Goal: Task Accomplishment & Management: Complete application form

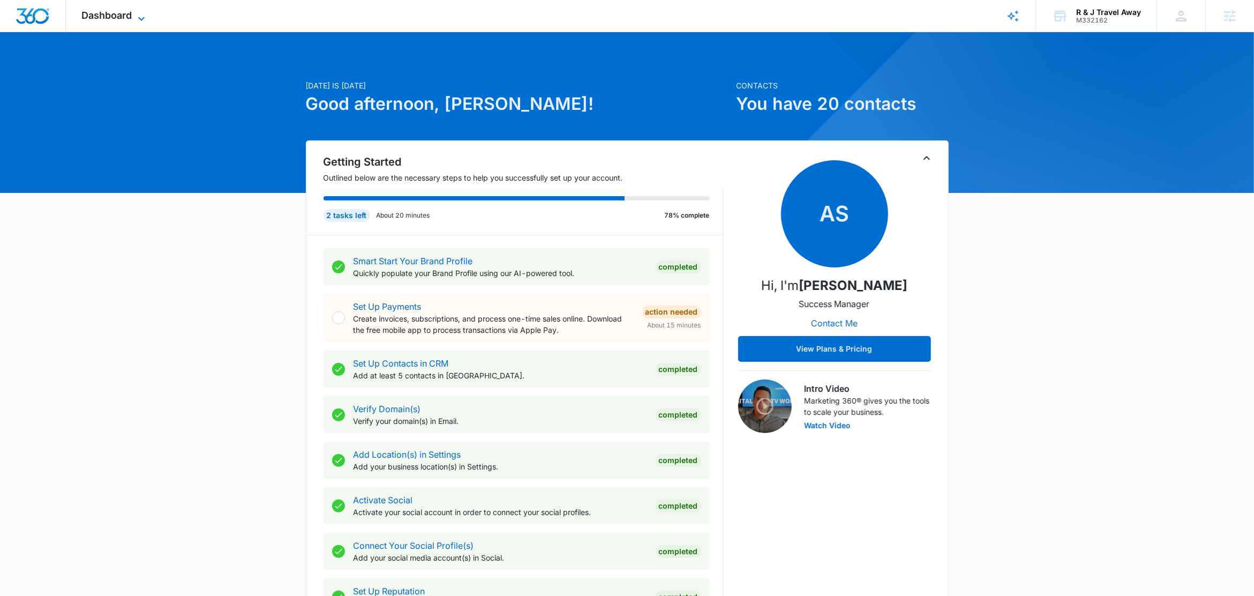
click at [139, 19] on icon at bounding box center [141, 18] width 13 height 13
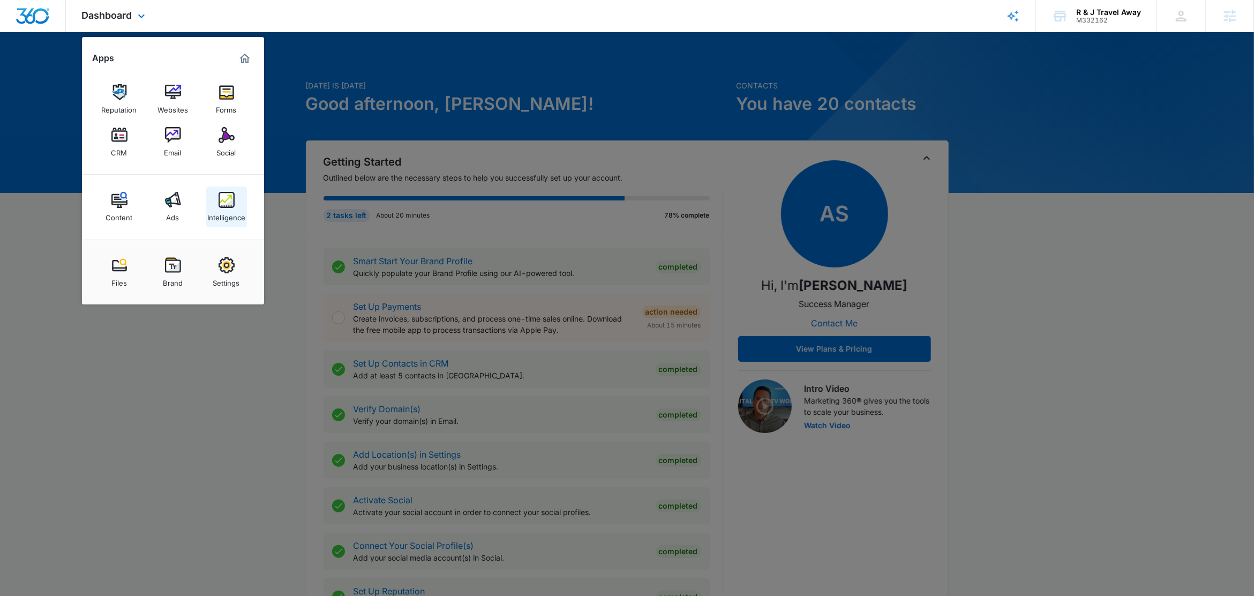
drag, startPoint x: 239, startPoint y: 207, endPoint x: 239, endPoint y: 214, distance: 6.4
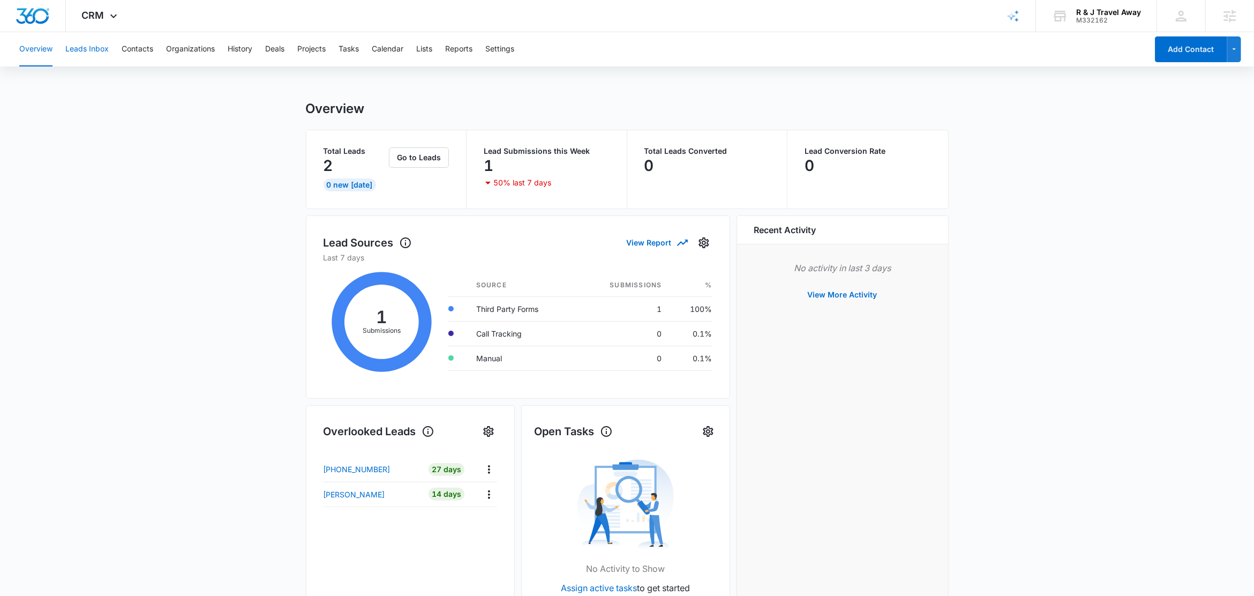
click at [88, 48] on button "Leads Inbox" at bounding box center [86, 49] width 43 height 34
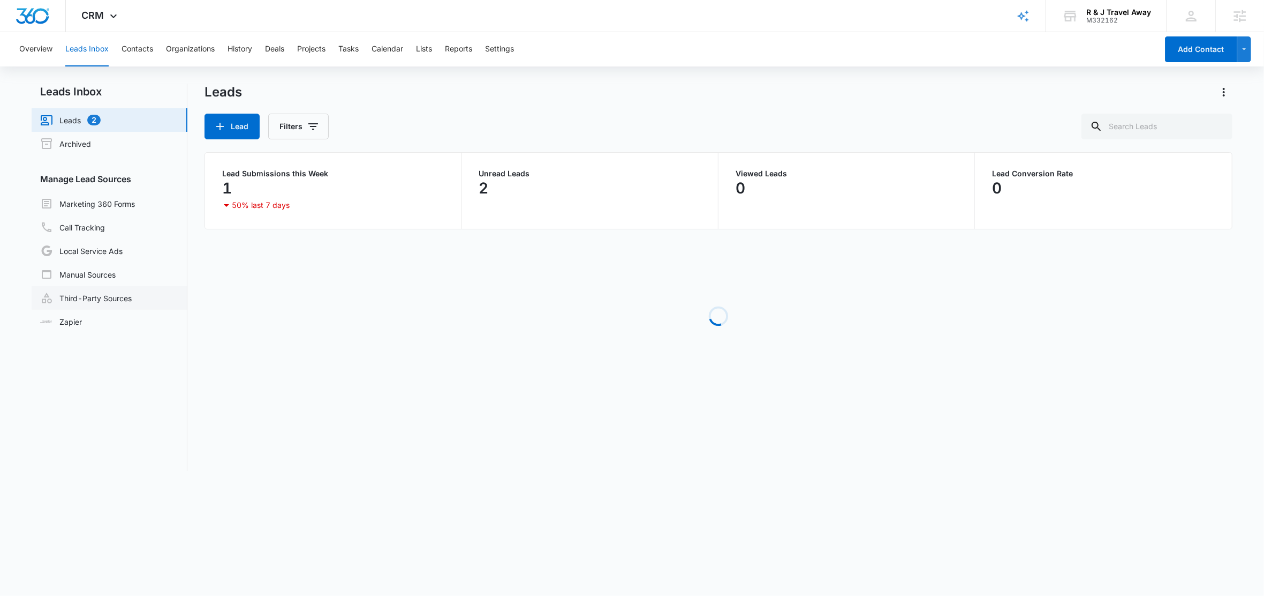
click at [85, 299] on link "Third-Party Sources" at bounding box center [86, 297] width 92 height 13
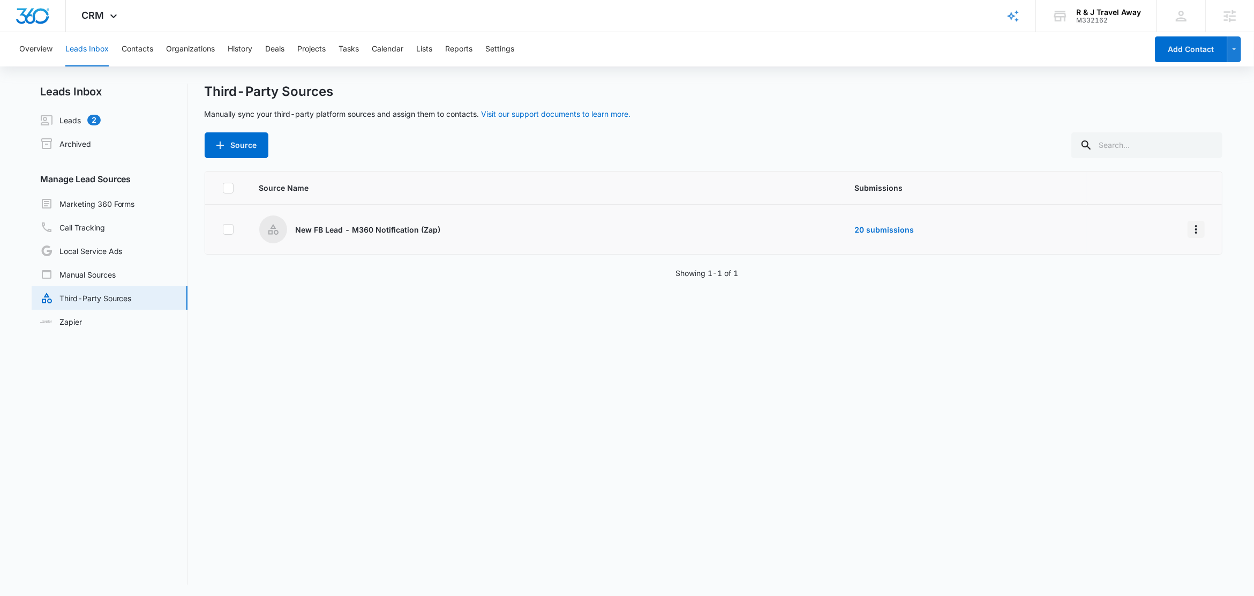
click at [1189, 228] on icon "Overflow Menu" at bounding box center [1195, 229] width 13 height 13
click at [1138, 306] on div "Reset Source" at bounding box center [1137, 307] width 61 height 7
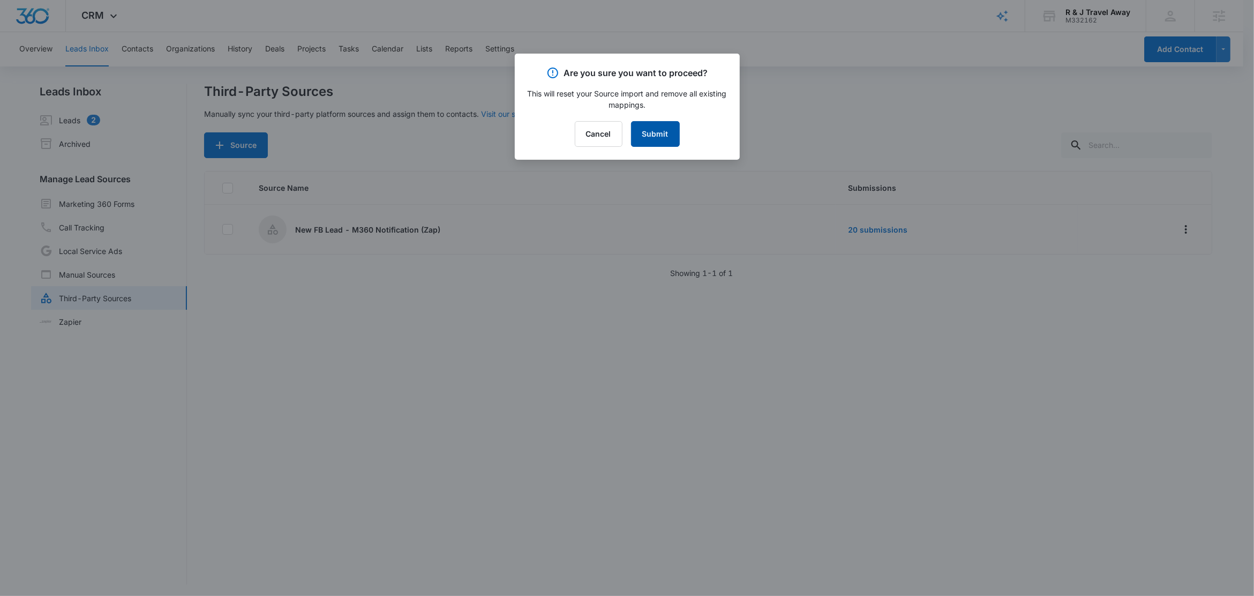
click at [652, 139] on button "Submit" at bounding box center [655, 134] width 49 height 26
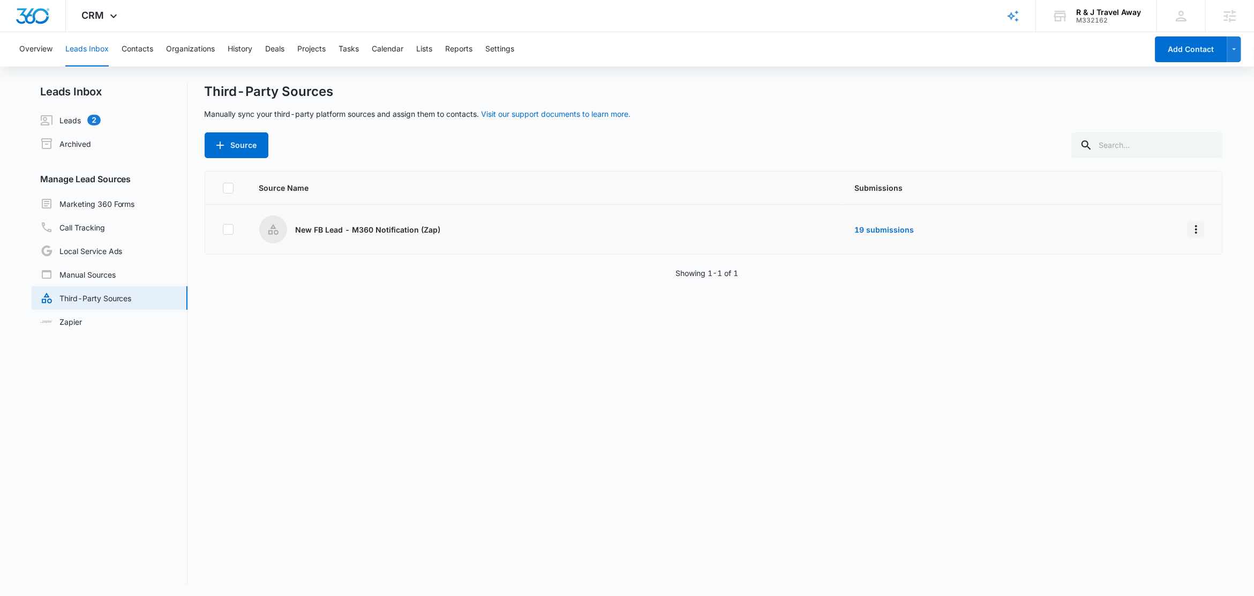
click at [1189, 228] on icon "Overflow Menu" at bounding box center [1195, 229] width 13 height 13
click at [1111, 274] on div "Edit" at bounding box center [1137, 275] width 61 height 7
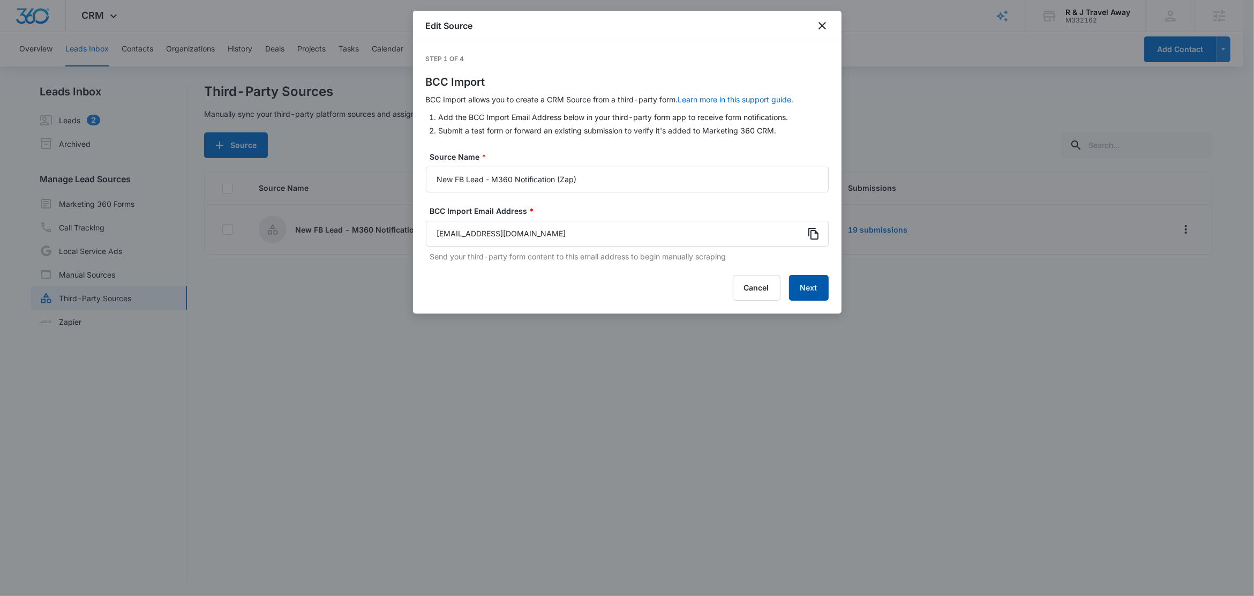
click at [822, 289] on button "Next" at bounding box center [809, 288] width 40 height 26
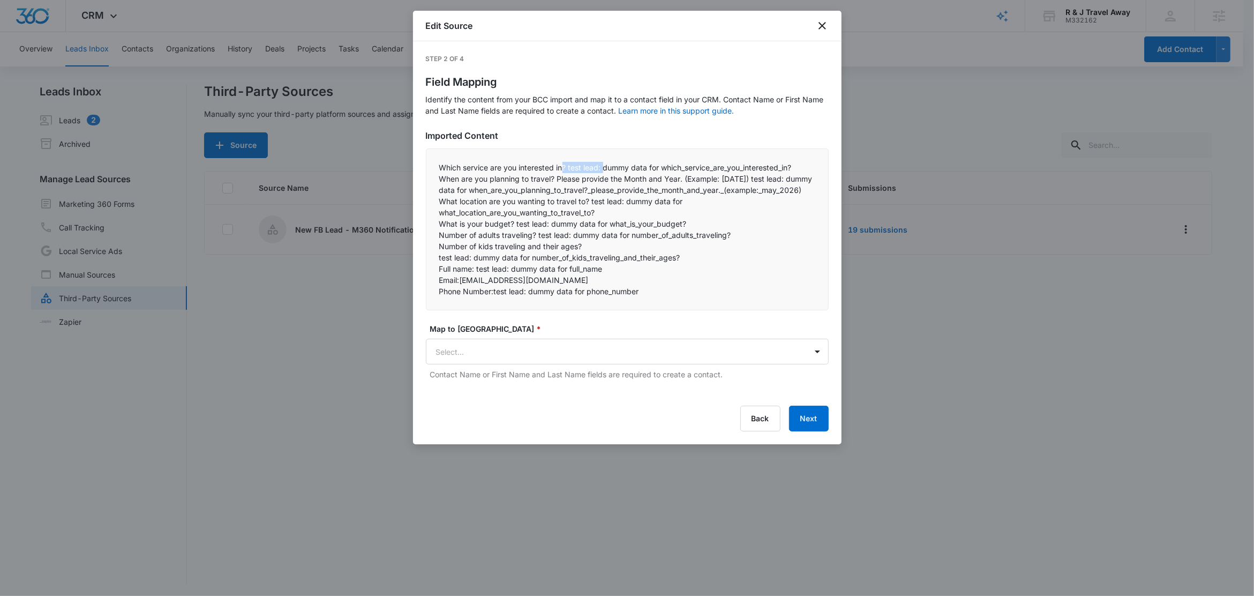
drag, startPoint x: 604, startPoint y: 168, endPoint x: 564, endPoint y: 168, distance: 39.1
click at [564, 168] on p "Which service are you interested in? test lead: dummy data for which_service_ar…" at bounding box center [627, 167] width 376 height 11
click at [609, 178] on p "When are you planning to travel? Please provide the Month and Year. (Example: M…" at bounding box center [627, 184] width 376 height 22
drag, startPoint x: 603, startPoint y: 167, endPoint x: 505, endPoint y: 174, distance: 97.8
click at [475, 169] on p "Which service are you interested in? test lead: dummy data for which_service_ar…" at bounding box center [627, 167] width 376 height 11
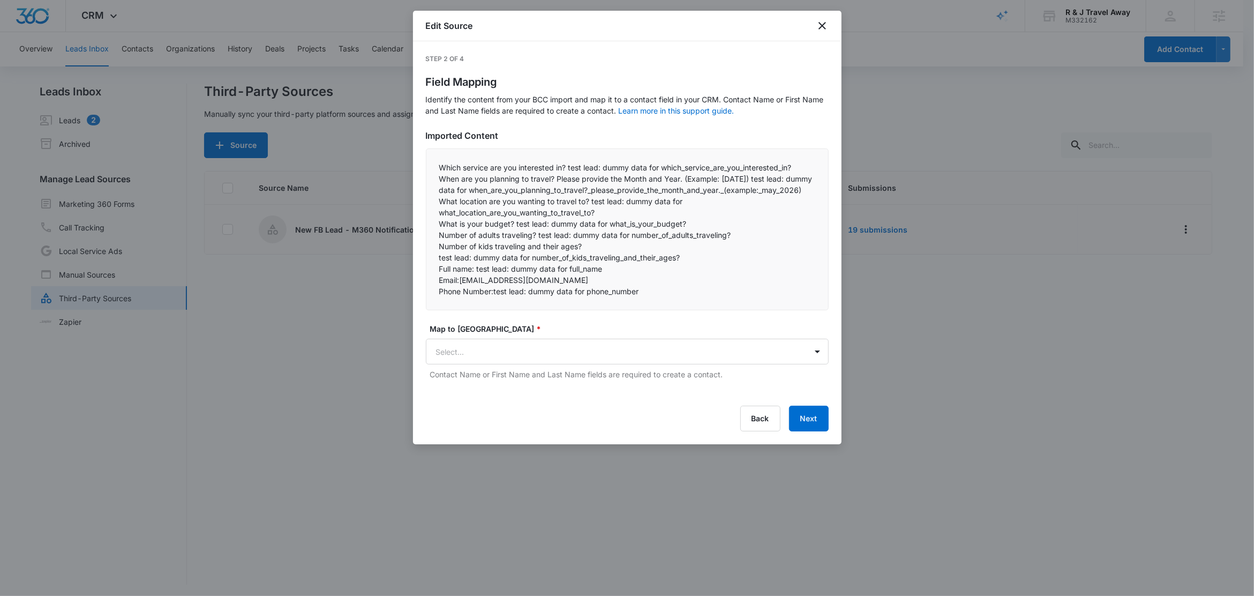
click at [584, 173] on p "When are you planning to travel? Please provide the Month and Year. (Example: M…" at bounding box center [627, 184] width 376 height 22
drag, startPoint x: 567, startPoint y: 169, endPoint x: 430, endPoint y: 170, distance: 137.1
click at [430, 170] on div "Which service are you interested in? test lead: dummy data for which_service_ar…" at bounding box center [627, 229] width 403 height 162
copy p "Which service are you interested in?"
click at [511, 366] on body "CRM Apps Reputation Websites Forms CRM Email Social Content Ads Intelligence Fi…" at bounding box center [627, 298] width 1254 height 597
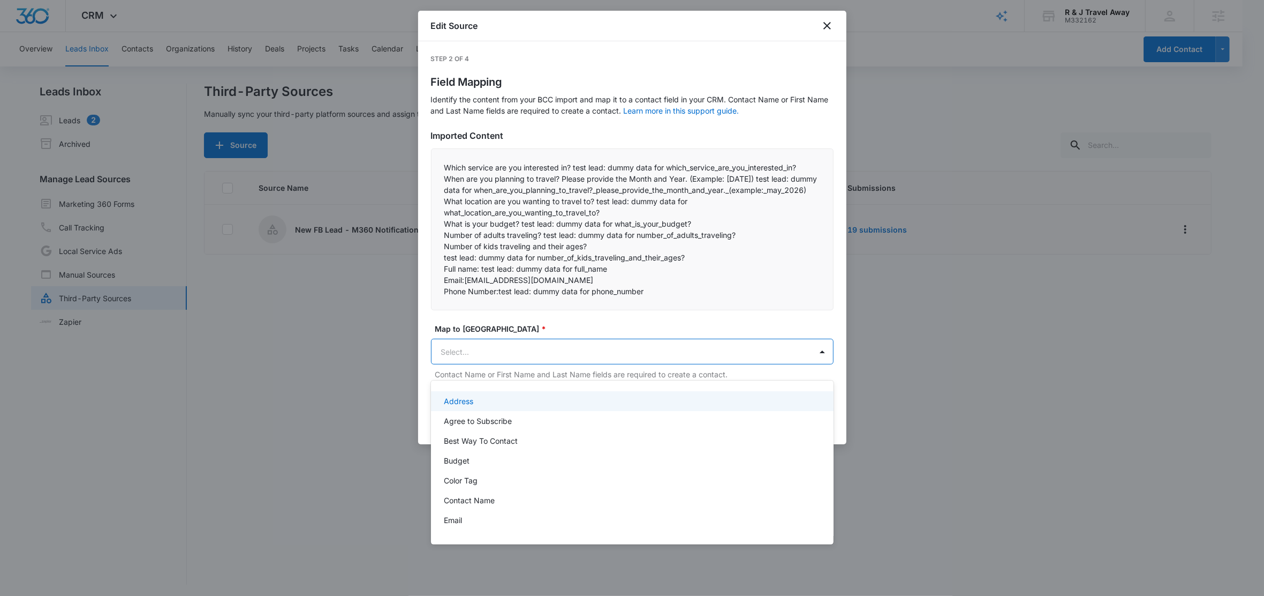
paste input "Which service are you interested in?"
type input "Which service are you interested in?"
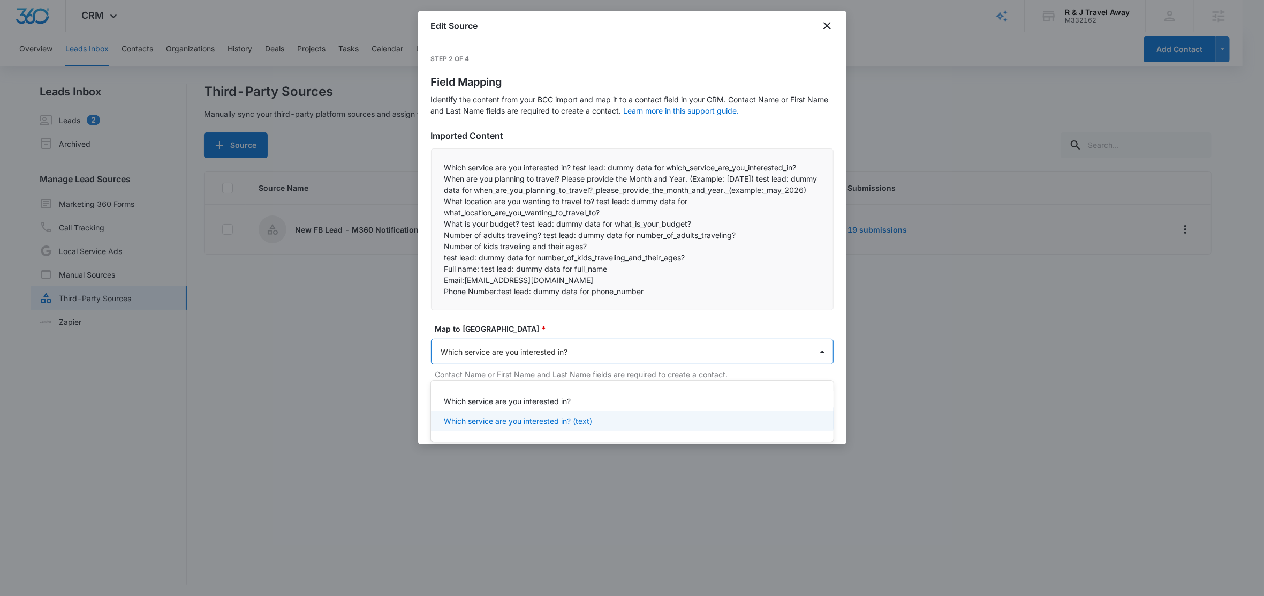
click at [570, 419] on p "Which service are you interested in? (text)" at bounding box center [518, 420] width 148 height 11
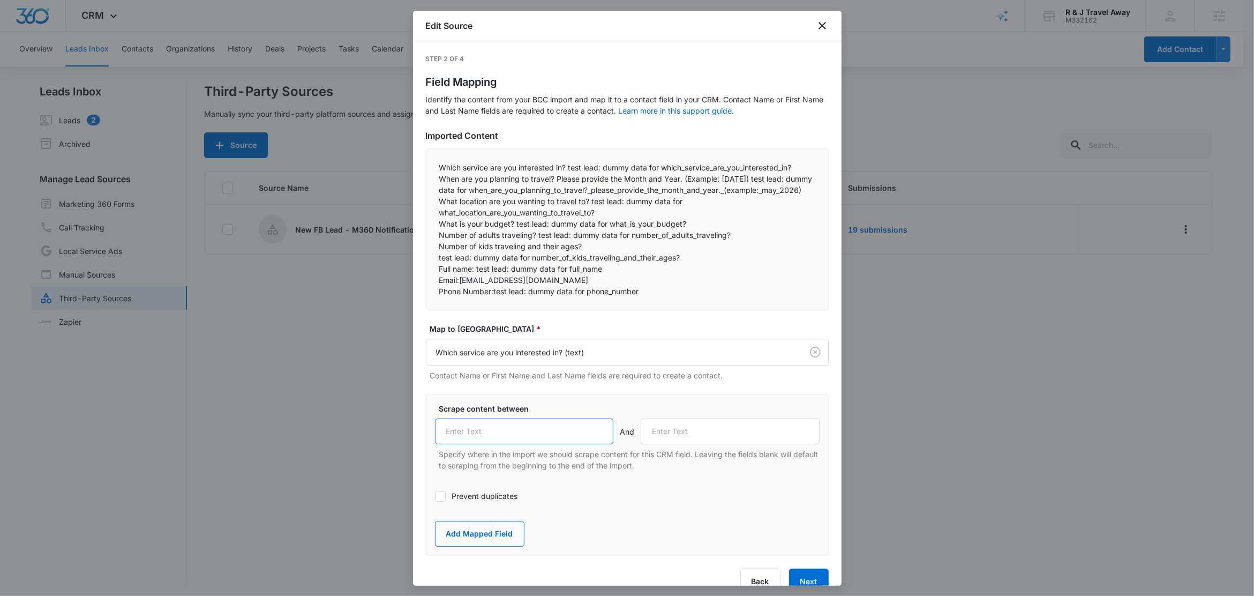
click at [488, 443] on input "text" at bounding box center [524, 431] width 179 height 26
paste input "Which service are you interested in?"
type input "Which service are you interested in?"
drag, startPoint x: 549, startPoint y: 166, endPoint x: 707, endPoint y: 164, distance: 158.0
click at [707, 164] on p "Which service are you interested in? test lead: dummy data for which_service_ar…" at bounding box center [627, 167] width 376 height 11
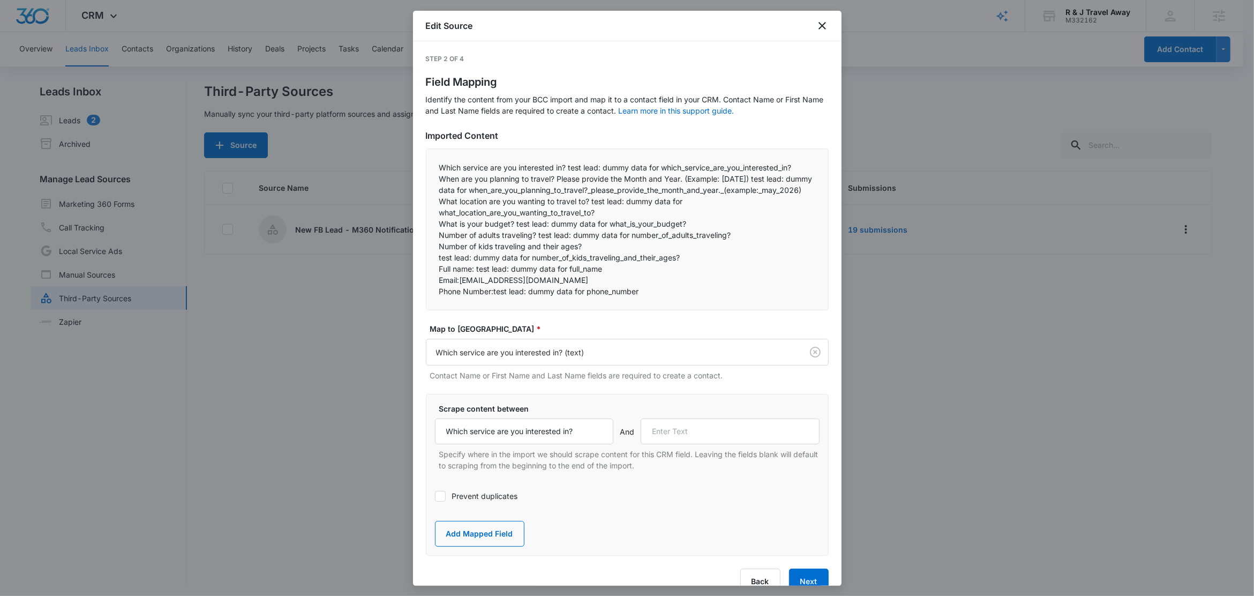
click at [480, 183] on p "When are you planning to travel? Please provide the Month and Year. (Example: M…" at bounding box center [627, 184] width 376 height 22
drag, startPoint x: 683, startPoint y: 180, endPoint x: 522, endPoint y: 189, distance: 161.4
click at [424, 183] on div "Step 2 of 4 Field Mapping Identify the content from your BCC import and map it …" at bounding box center [627, 313] width 428 height 544
click at [724, 185] on p "When are you planning to travel? Please provide the Month and Year. (Example: M…" at bounding box center [627, 184] width 376 height 22
drag, startPoint x: 554, startPoint y: 178, endPoint x: 442, endPoint y: 177, distance: 111.9
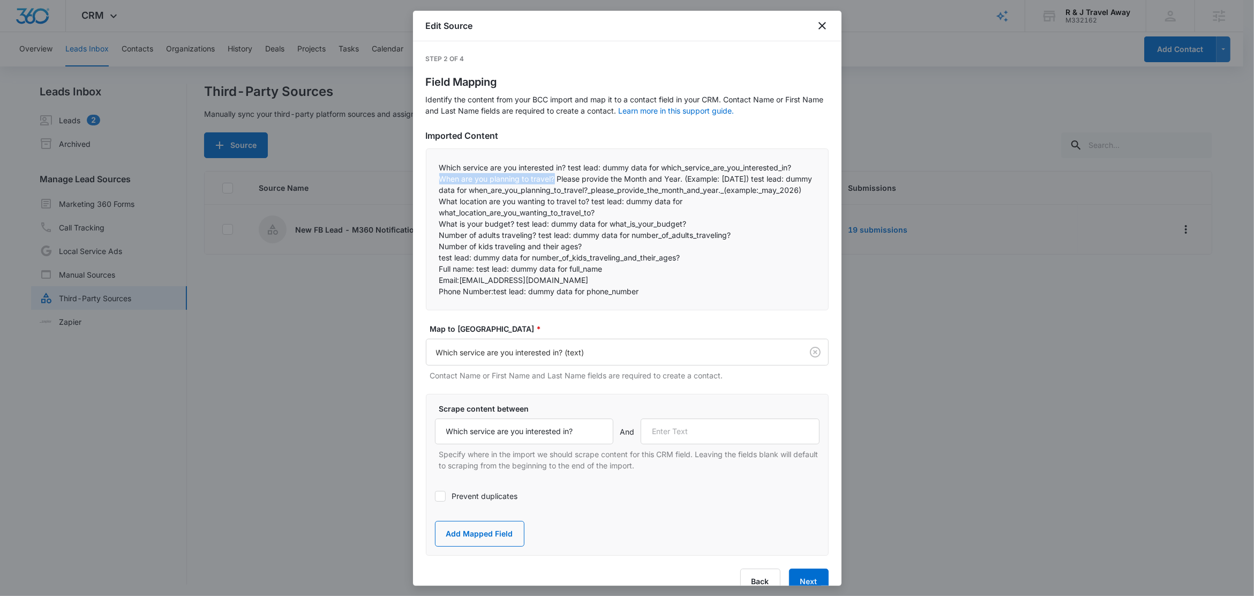
click at [442, 177] on p "When are you planning to travel? Please provide the Month and Year. (Example: M…" at bounding box center [627, 184] width 376 height 22
copy p "When are you planning to travel?"
click at [724, 442] on input "text" at bounding box center [730, 431] width 179 height 26
paste input "When are you planning to travel?"
type input "When are you planning to travel?"
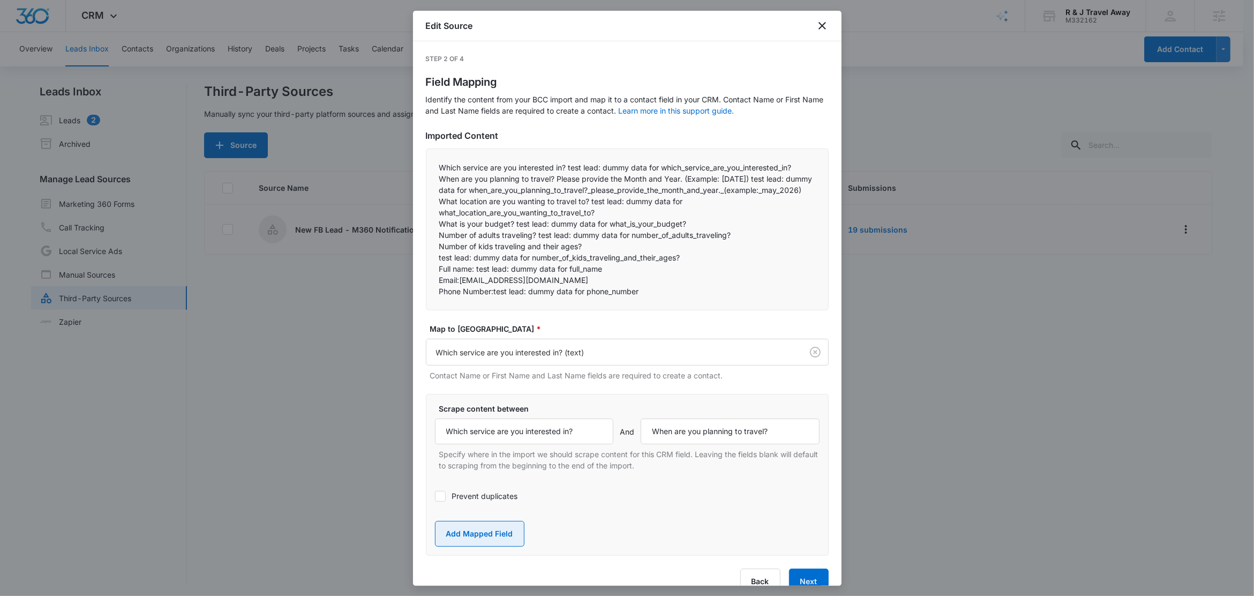
click at [501, 540] on button "Add Mapped Field" at bounding box center [479, 534] width 89 height 26
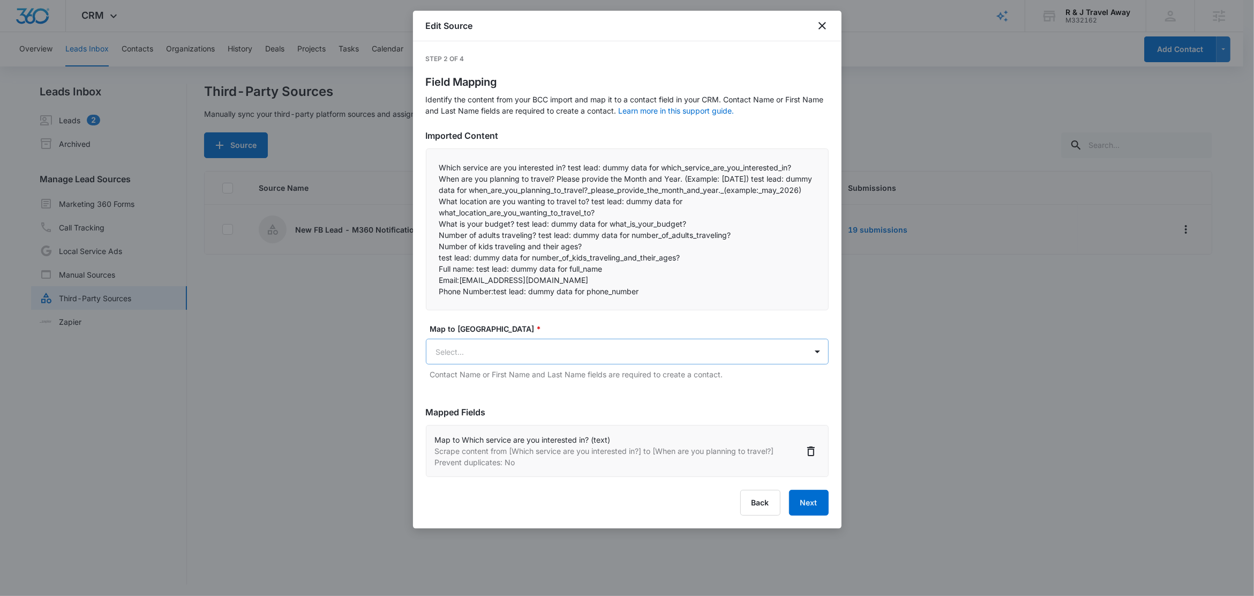
click at [546, 349] on div "Map to CRM Field * Select... Contact Name or First Name and Last Name fields ar…" at bounding box center [627, 351] width 403 height 57
click at [544, 363] on body "CRM Apps Reputation Websites Forms CRM Email Social Content Ads Intelligence Fi…" at bounding box center [627, 298] width 1254 height 597
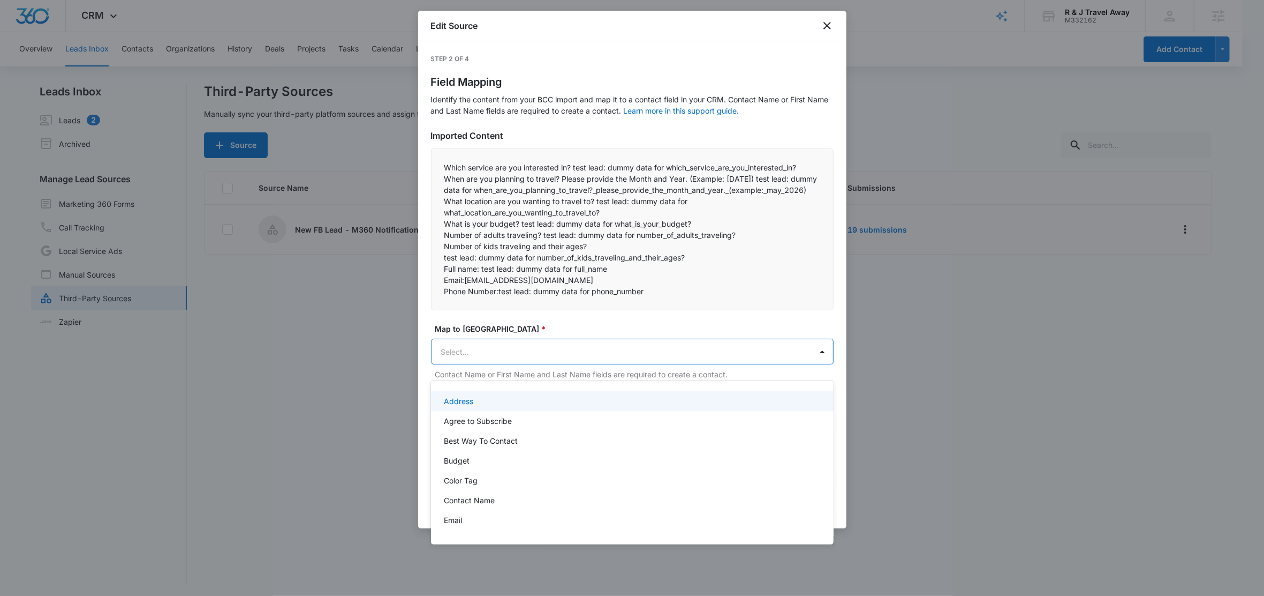
paste input "When are you planning to travel?"
type input "When are you planning to travel?"
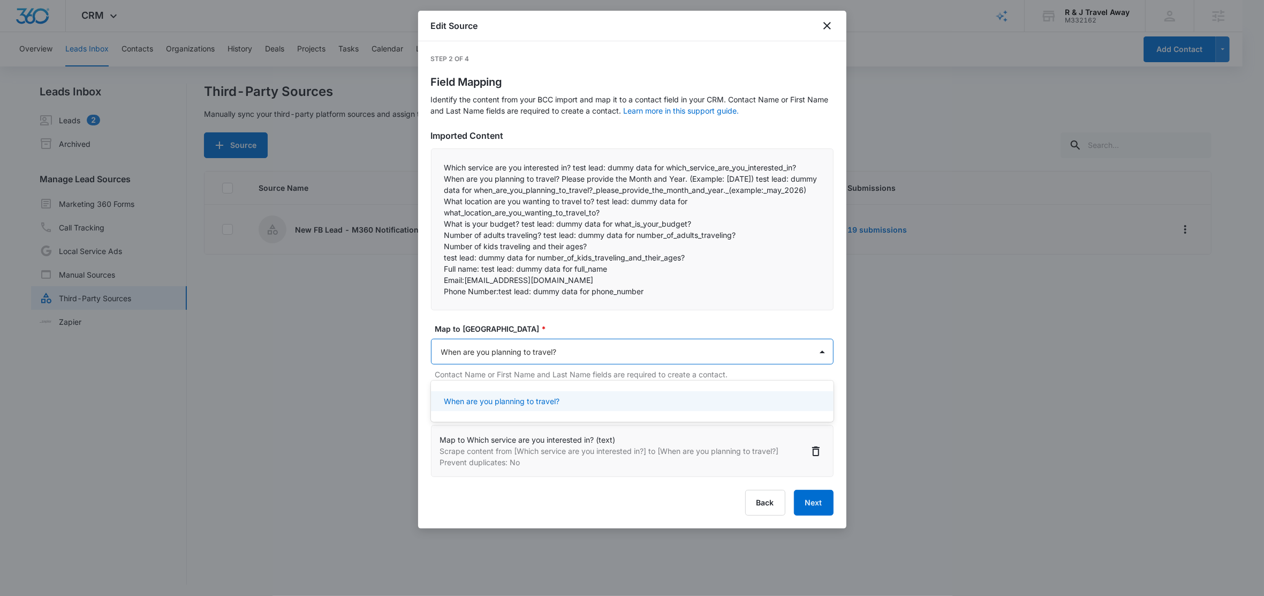
click at [529, 400] on p "When are you planning to travel?" at bounding box center [502, 400] width 116 height 11
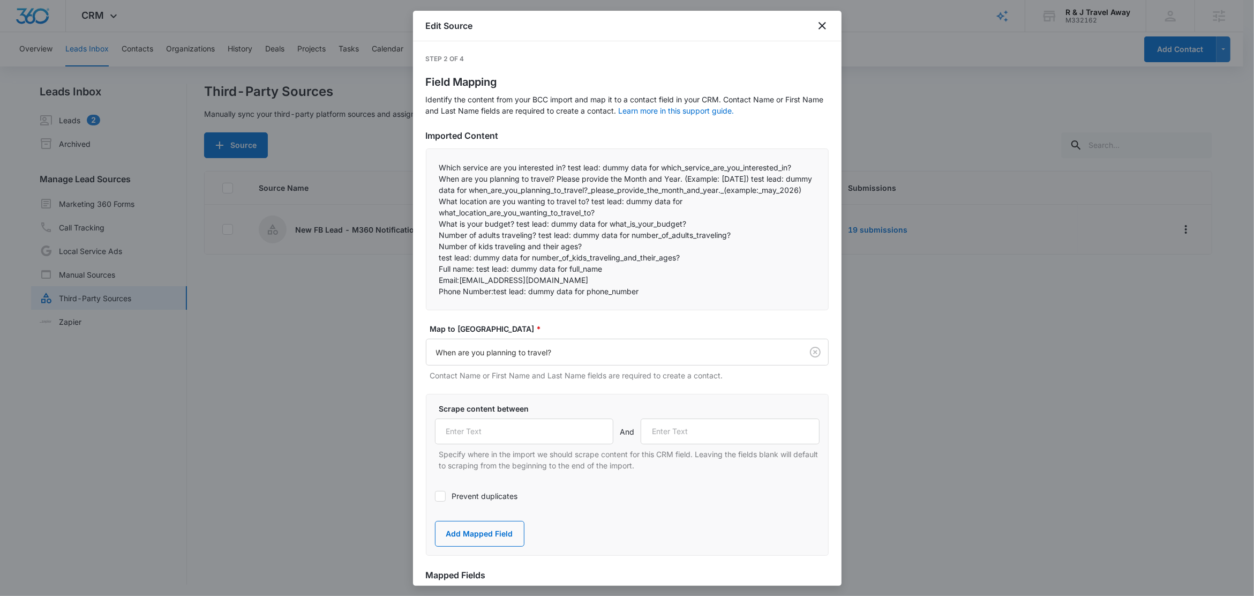
click at [680, 186] on p "When are you planning to travel? Please provide the Month and Year. (Example: M…" at bounding box center [627, 184] width 376 height 22
drag, startPoint x: 761, startPoint y: 179, endPoint x: 441, endPoint y: 179, distance: 320.3
click at [441, 179] on p "When are you planning to travel? Please provide the Month and Year. (Example: M…" at bounding box center [627, 184] width 376 height 22
copy p "When are you planning to travel? Please provide the Month and Year. (Example: M…"
click at [497, 444] on input "text" at bounding box center [524, 431] width 179 height 26
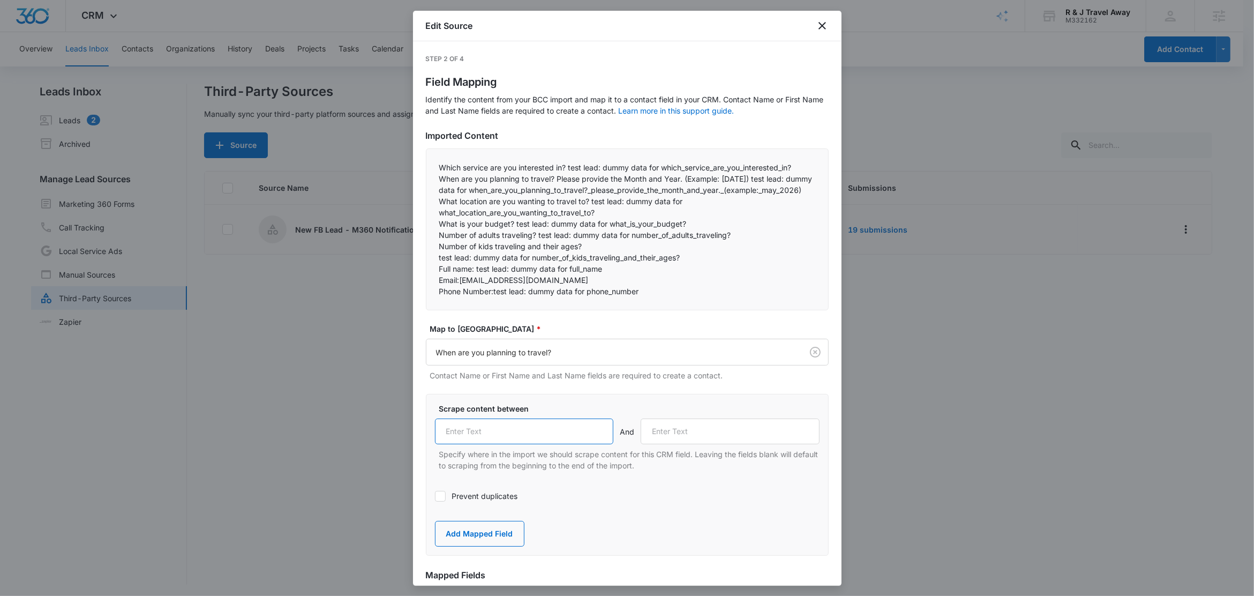
paste input "When are you planning to travel? Please provide the Month and Year. (Example: M…"
type input "When are you planning to travel? Please provide the Month and Year. (Example: M…"
click at [503, 195] on p "When are you planning to travel? Please provide the Month and Year. (Example: M…" at bounding box center [627, 184] width 376 height 22
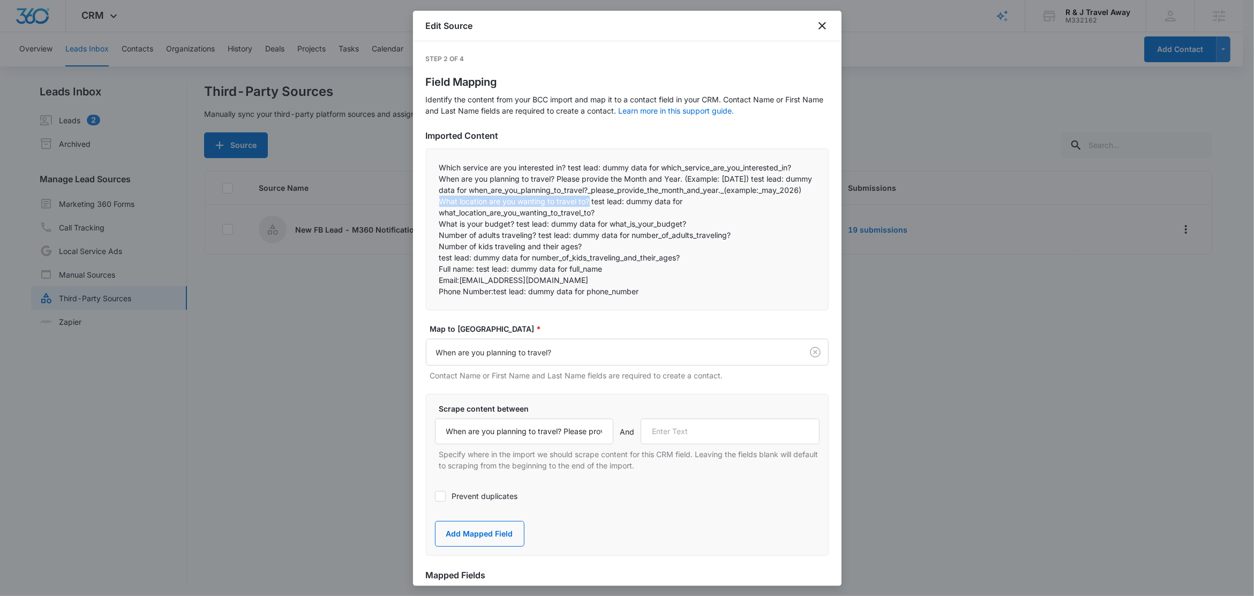
drag, startPoint x: 590, startPoint y: 212, endPoint x: 423, endPoint y: 213, distance: 166.6
click at [423, 213] on div "Step 2 of 4 Field Mapping Identify the content from your BCC import and map it …" at bounding box center [627, 313] width 428 height 544
copy p "What location are you wanting to travel to?"
click at [726, 435] on input "text" at bounding box center [730, 431] width 179 height 26
paste input "What location are you wanting to travel to?"
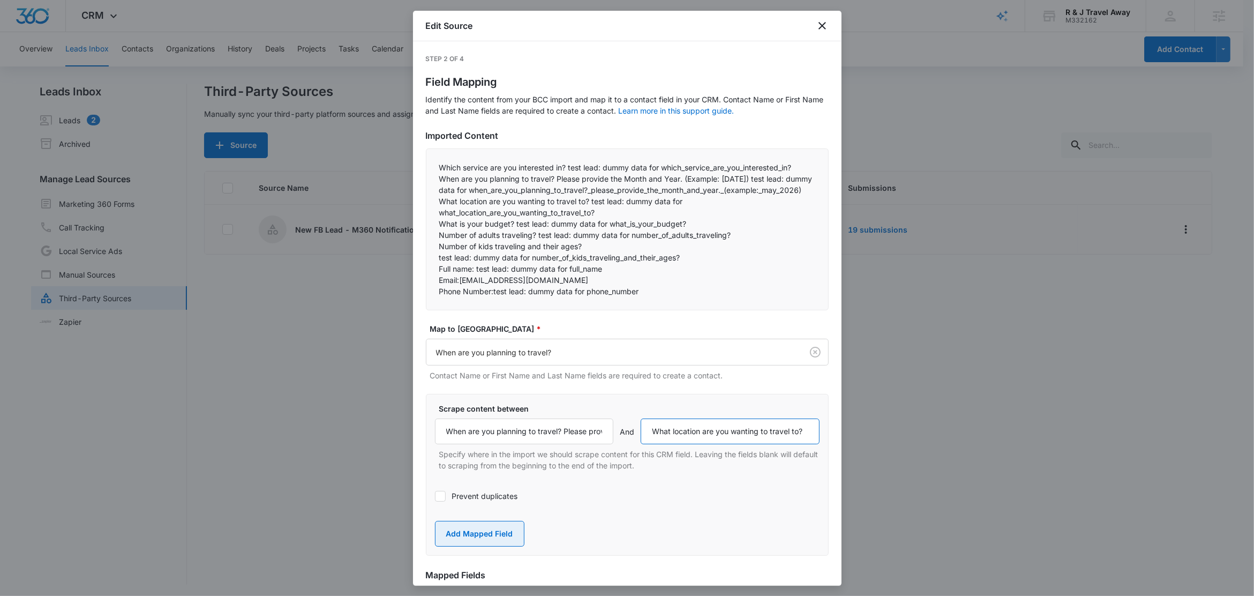
type input "What location are you wanting to travel to?"
click at [483, 546] on button "Add Mapped Field" at bounding box center [479, 534] width 89 height 26
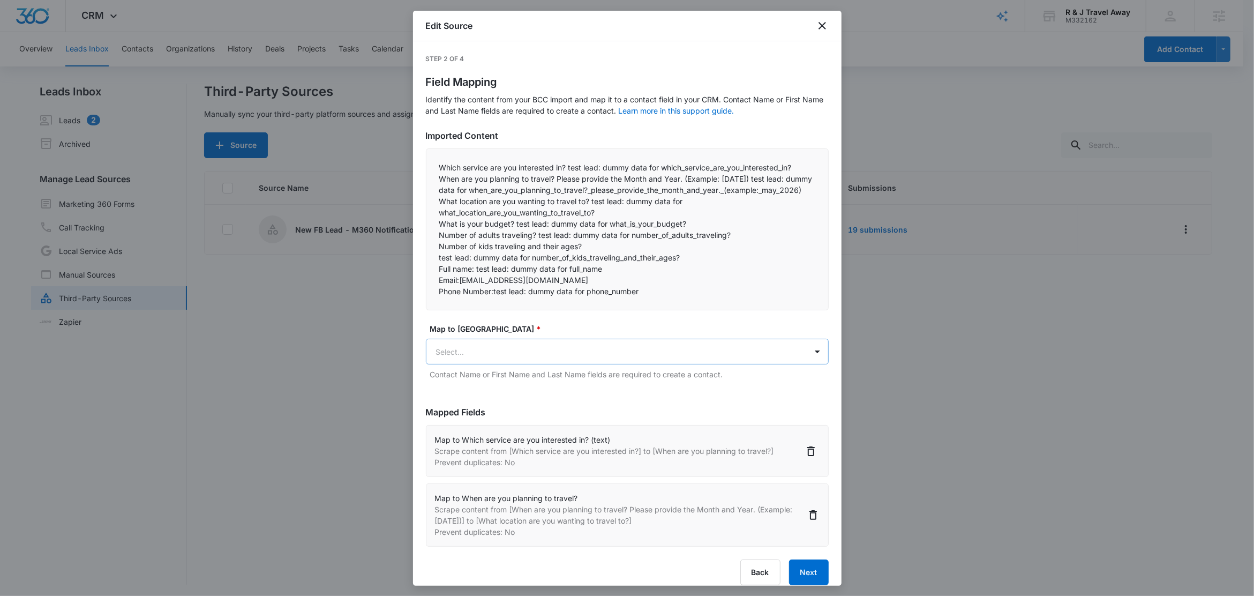
click at [536, 360] on body "CRM Apps Reputation Websites Forms CRM Email Social Content Ads Intelligence Fi…" at bounding box center [627, 298] width 1254 height 597
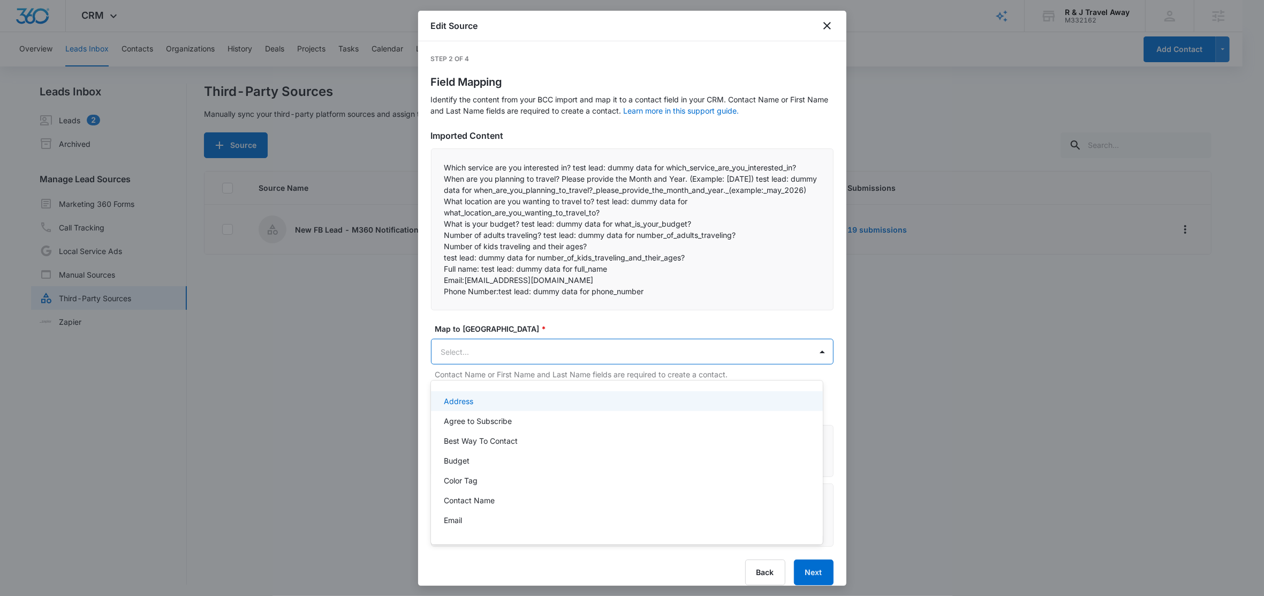
paste input "What location are you wanting to travel to?"
type input "What location are you wanting to travel to?"
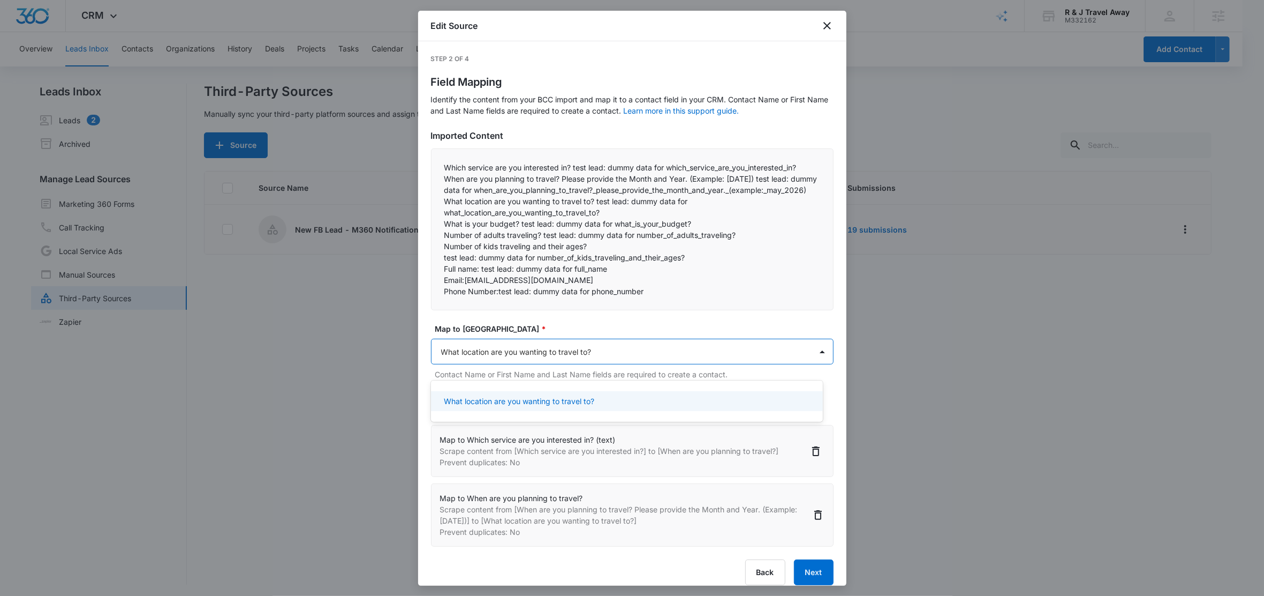
click at [571, 405] on p "What location are you wanting to travel to?" at bounding box center [519, 400] width 150 height 11
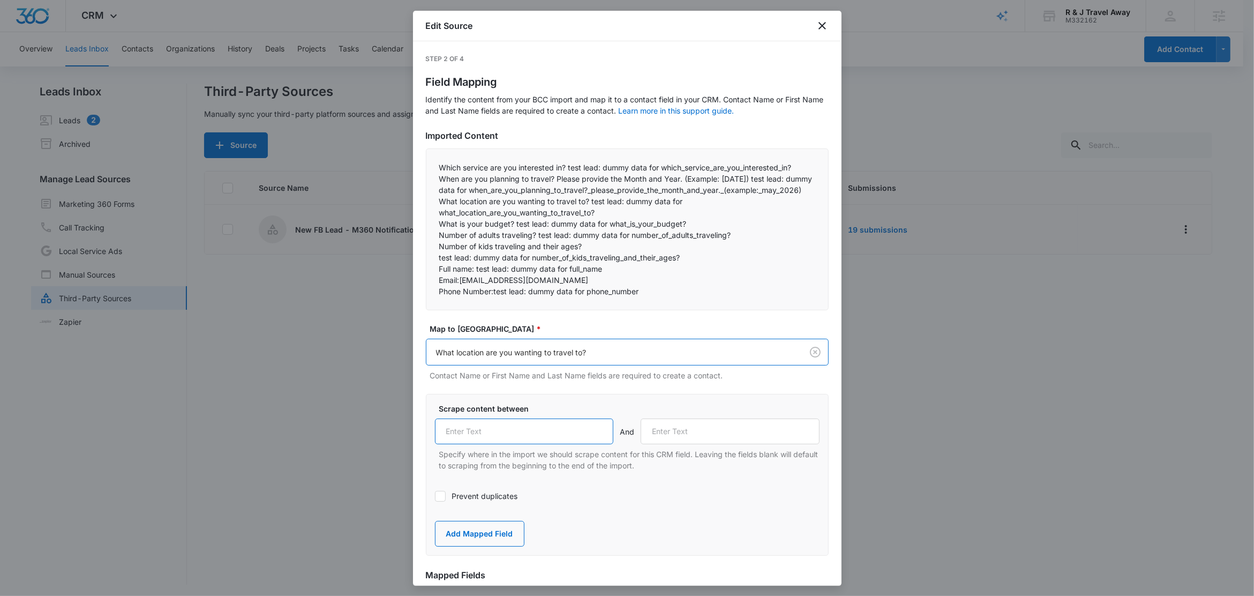
click at [519, 440] on input "text" at bounding box center [524, 431] width 179 height 26
paste input "What location are you wanting to travel to?"
type input "What location are you wanting to travel to?"
drag, startPoint x: 497, startPoint y: 211, endPoint x: 504, endPoint y: 210, distance: 7.0
click at [504, 210] on p "What location are you wanting to travel to? test lead: dummy data for what_loca…" at bounding box center [627, 206] width 376 height 22
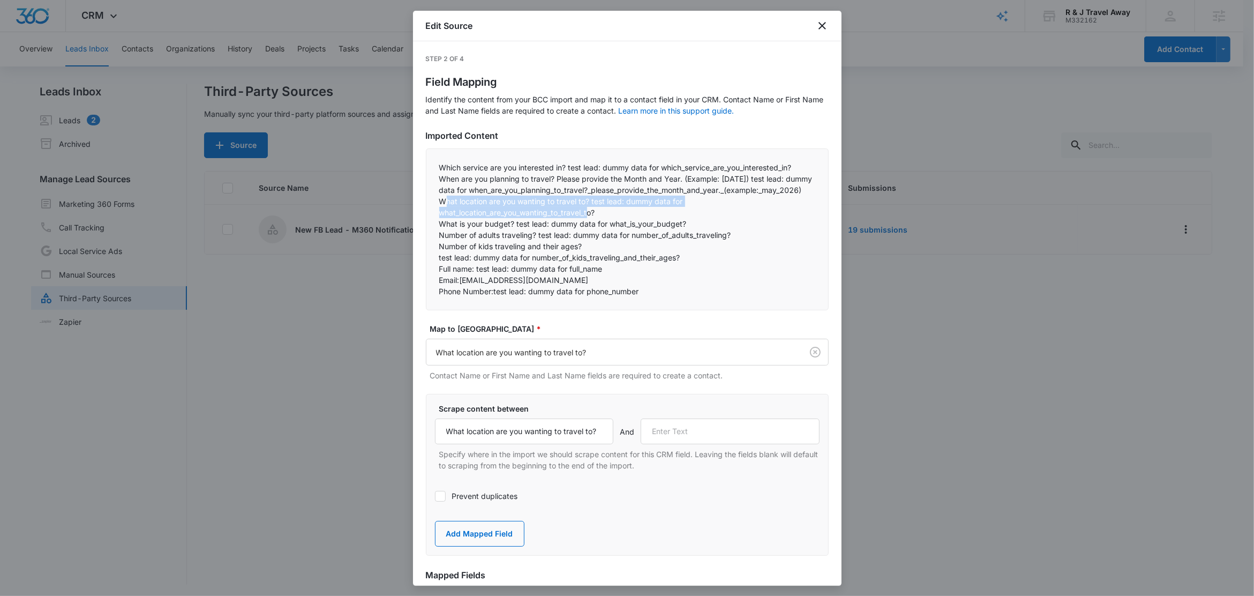
drag, startPoint x: 447, startPoint y: 209, endPoint x: 590, endPoint y: 220, distance: 143.4
click at [590, 218] on p "What location are you wanting to travel to? test lead: dummy data for what_loca…" at bounding box center [627, 206] width 376 height 22
click at [517, 229] on p "What is your budget? test lead: dummy data for what_is_your_budget?" at bounding box center [627, 223] width 376 height 11
click at [513, 229] on p "What is your budget? test lead: dummy data for what_is_your_budget?" at bounding box center [627, 223] width 376 height 11
drag, startPoint x: 515, startPoint y: 234, endPoint x: 434, endPoint y: 236, distance: 80.4
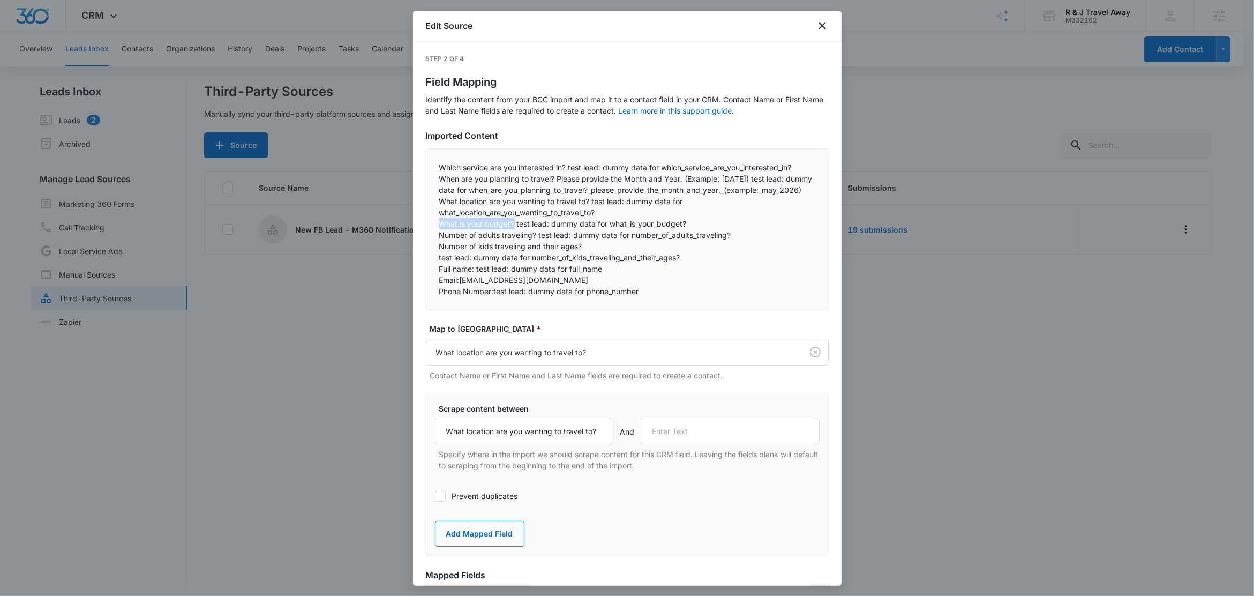
click at [434, 236] on div "Which service are you interested in? test lead: dummy data for which_service_ar…" at bounding box center [627, 229] width 403 height 162
copy p "What is your budget?"
click at [738, 435] on input "text" at bounding box center [730, 431] width 179 height 26
paste input "What is your budget?"
type input "What is your budget?"
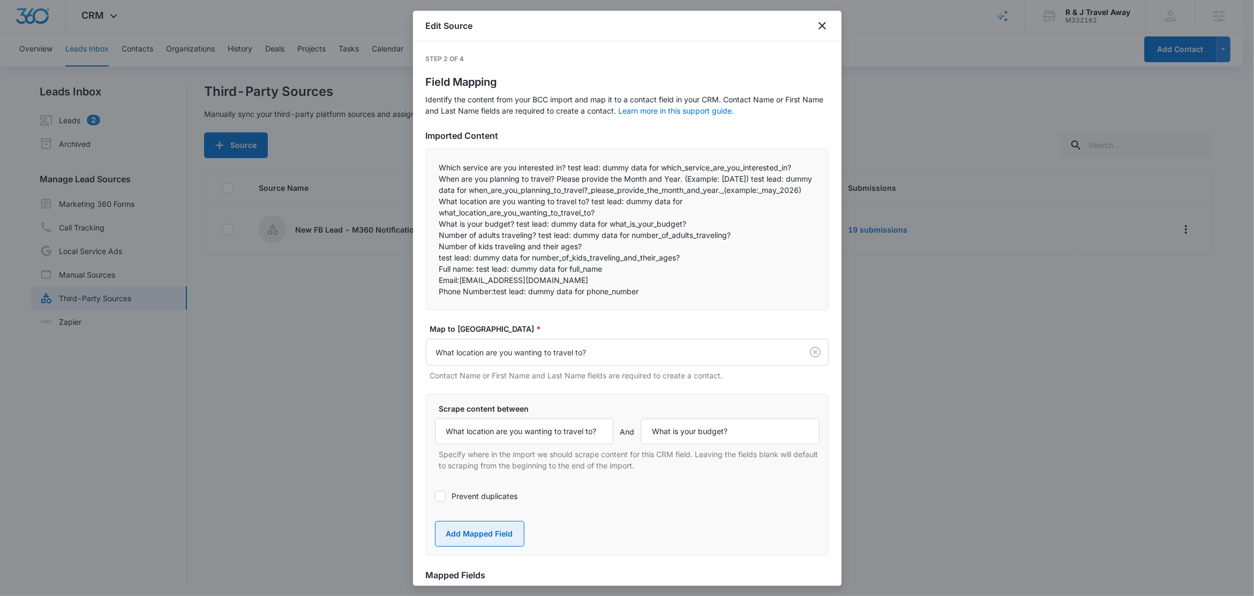
click at [466, 544] on button "Add Mapped Field" at bounding box center [479, 534] width 89 height 26
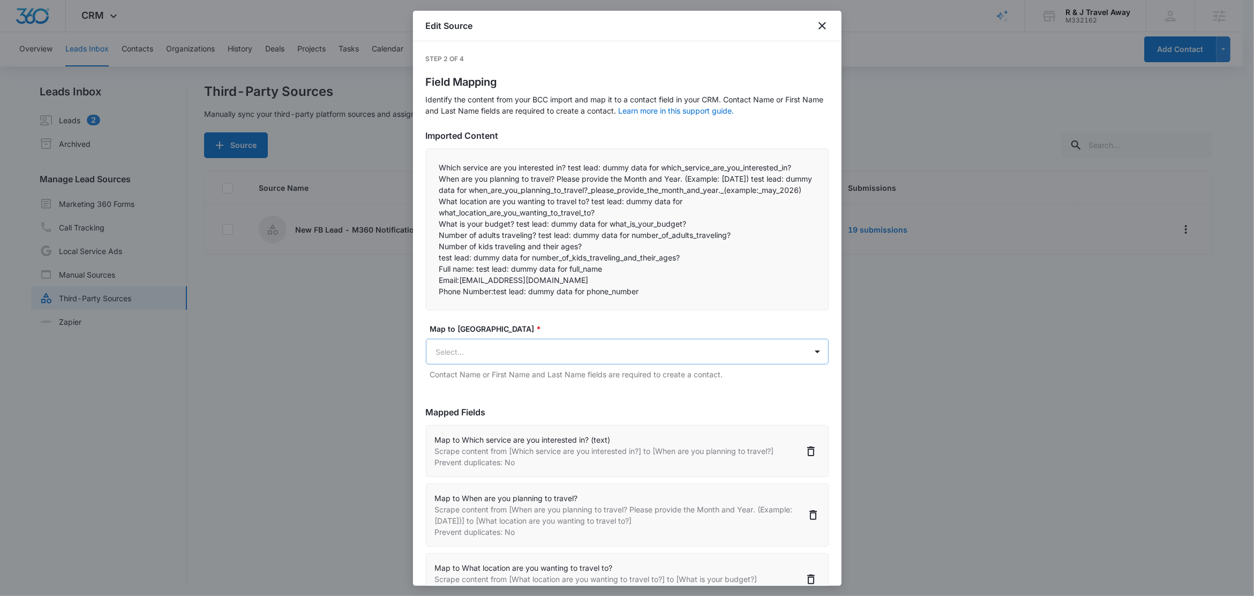
click at [496, 361] on body "CRM Apps Reputation Websites Forms CRM Email Social Content Ads Intelligence Fi…" at bounding box center [627, 298] width 1254 height 597
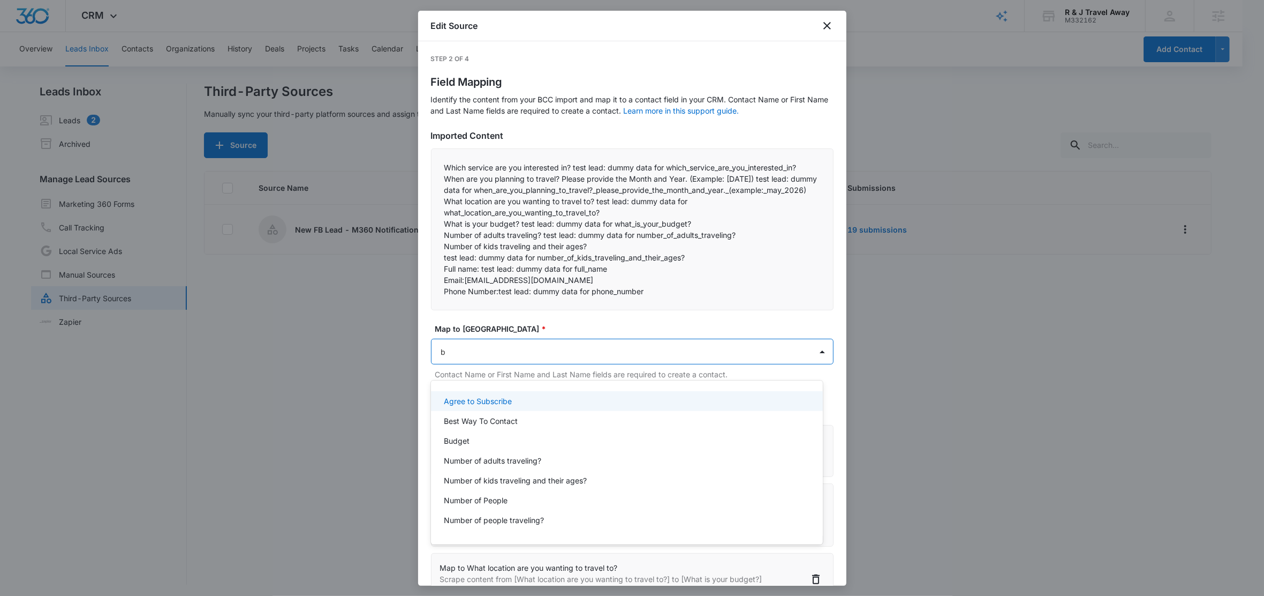
type input "bu"
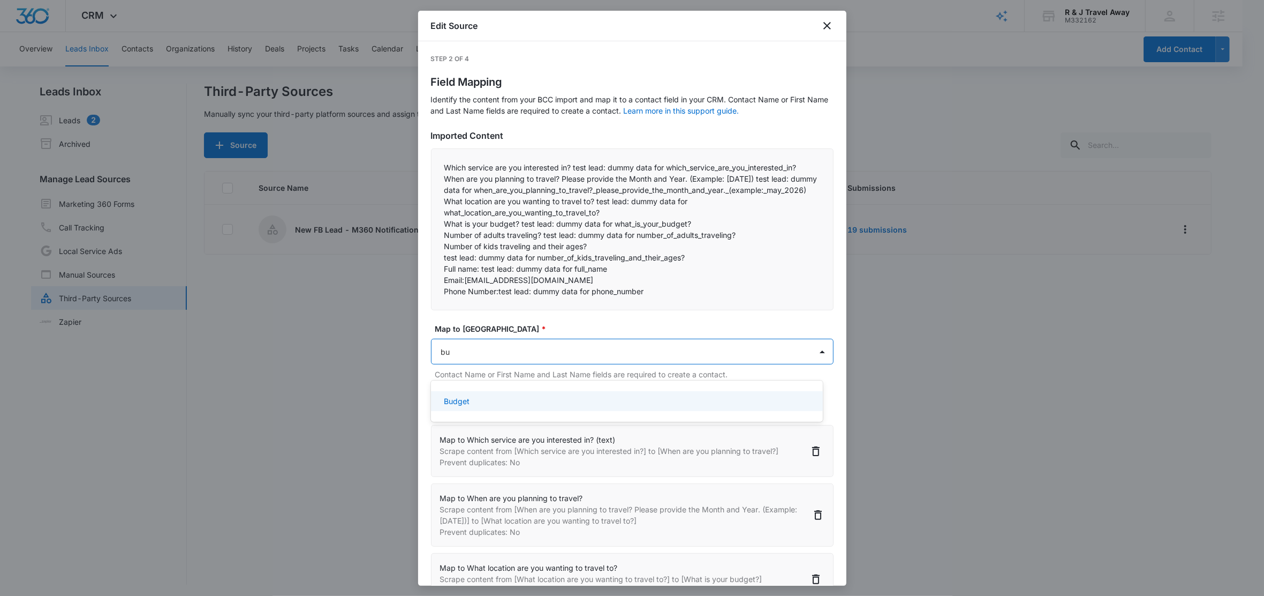
click at [490, 407] on div "Budget" at bounding box center [627, 401] width 392 height 20
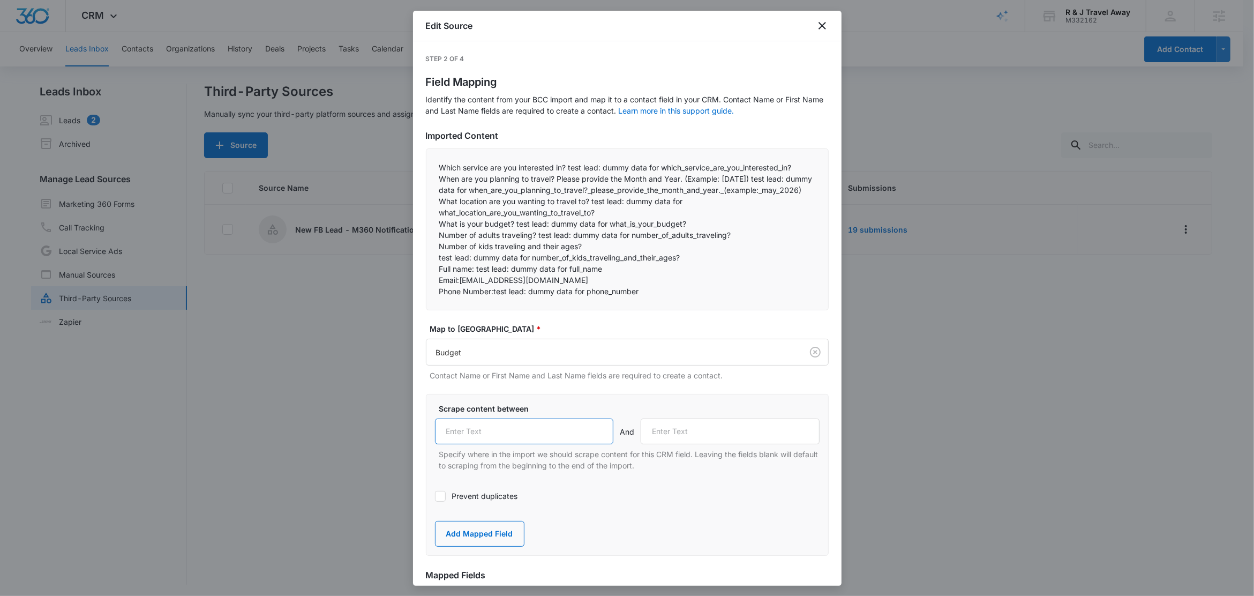
click at [518, 441] on input "text" at bounding box center [524, 431] width 179 height 26
paste input "What is your budget?"
type input "What is your budget?"
drag, startPoint x: 452, startPoint y: 232, endPoint x: 530, endPoint y: 229, distance: 77.7
click at [530, 229] on p "What is your budget? test lead: dummy data for what_is_your_budget?" at bounding box center [627, 223] width 376 height 11
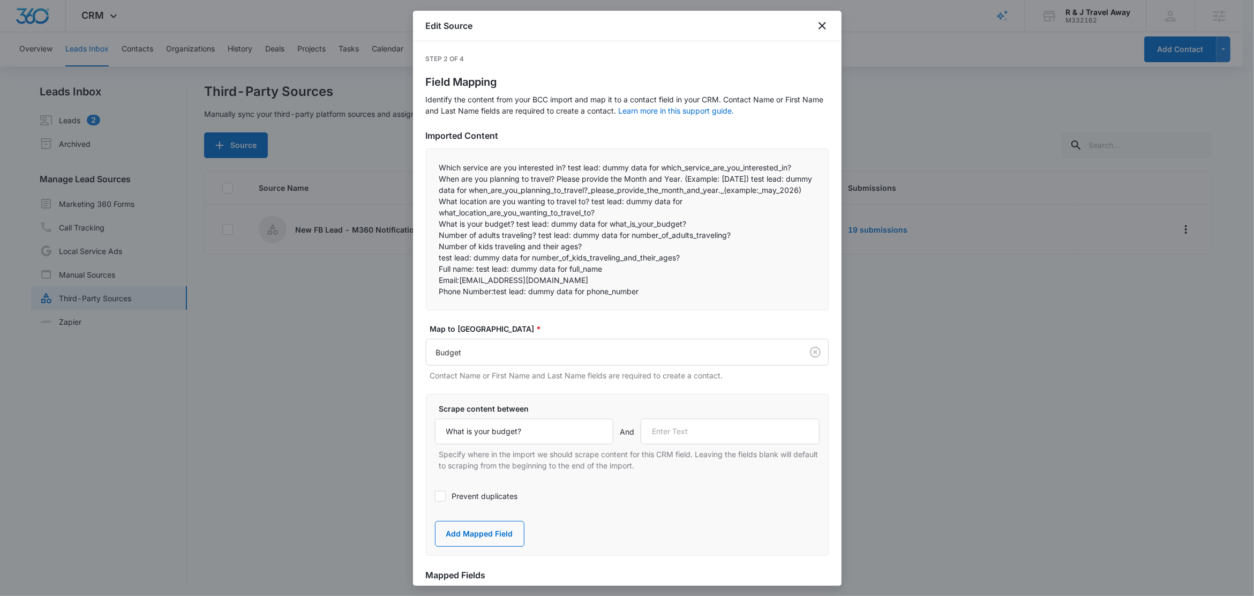
click at [495, 240] on p "Number of adults traveling? test lead: dummy data for number_of_adults_travelin…" at bounding box center [627, 234] width 376 height 11
drag, startPoint x: 537, startPoint y: 245, endPoint x: 432, endPoint y: 245, distance: 105.0
click at [432, 245] on div "Which service are you interested in? test lead: dummy data for which_service_ar…" at bounding box center [627, 229] width 403 height 162
copy p "Number of adults traveling?"
click at [751, 444] on input "text" at bounding box center [730, 431] width 179 height 26
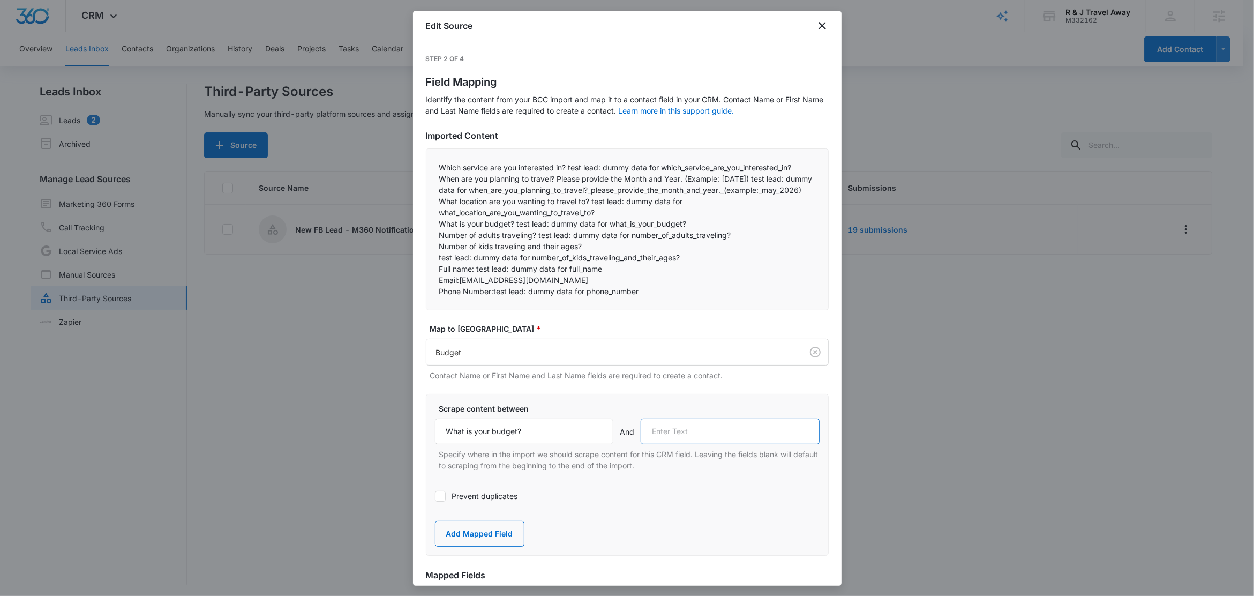
paste input "Number of adults traveling?"
type input "Number of adults traveling?"
click at [481, 544] on button "Add Mapped Field" at bounding box center [479, 534] width 89 height 26
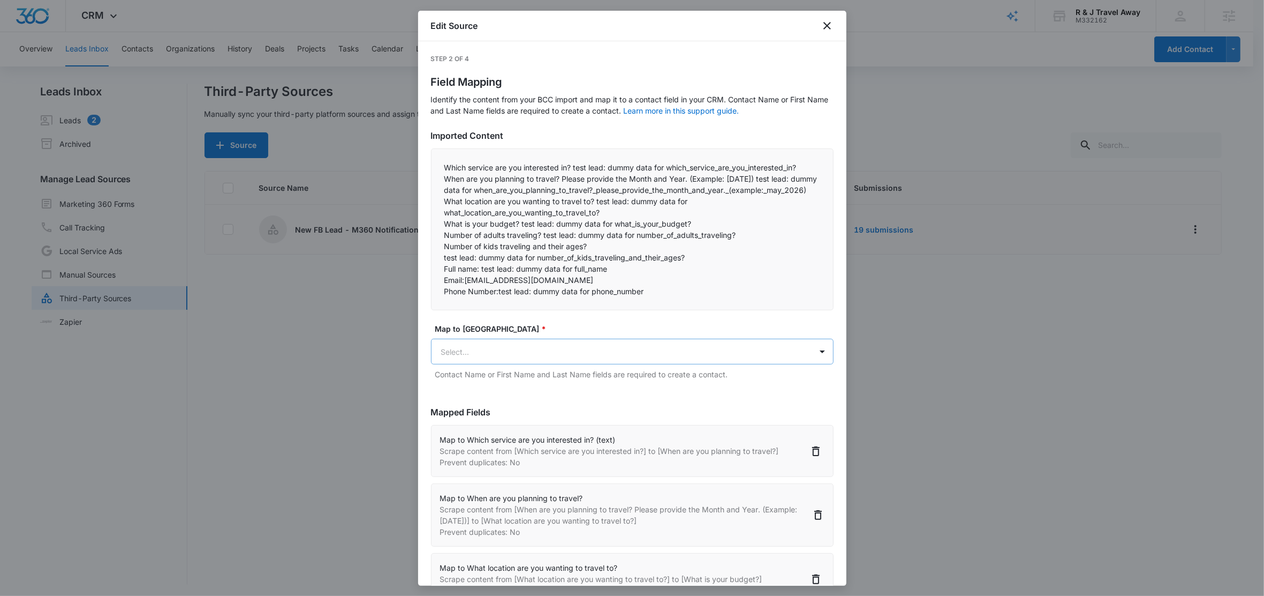
click at [505, 357] on body "CRM Apps Reputation Websites Forms CRM Email Social Content Ads Intelligence Fi…" at bounding box center [632, 298] width 1264 height 597
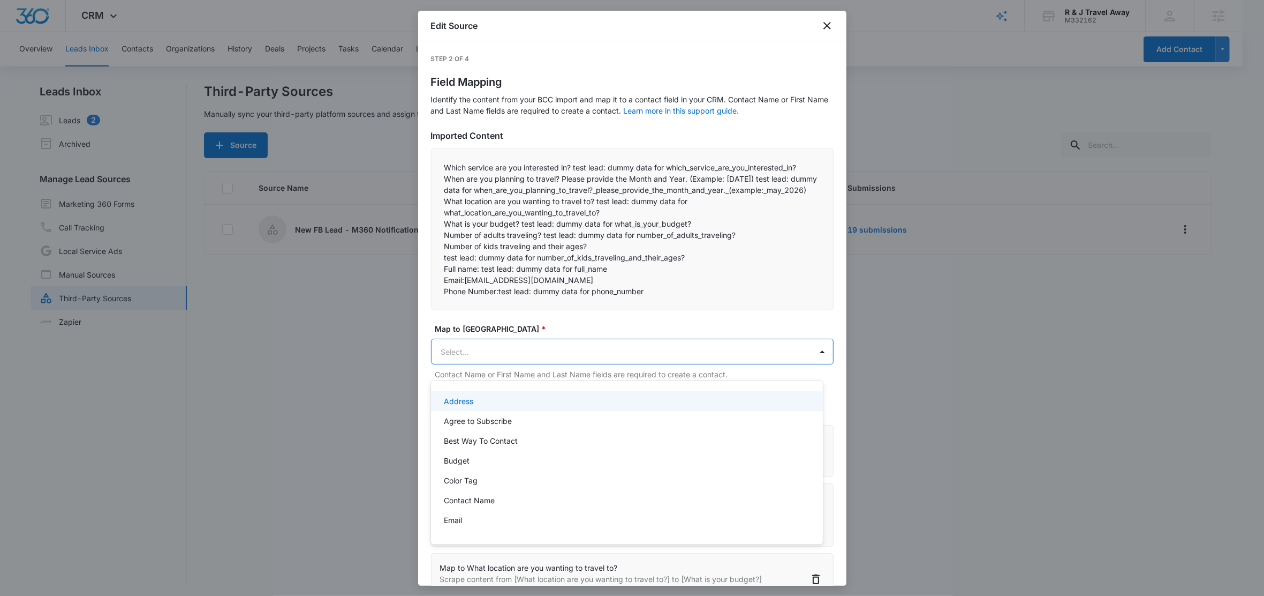
paste input "Number of adults traveling?"
type input "Number of adults traveling?"
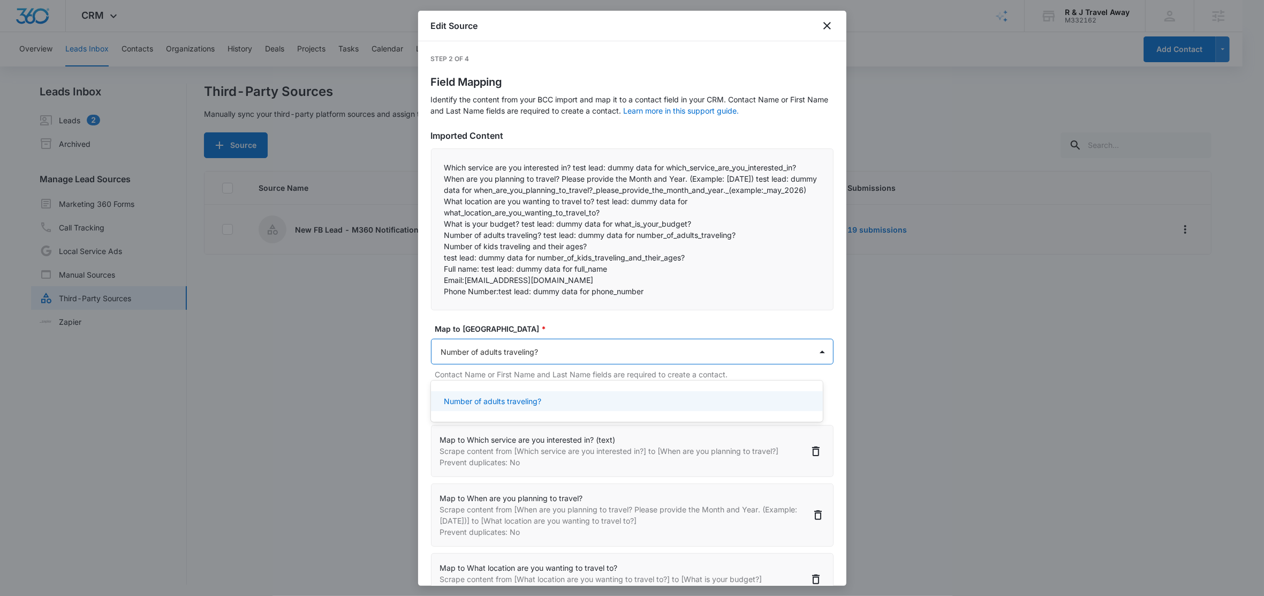
click at [517, 395] on p "Number of adults traveling?" at bounding box center [492, 400] width 97 height 11
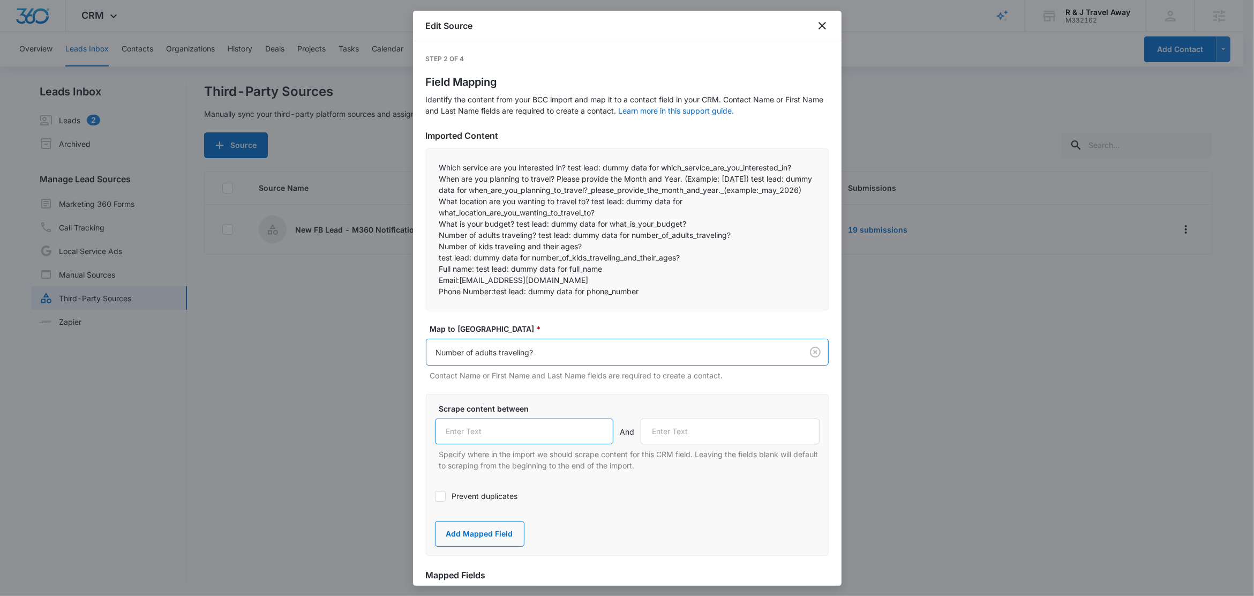
drag, startPoint x: 505, startPoint y: 440, endPoint x: 526, endPoint y: 436, distance: 21.3
click at [505, 441] on input "text" at bounding box center [524, 431] width 179 height 26
paste input "Number of adults traveling?"
type input "Number of adults traveling?"
drag, startPoint x: 447, startPoint y: 240, endPoint x: 533, endPoint y: 241, distance: 86.8
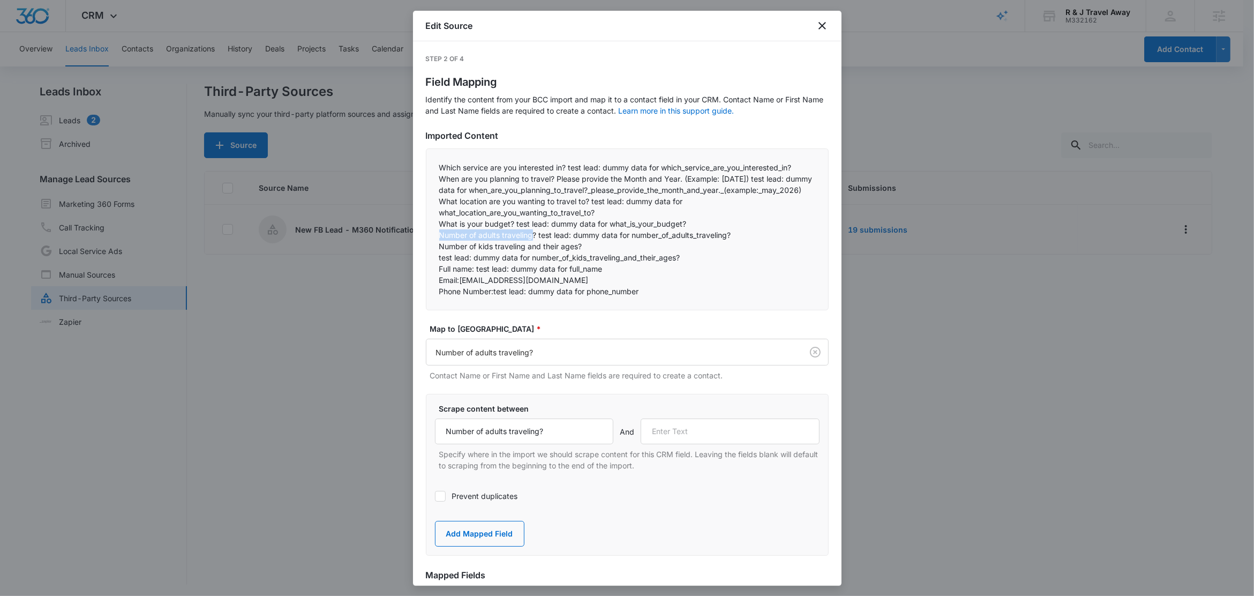
click at [533, 240] on p "Number of adults traveling? test lead: dummy data for number_of_adults_travelin…" at bounding box center [627, 234] width 376 height 11
click at [492, 252] on p "Number of kids traveling and their ages?" at bounding box center [627, 245] width 376 height 11
drag, startPoint x: 584, startPoint y: 255, endPoint x: 430, endPoint y: 258, distance: 154.8
click at [430, 258] on div "Which service are you interested in? test lead: dummy data for which_service_ar…" at bounding box center [627, 229] width 403 height 162
copy p "Number of kids traveling and their ages?"
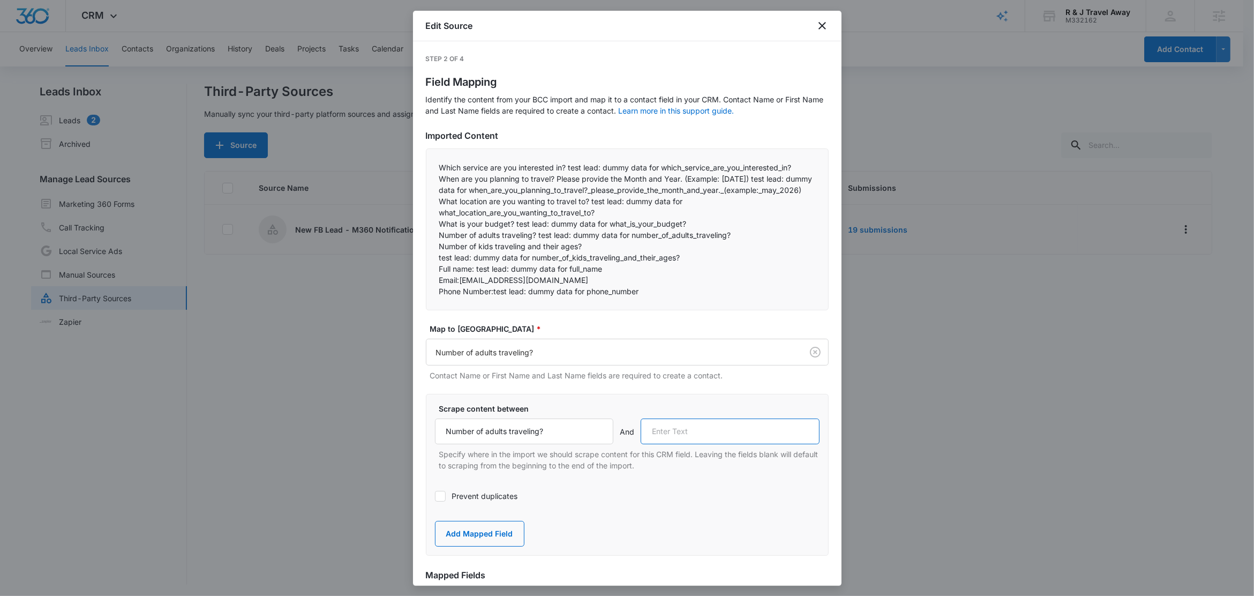
click at [726, 444] on input "text" at bounding box center [730, 431] width 179 height 26
paste input "Number of kids traveling and their ages?"
type input "Number of kids traveling and their ages?"
click at [480, 544] on button "Add Mapped Field" at bounding box center [479, 534] width 89 height 26
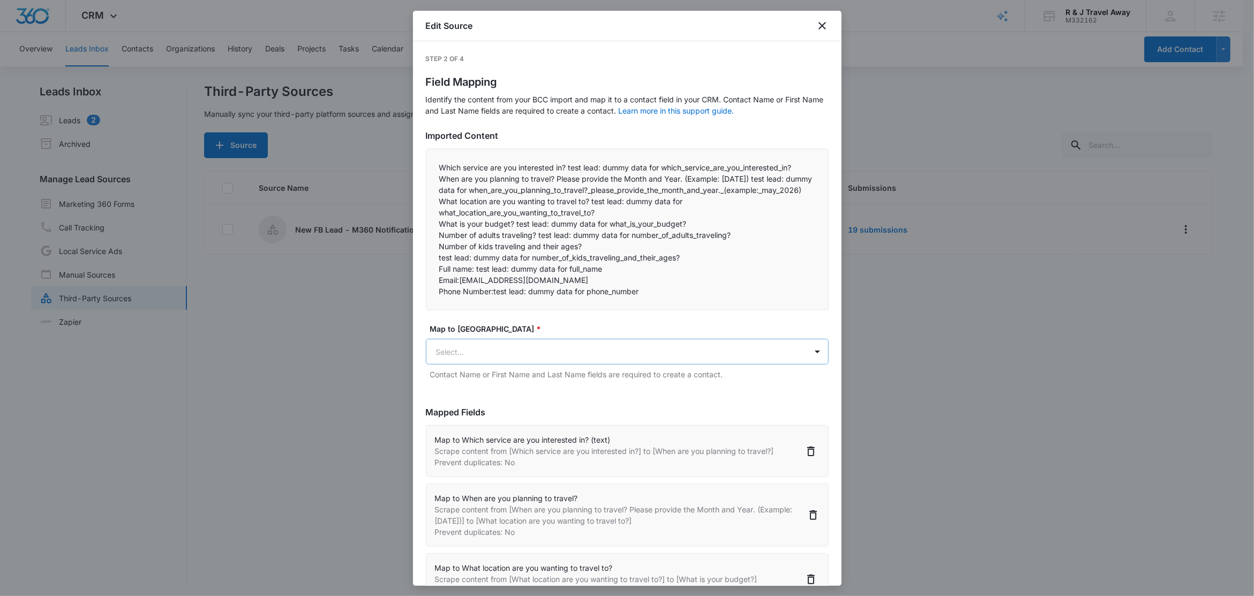
click at [487, 352] on body "CRM Apps Reputation Websites Forms CRM Email Social Content Ads Intelligence Fi…" at bounding box center [627, 298] width 1254 height 597
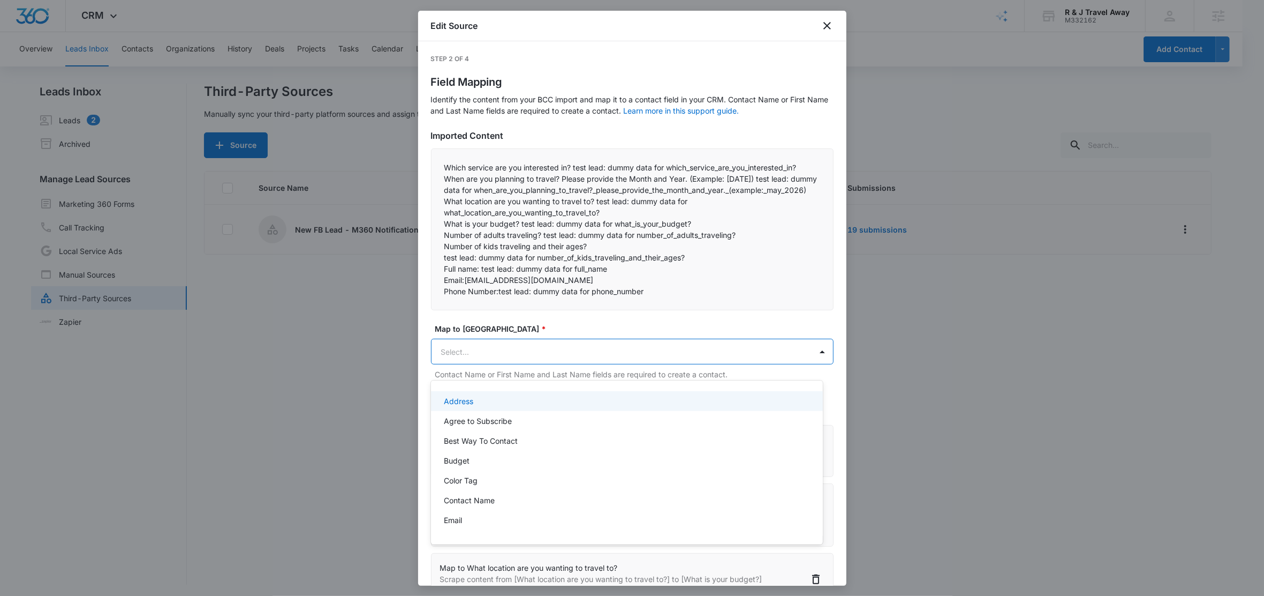
paste input "Number of kids traveling and their ages?"
type input "Number of kids traveling and their ages?"
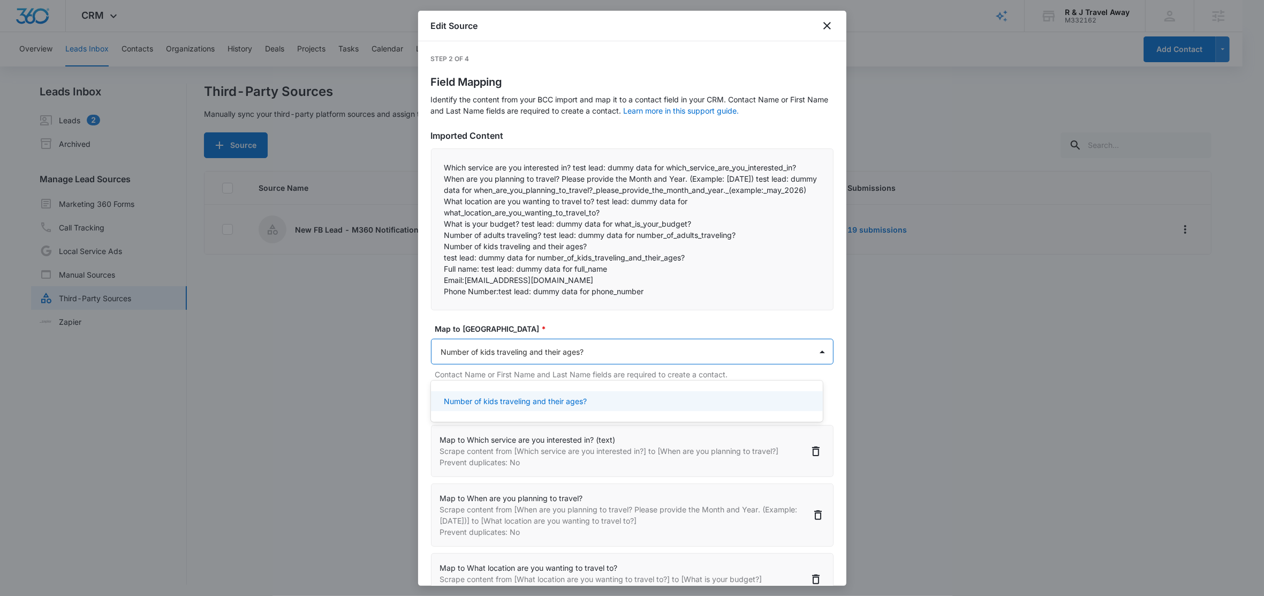
click at [507, 402] on p "Number of kids traveling and their ages?" at bounding box center [515, 400] width 143 height 11
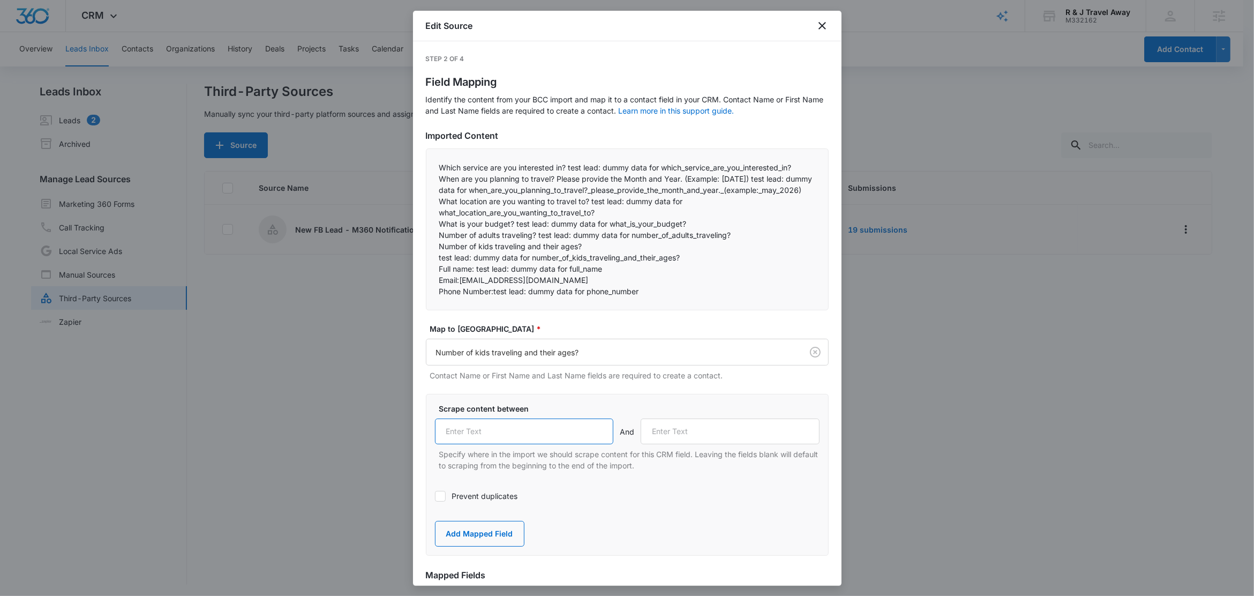
click at [544, 435] on input "text" at bounding box center [524, 431] width 179 height 26
paste input "Number of kids traveling and their ages?"
type input "Number of kids traveling and their ages?"
drag, startPoint x: 468, startPoint y: 258, endPoint x: 558, endPoint y: 262, distance: 90.6
click at [598, 252] on p "Number of kids traveling and their ages?" at bounding box center [627, 245] width 376 height 11
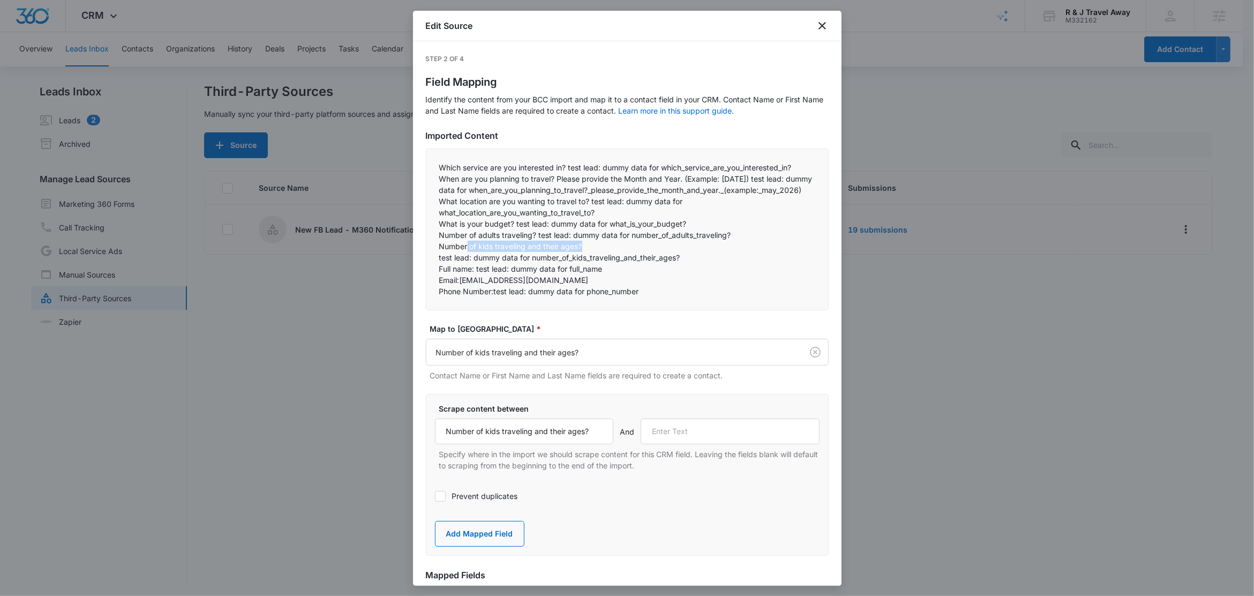
drag, startPoint x: 477, startPoint y: 267, endPoint x: 702, endPoint y: 263, distance: 225.5
click at [703, 262] on p "test lead: dummy data for number_of_kids_traveling_and_their_ages?" at bounding box center [627, 257] width 376 height 11
click at [522, 297] on p "Phone Number:test lead: dummy data for phone_number" at bounding box center [627, 290] width 376 height 11
drag, startPoint x: 477, startPoint y: 282, endPoint x: 429, endPoint y: 281, distance: 47.7
click at [429, 281] on div "Which service are you interested in? test lead: dummy data for which_service_ar…" at bounding box center [627, 229] width 403 height 162
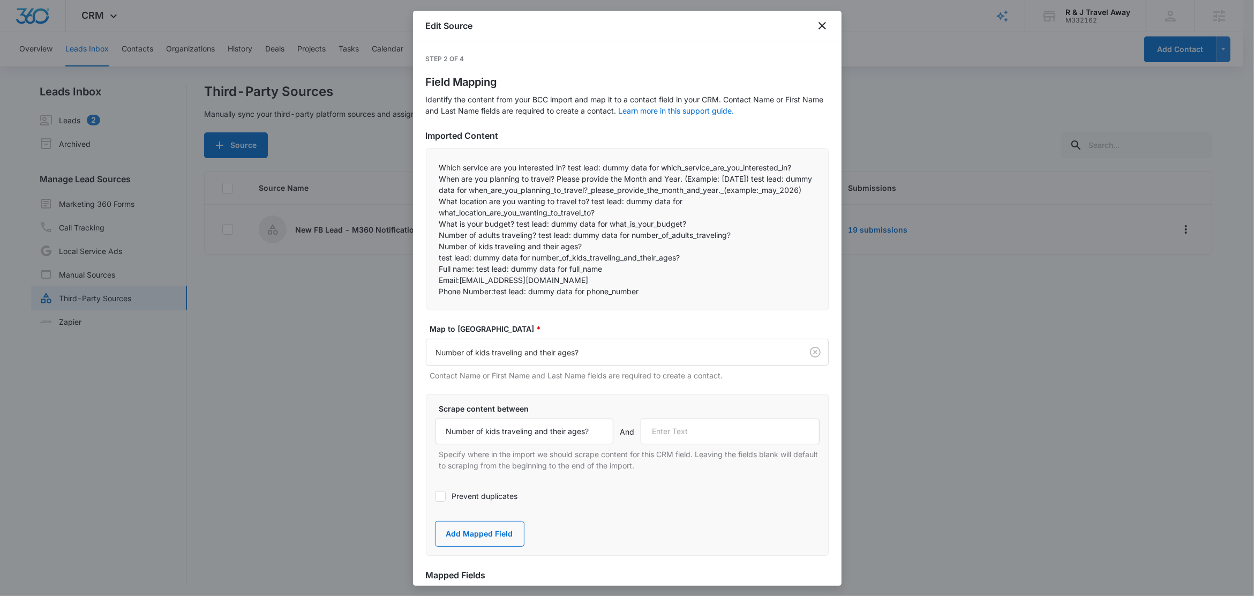
click at [483, 274] on p "Full name: test lead: dummy data for full_name" at bounding box center [627, 268] width 376 height 11
drag, startPoint x: 476, startPoint y: 280, endPoint x: 426, endPoint y: 281, distance: 50.4
click at [426, 281] on div "Which service are you interested in? test lead: dummy data for which_service_ar…" at bounding box center [627, 229] width 403 height 162
copy p "Full name:"
click at [687, 436] on input "text" at bounding box center [730, 431] width 179 height 26
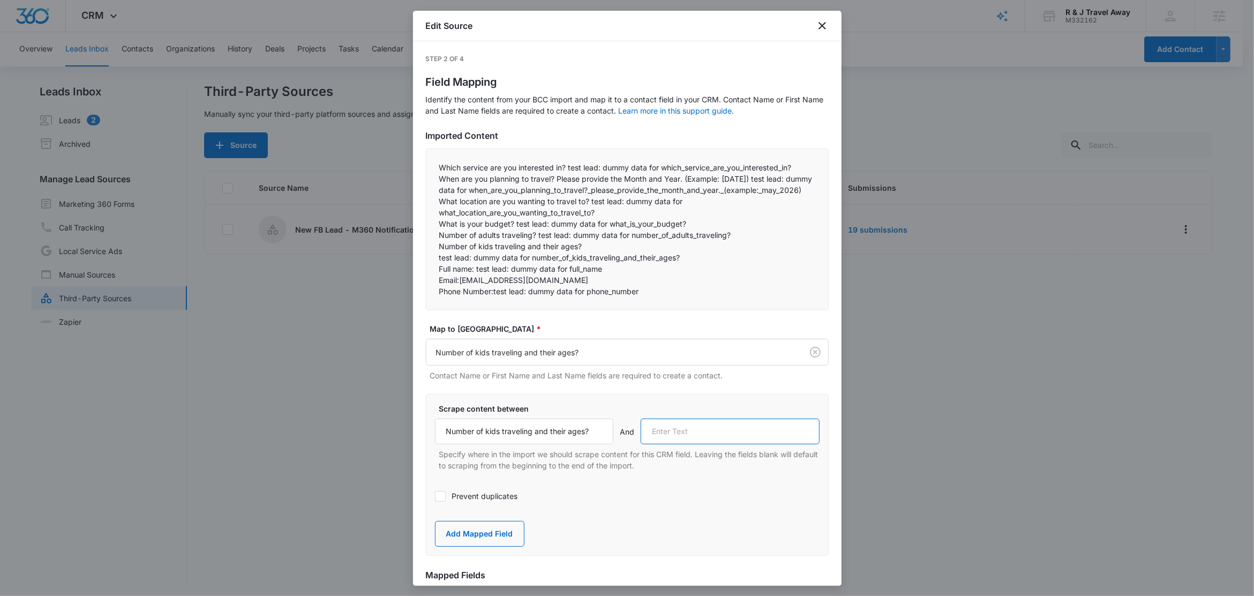
paste input "Full name:"
type input "Full name:"
click at [478, 543] on button "Add Mapped Field" at bounding box center [479, 534] width 89 height 26
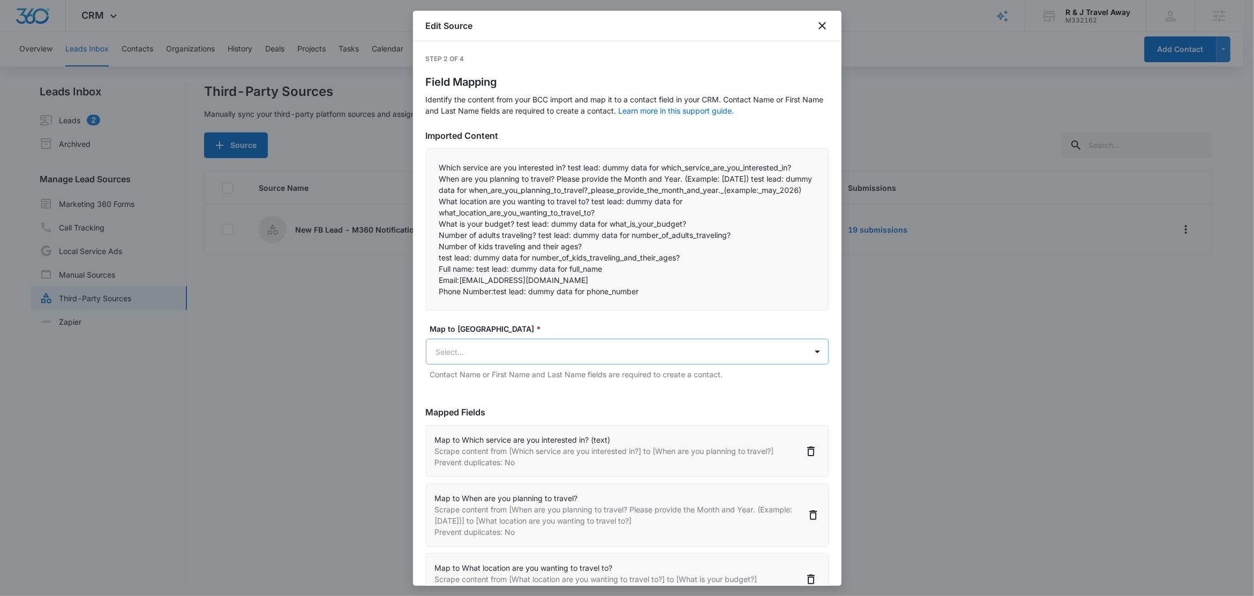
click at [490, 361] on body "CRM Apps Reputation Websites Forms CRM Email Social Content Ads Intelligence Fi…" at bounding box center [627, 298] width 1254 height 597
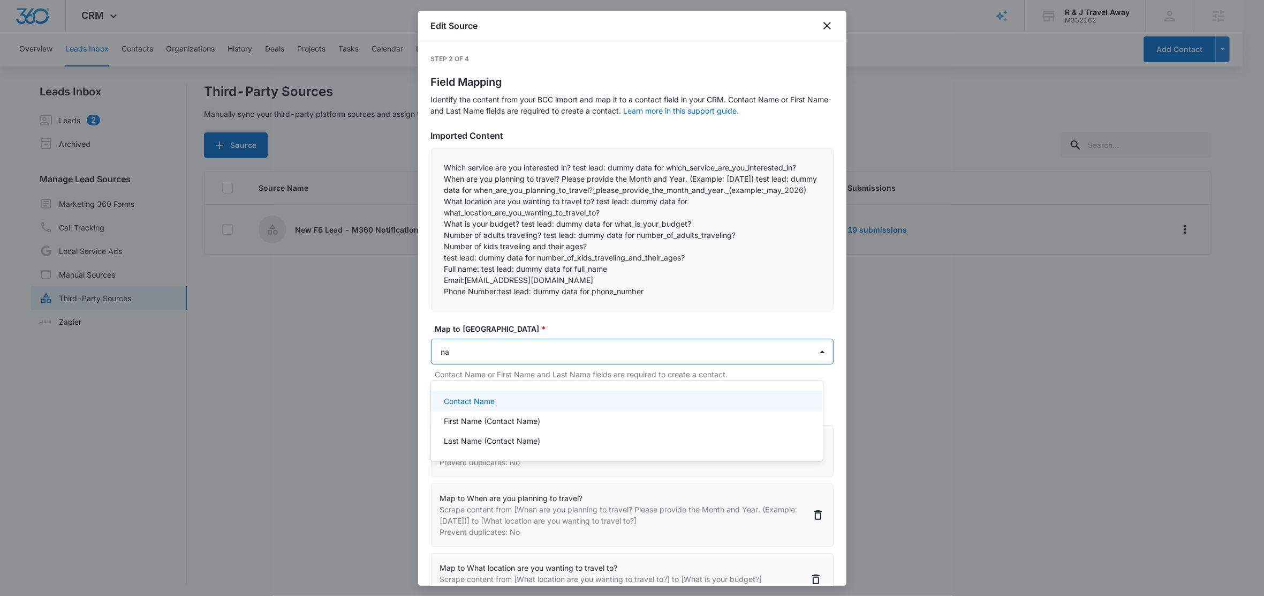
type input "nam"
click at [491, 398] on p "Contact Name" at bounding box center [469, 400] width 51 height 11
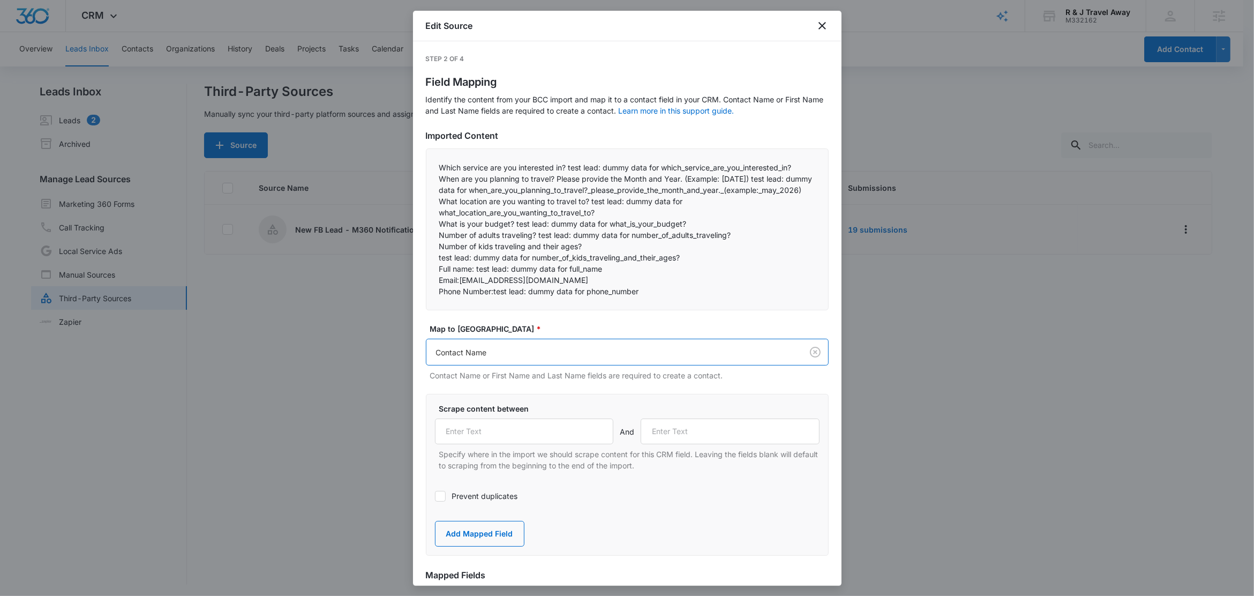
click at [511, 428] on div "Scrape content between And Specify where in the import we should scrape content…" at bounding box center [627, 437] width 385 height 68
click at [519, 440] on input "text" at bounding box center [524, 431] width 179 height 26
paste input "Full name:"
type input "Full name:"
drag, startPoint x: 461, startPoint y: 290, endPoint x: 429, endPoint y: 290, distance: 32.1
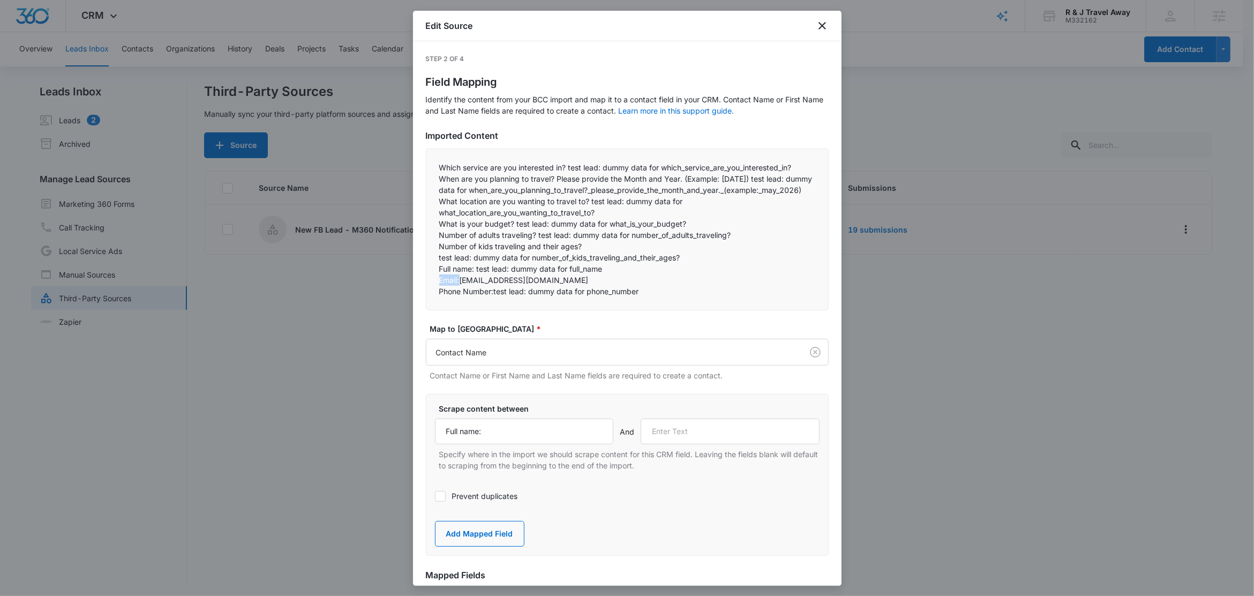
click at [429, 290] on div "Which service are you interested in? test lead: dummy data for which_service_ar…" at bounding box center [627, 229] width 403 height 162
copy p "Email:"
click at [690, 440] on input "text" at bounding box center [730, 431] width 179 height 26
paste input "Email:"
type input "Email:"
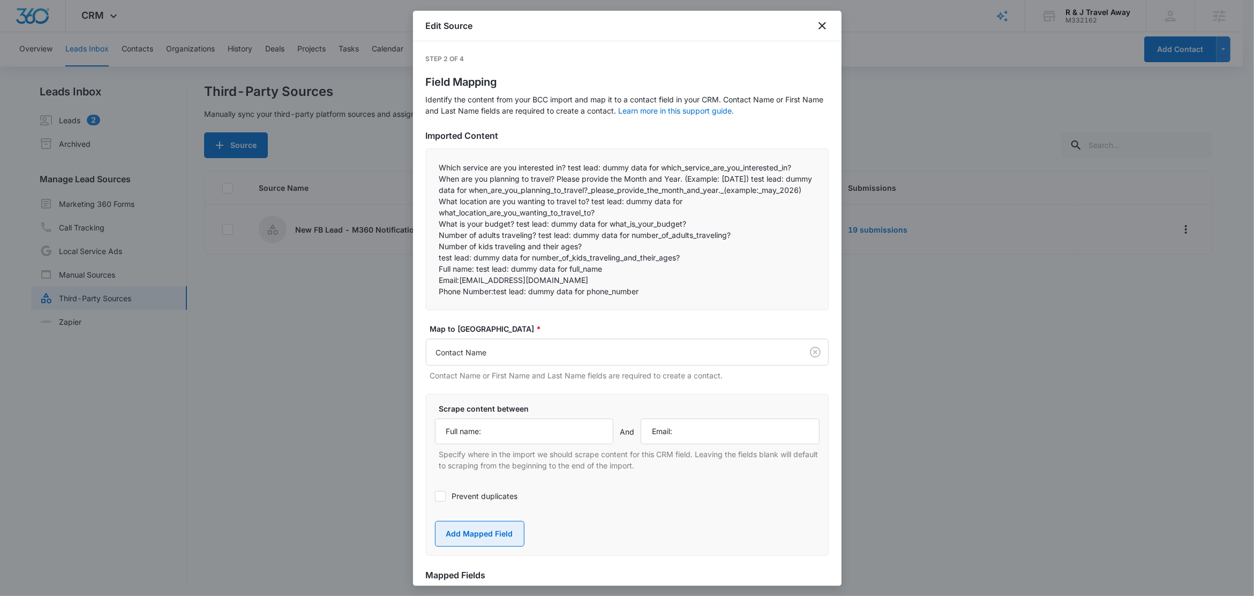
drag, startPoint x: 503, startPoint y: 537, endPoint x: 498, endPoint y: 525, distance: 12.5
click at [502, 536] on button "Add Mapped Field" at bounding box center [479, 534] width 89 height 26
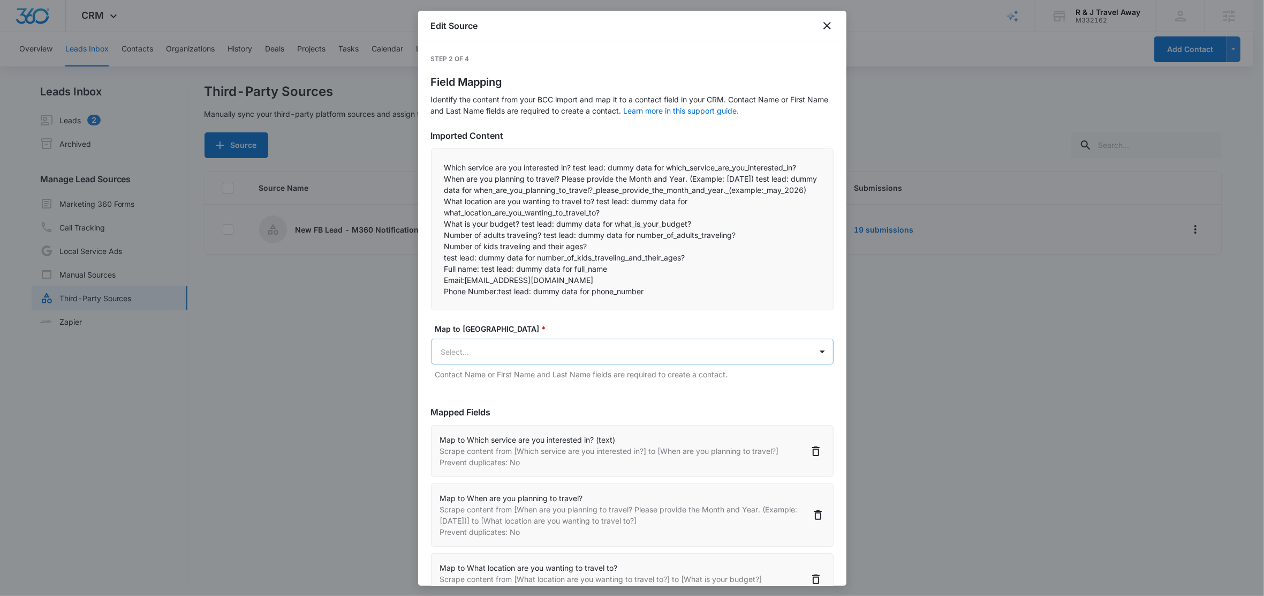
click at [496, 359] on body "CRM Apps Reputation Websites Forms CRM Email Social Content Ads Intelligence Fi…" at bounding box center [632, 298] width 1264 height 597
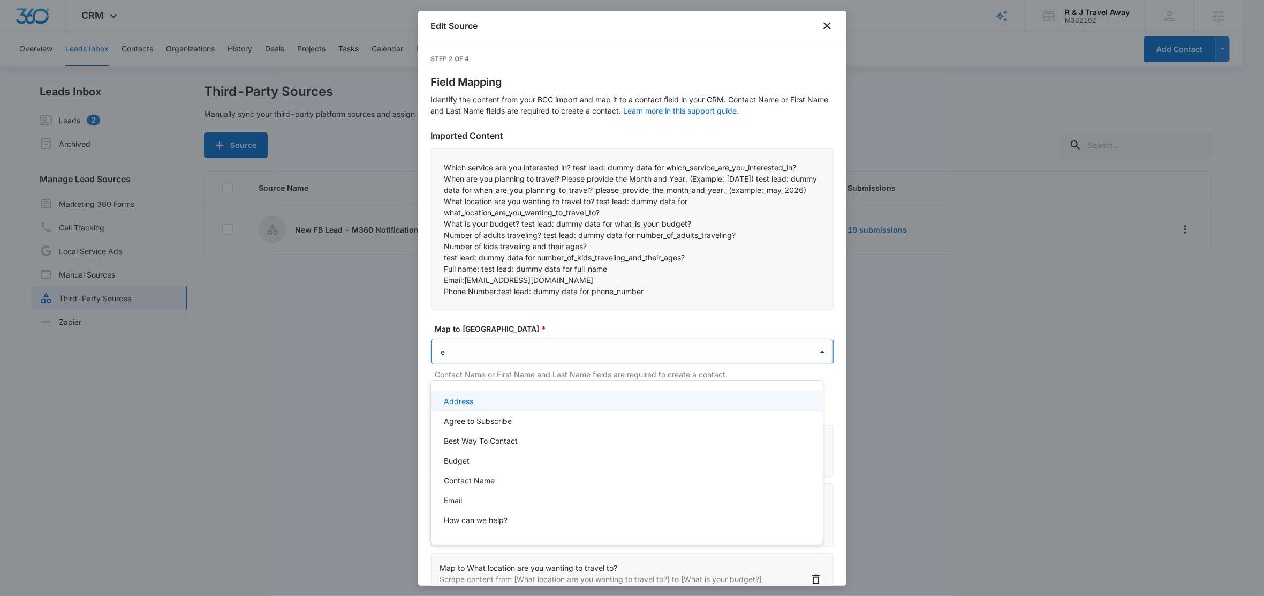
type input "em"
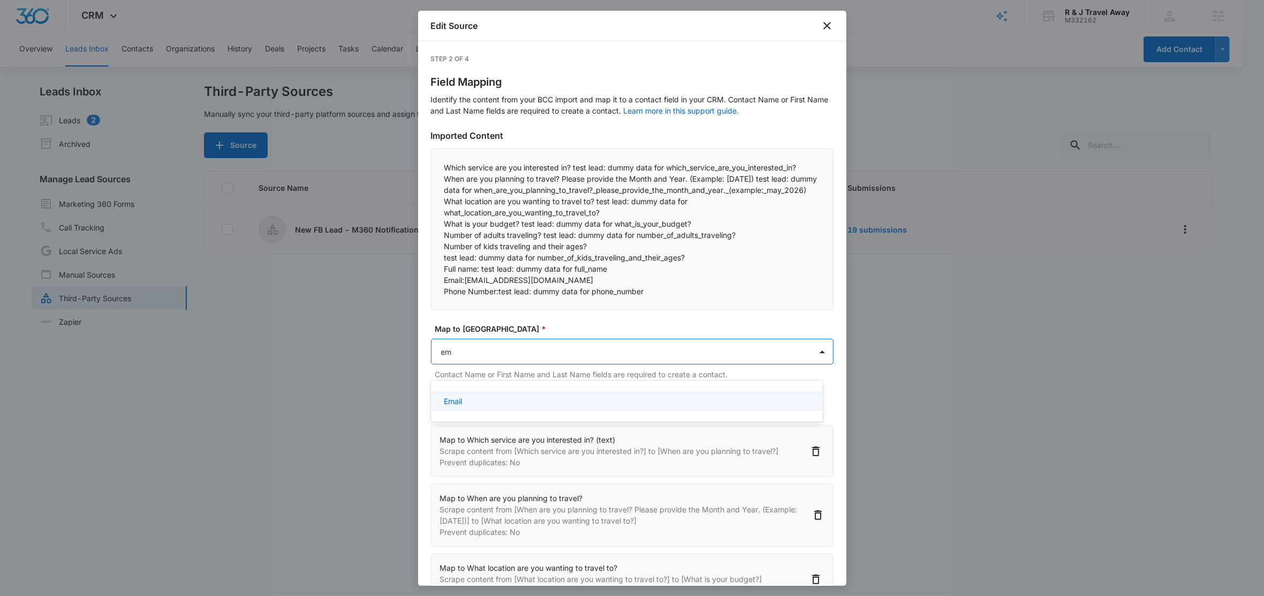
click at [483, 398] on div "Email" at bounding box center [626, 400] width 364 height 11
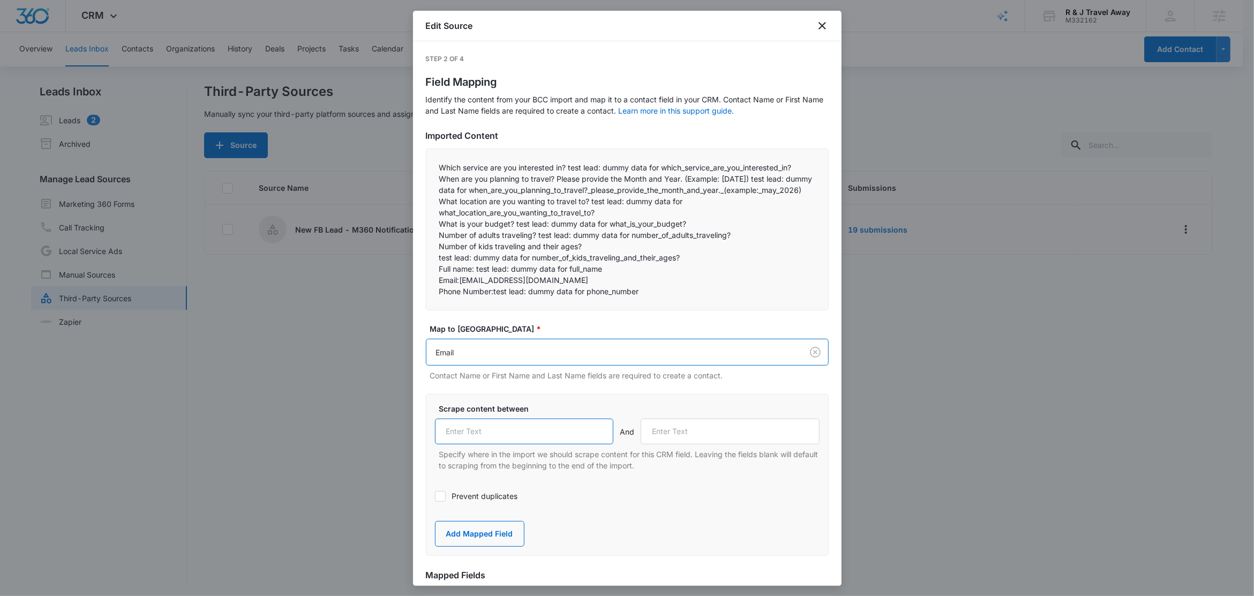
click at [554, 444] on input "text" at bounding box center [524, 431] width 179 height 26
paste input "Email:"
type input "Email:"
click at [462, 501] on label "Prevent duplicates" at bounding box center [627, 495] width 385 height 11
click at [435, 496] on input "Prevent duplicates" at bounding box center [435, 496] width 0 height 0
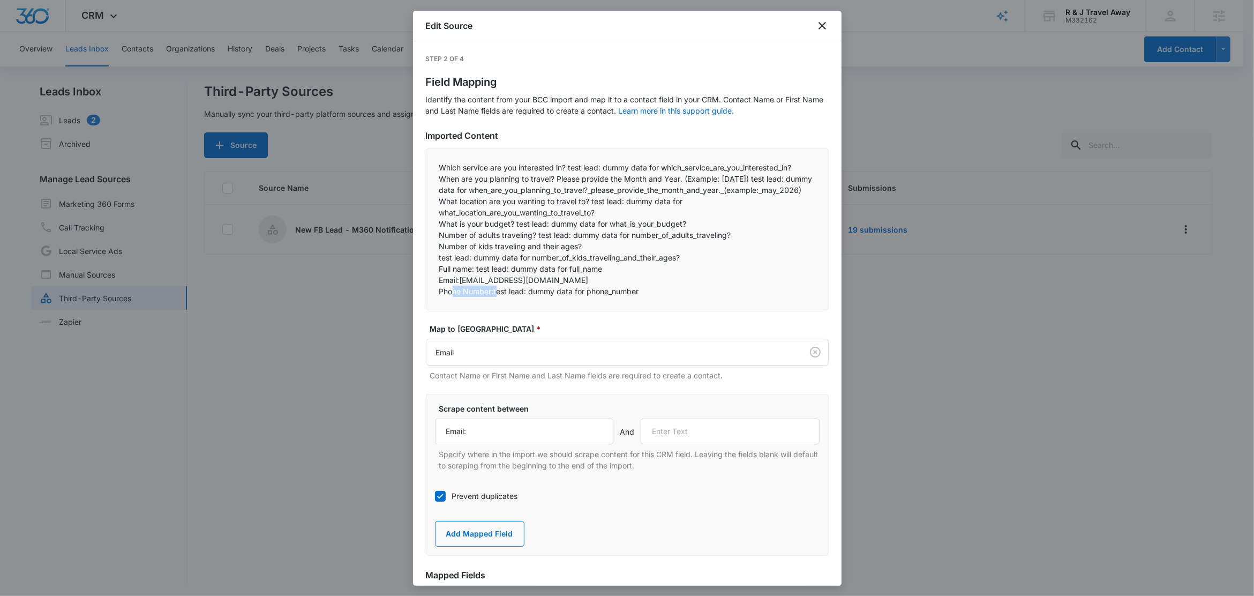
drag, startPoint x: 495, startPoint y: 303, endPoint x: 453, endPoint y: 303, distance: 42.3
click at [453, 297] on p "Phone Number:test lead: dummy data for phone_number" at bounding box center [627, 290] width 376 height 11
click at [488, 297] on p "Phone Number:test lead: dummy data for phone_number" at bounding box center [627, 290] width 376 height 11
drag, startPoint x: 495, startPoint y: 304, endPoint x: 427, endPoint y: 304, distance: 68.0
click at [427, 304] on div "Which service are you interested in? test lead: dummy data for which_service_ar…" at bounding box center [627, 229] width 403 height 162
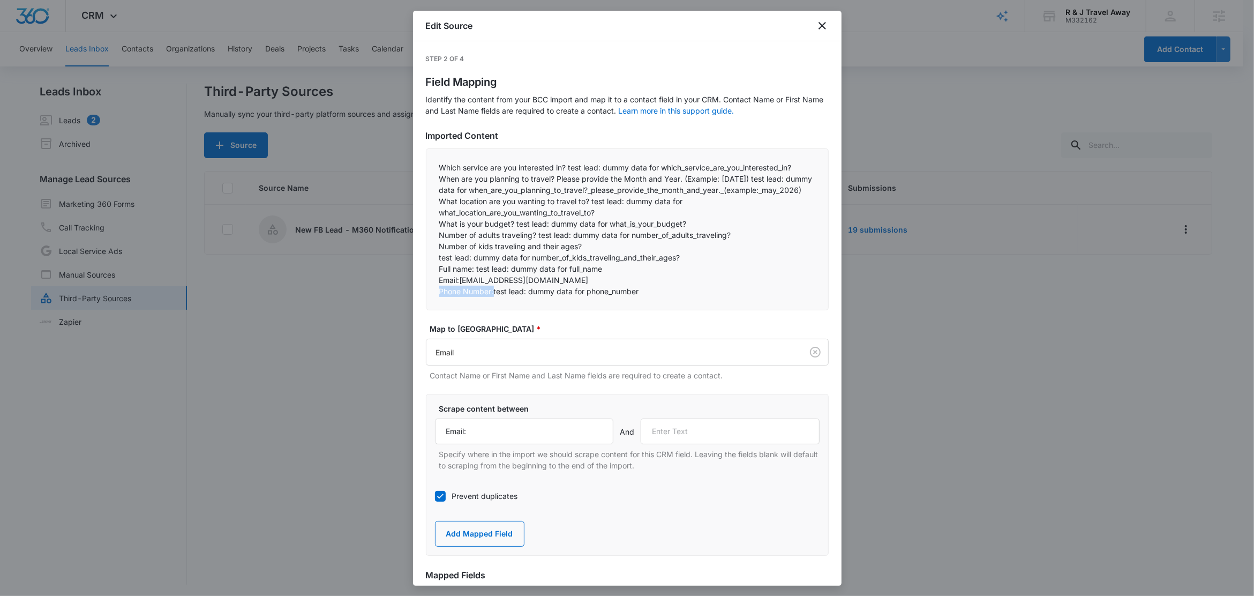
copy p "Phone Number:"
click at [706, 444] on input "text" at bounding box center [730, 431] width 179 height 26
paste input "Phone Number:"
type input "Phone Number:"
click at [470, 546] on button "Add Mapped Field" at bounding box center [479, 534] width 89 height 26
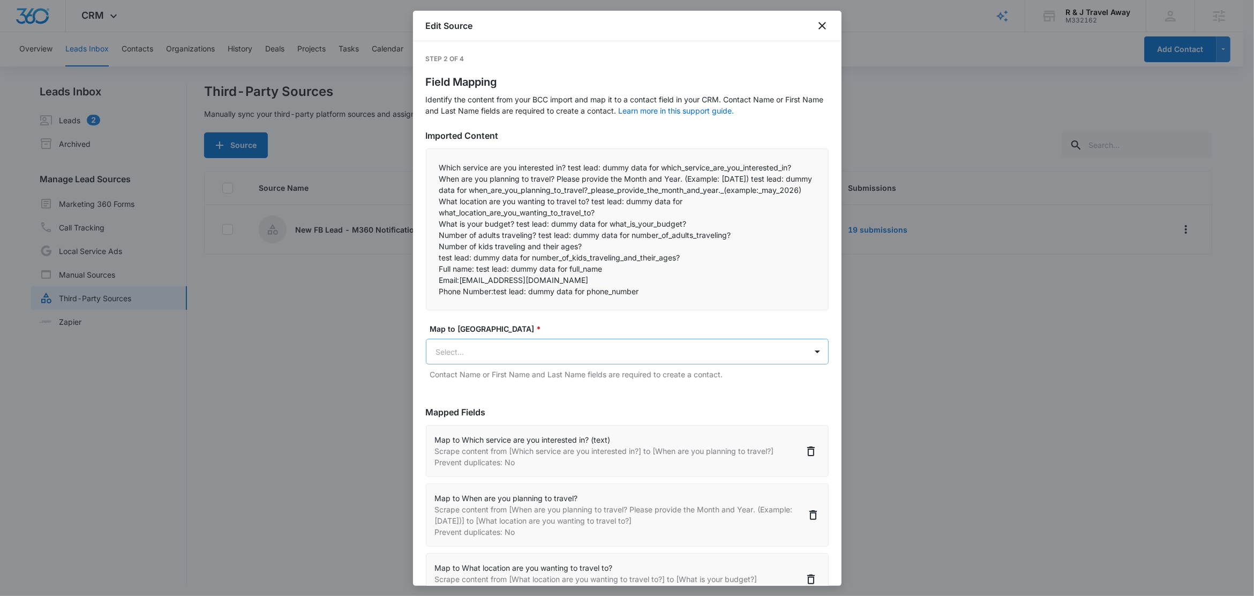
click at [511, 358] on body "CRM Apps Reputation Websites Forms CRM Email Social Content Ads Intelligence Fi…" at bounding box center [627, 298] width 1254 height 597
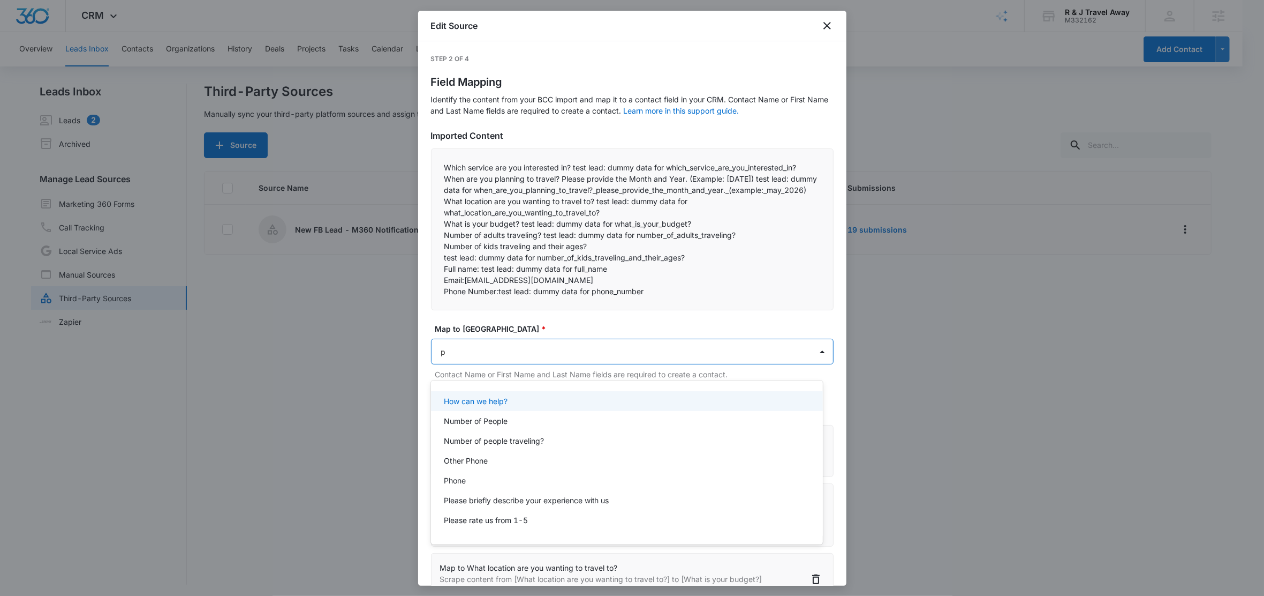
type input "ph"
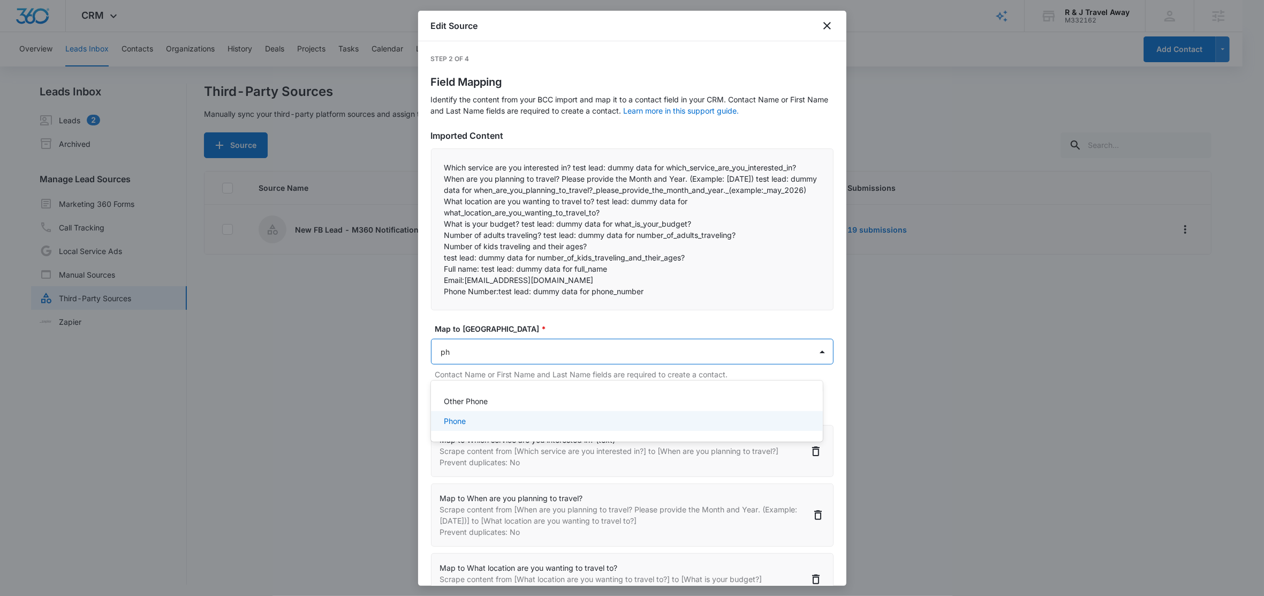
click at [463, 423] on p "Phone" at bounding box center [455, 420] width 22 height 11
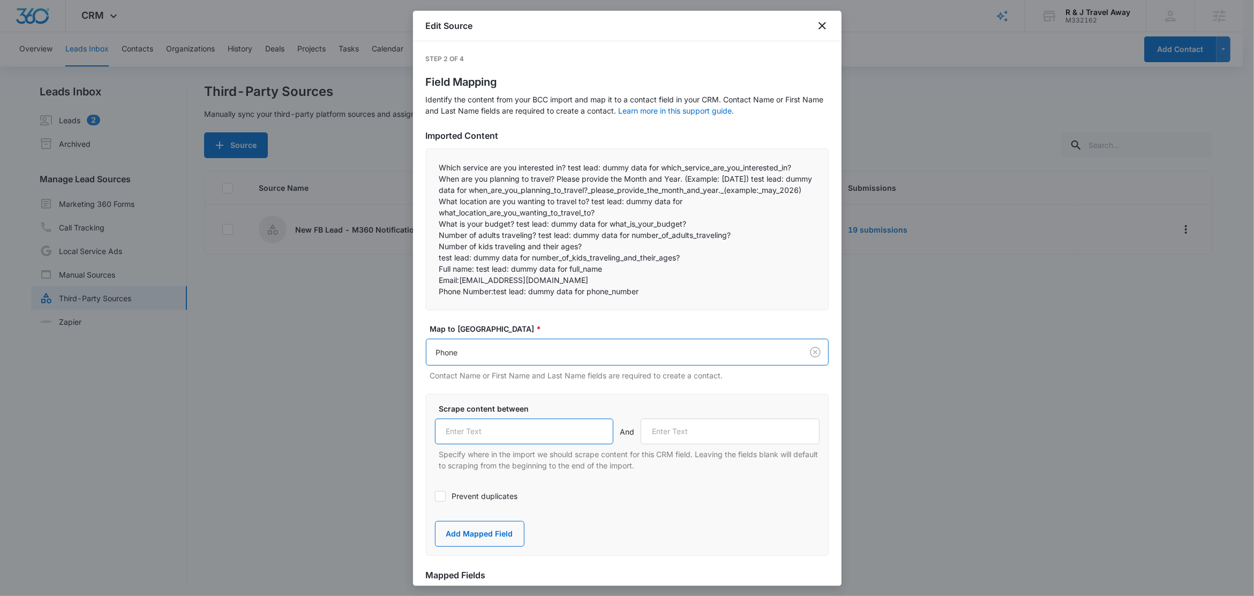
click at [492, 442] on input "text" at bounding box center [524, 431] width 179 height 26
paste input "Phone Number:"
type input "Phone Number:"
click at [712, 501] on label "Prevent duplicates" at bounding box center [627, 495] width 385 height 11
click at [435, 496] on input "Prevent duplicates" at bounding box center [435, 496] width 0 height 0
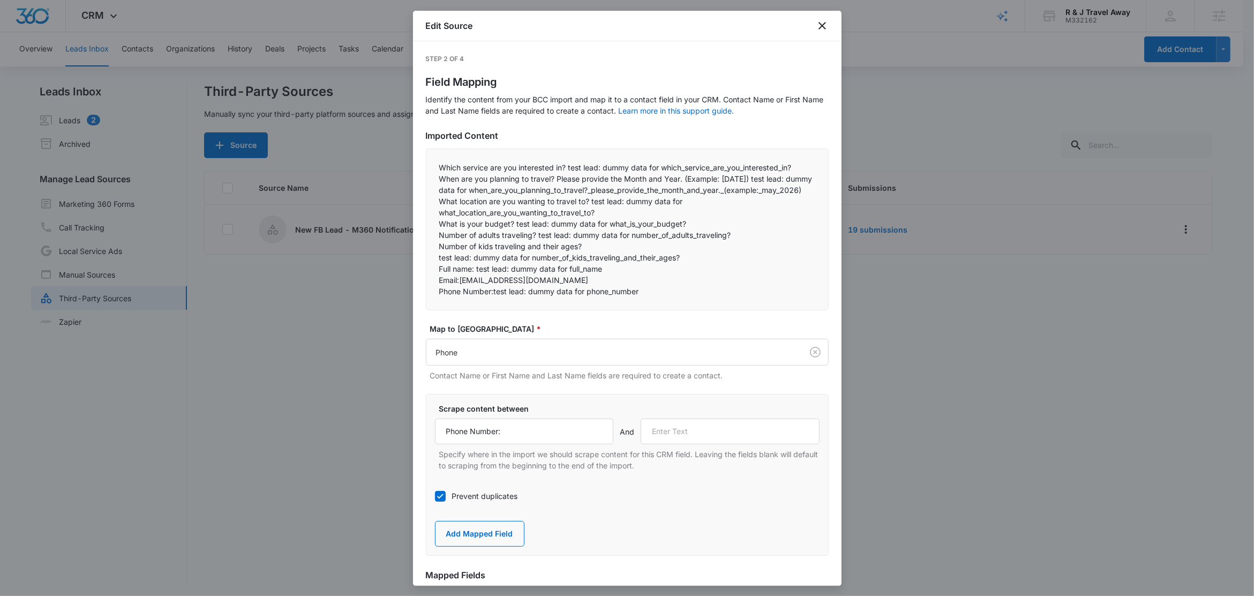
click at [473, 501] on label "Prevent duplicates" at bounding box center [627, 495] width 385 height 11
click at [435, 496] on input "Prevent duplicates" at bounding box center [435, 496] width 0 height 0
click at [500, 546] on button "Add Mapped Field" at bounding box center [479, 534] width 89 height 26
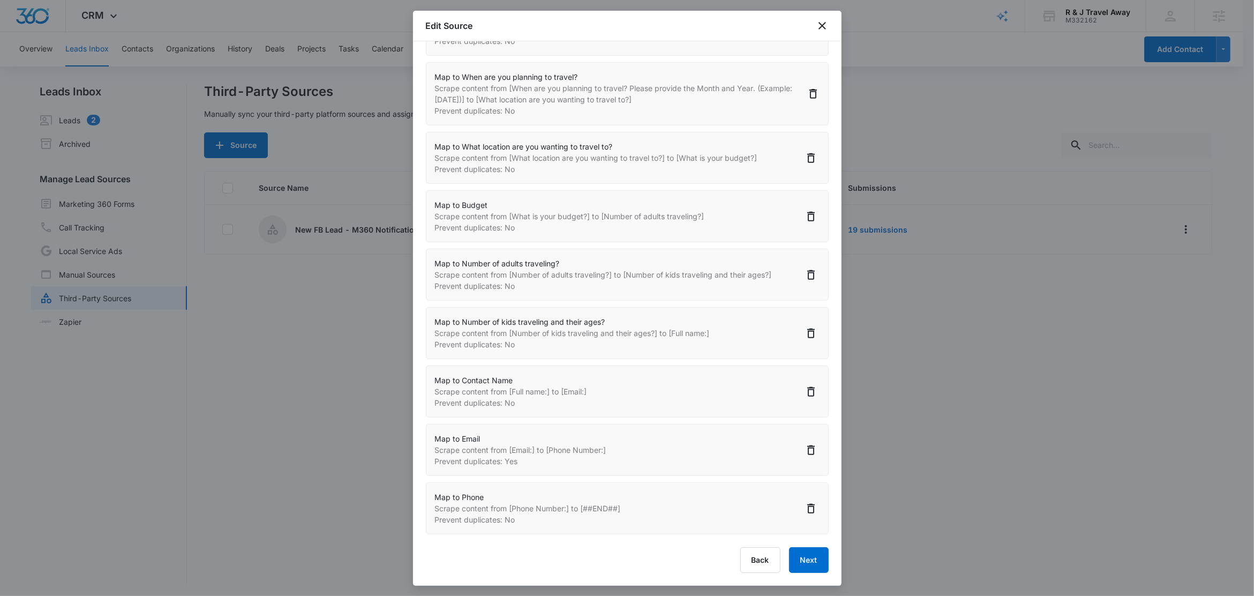
scroll to position [1, 0]
click at [795, 559] on button "Next" at bounding box center [809, 560] width 40 height 26
select select "370"
select select "371"
select select "372"
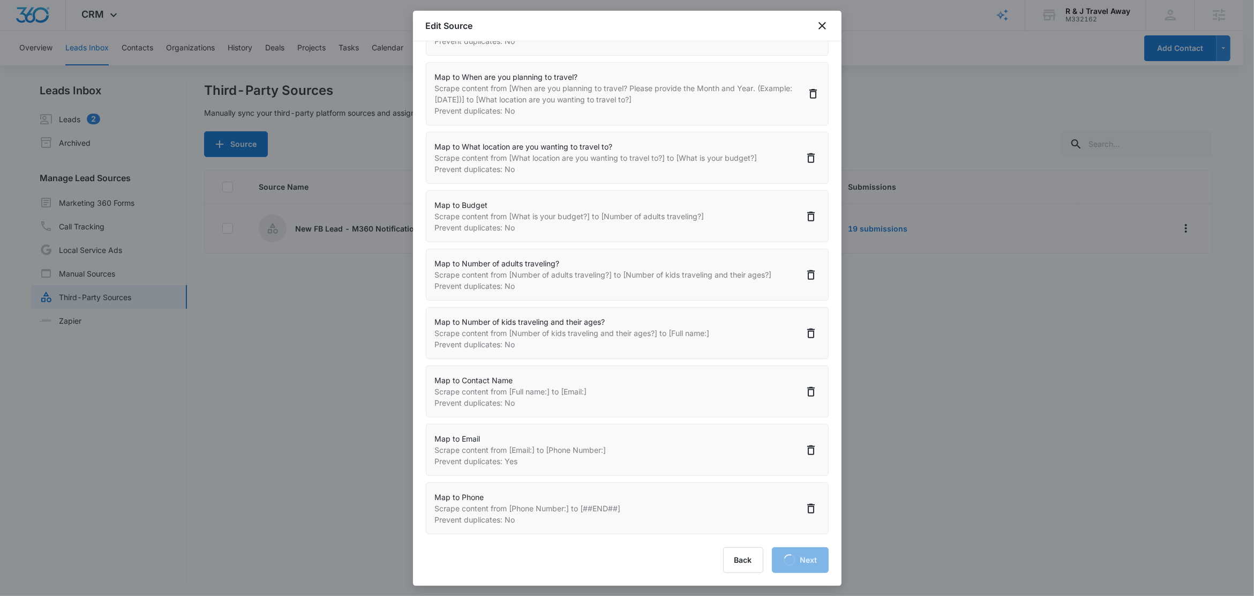
select select "361"
select select "373"
select select "374"
select select "77"
select select "185"
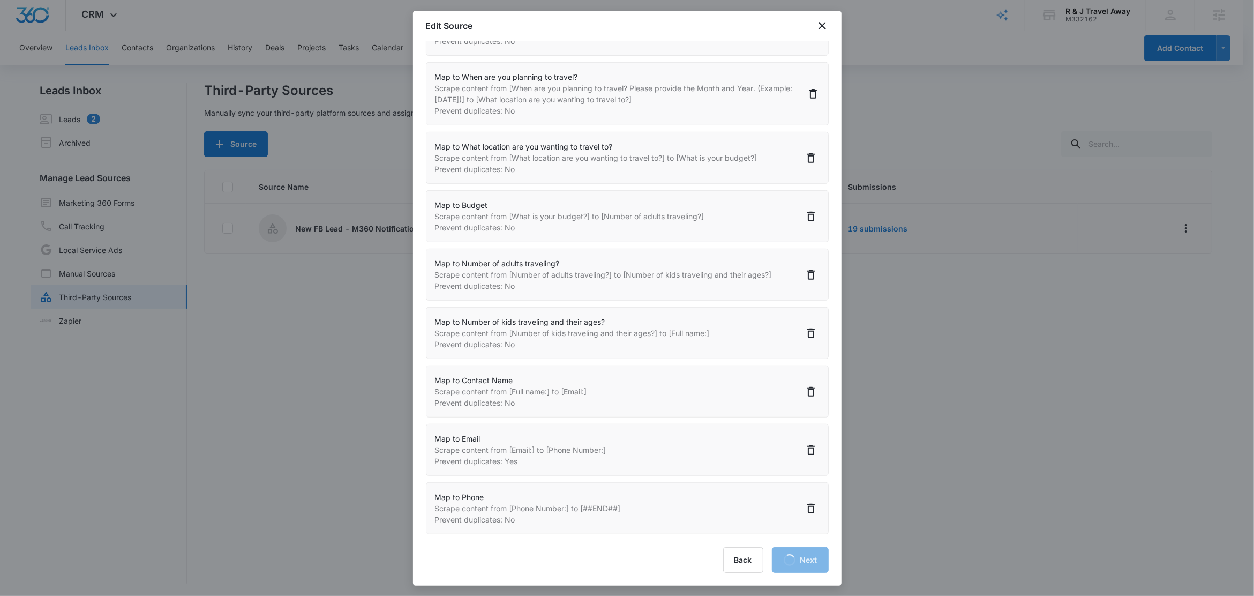
select select "184"
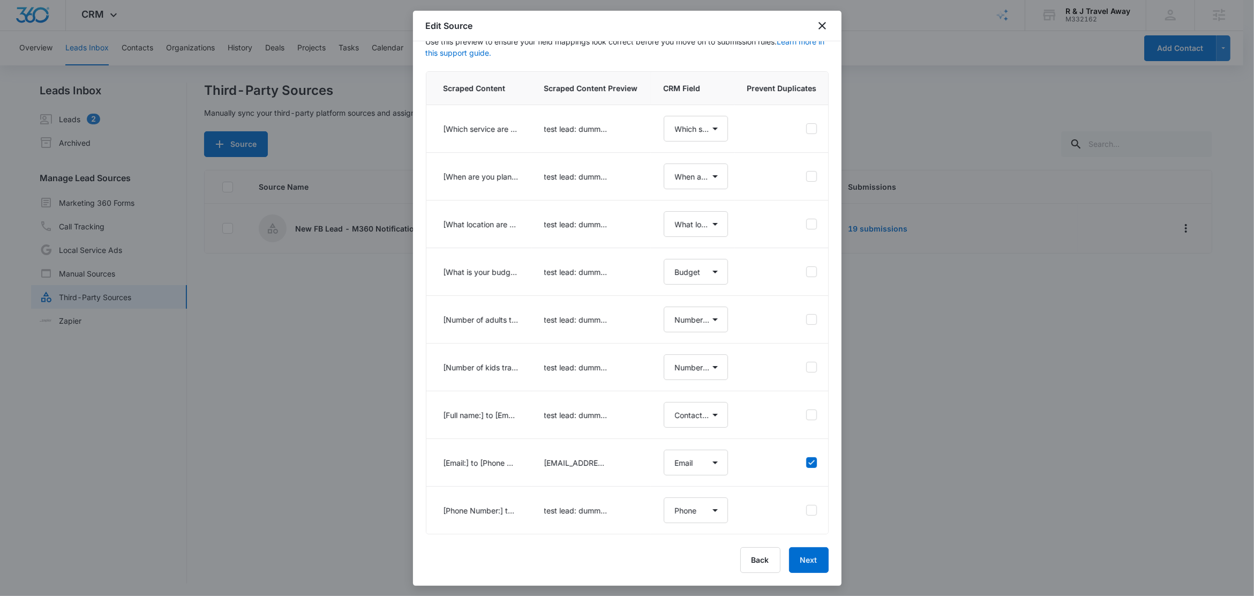
scroll to position [0, 0]
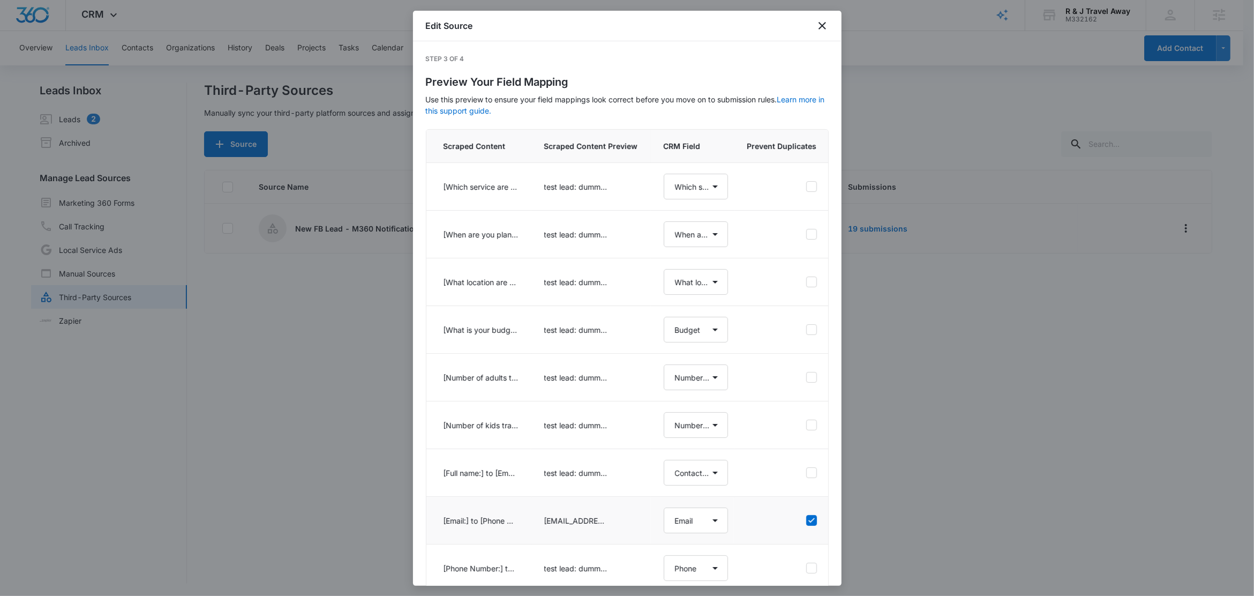
select select "370"
select select "371"
select select "372"
select select "361"
select select "373"
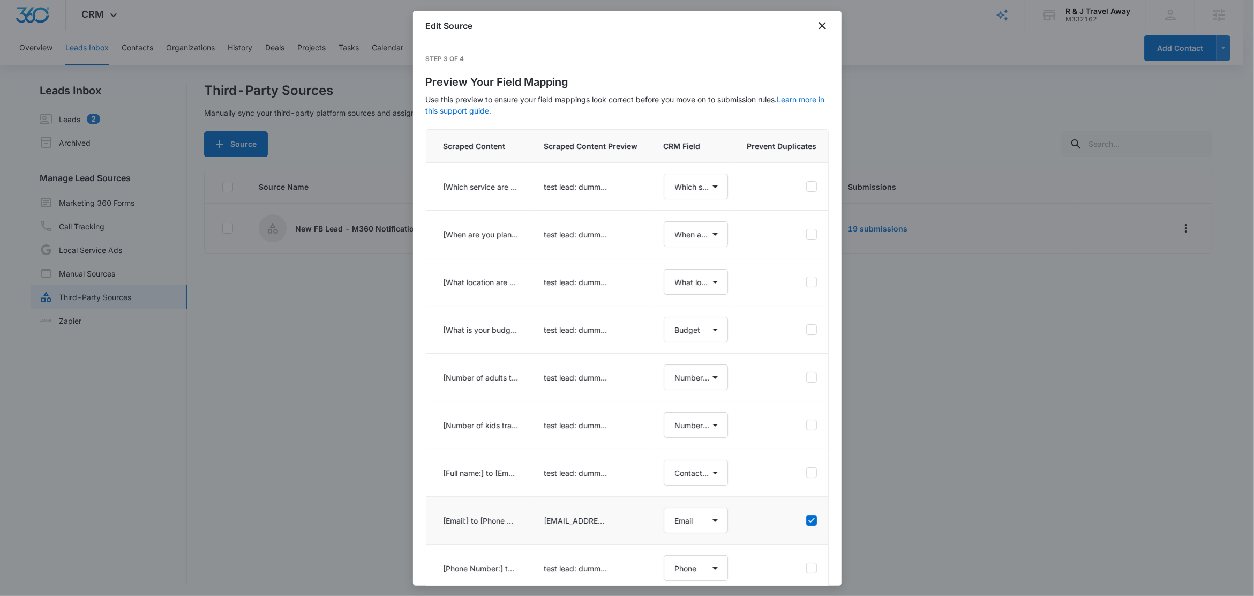
select select "374"
select select "77"
select select "185"
select select "184"
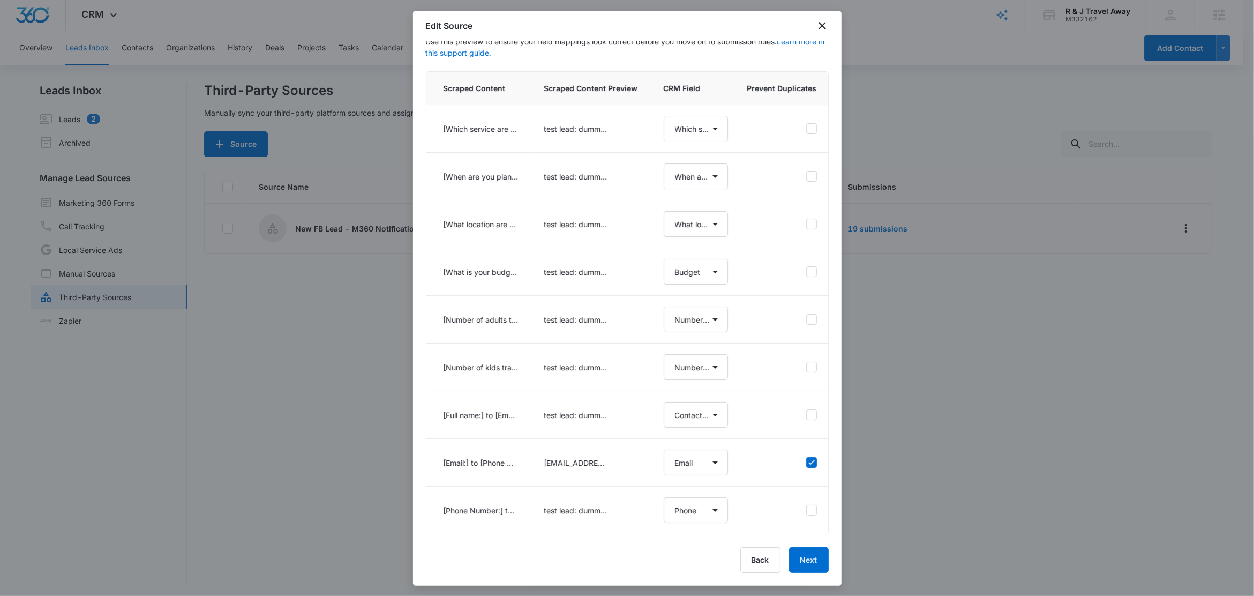
scroll to position [71, 0]
click at [801, 559] on button "Next" at bounding box center [809, 560] width 40 height 26
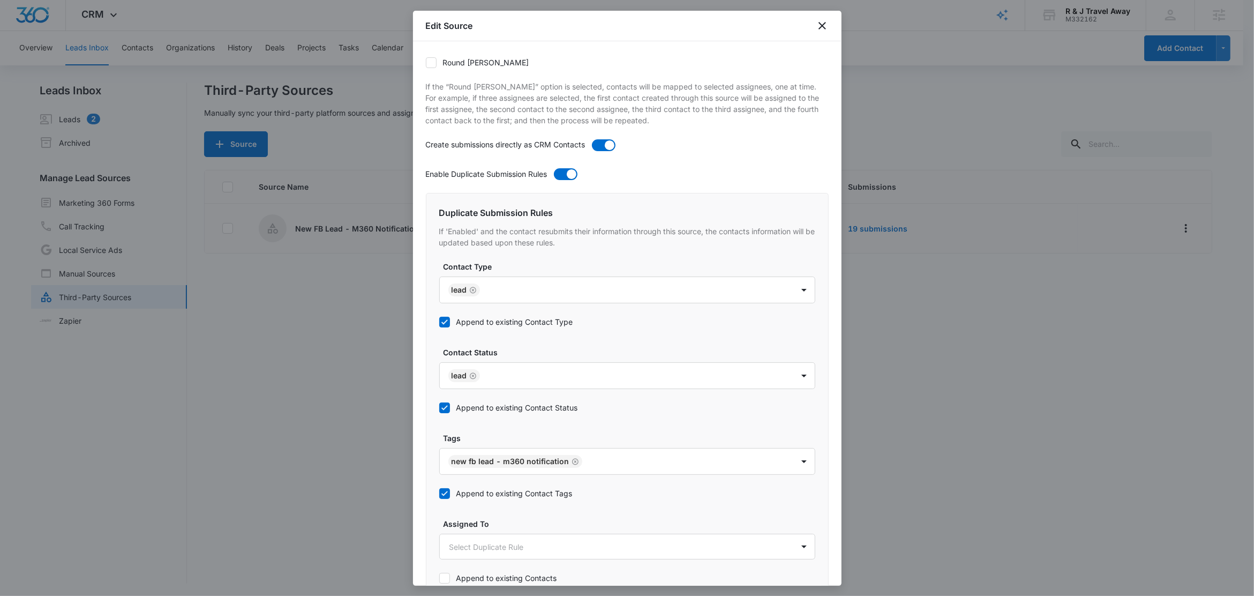
scroll to position [455, 0]
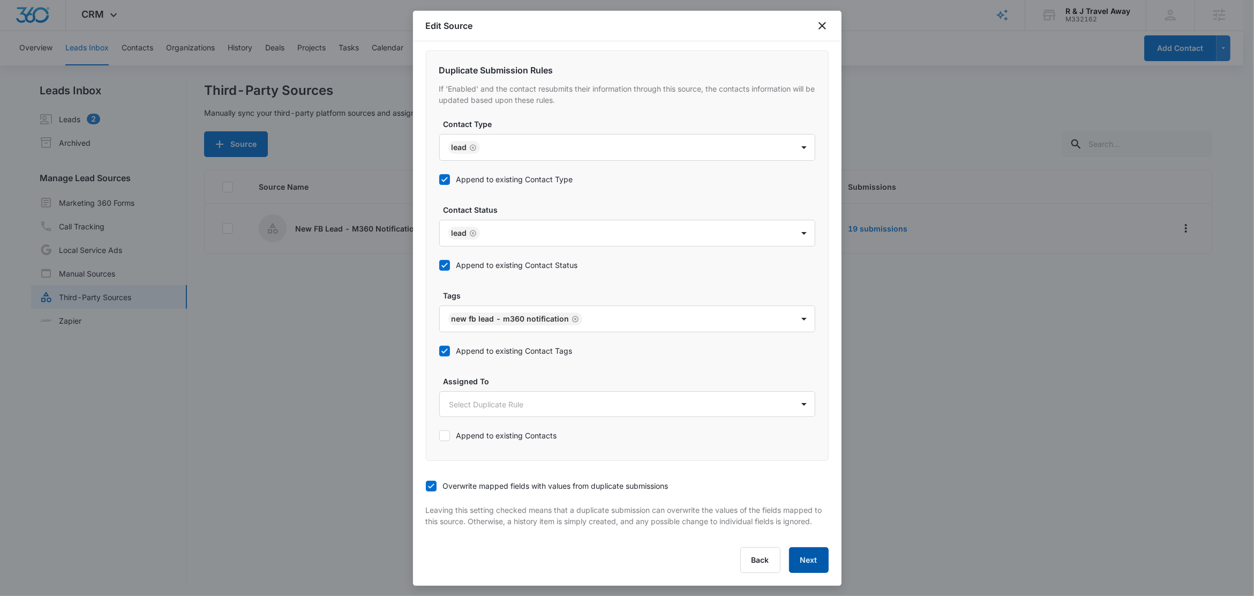
click at [807, 559] on button "Next" at bounding box center [809, 560] width 40 height 26
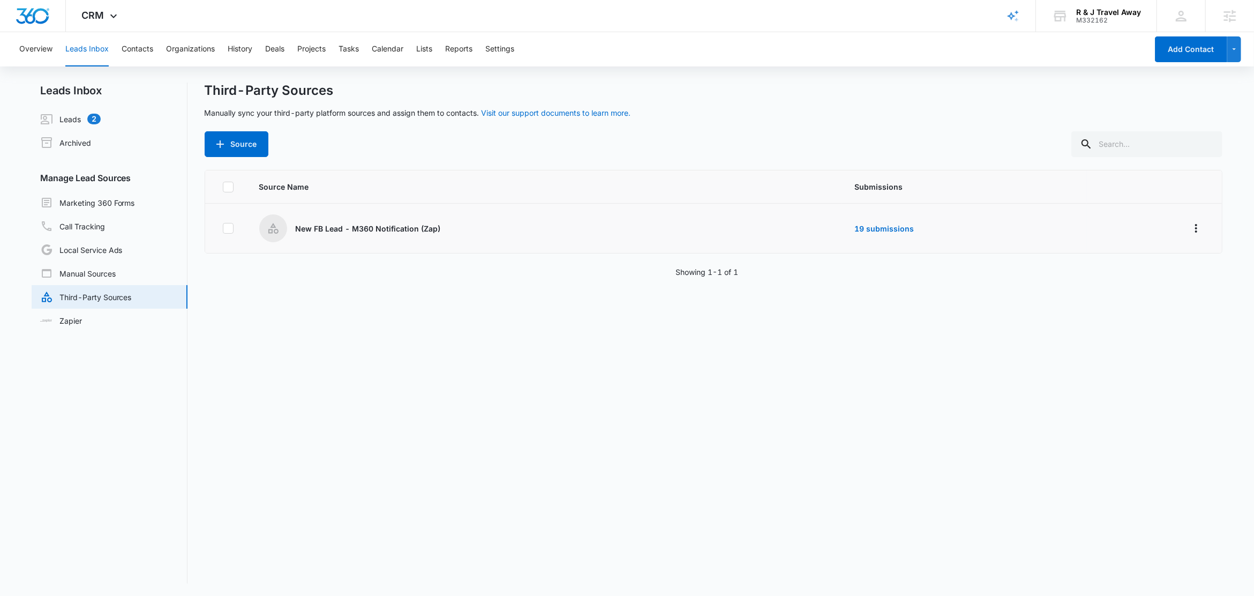
click at [1194, 222] on td at bounding box center [1154, 229] width 135 height 50
click at [1195, 227] on icon "Overflow Menu" at bounding box center [1196, 228] width 2 height 9
click at [1145, 293] on div "Submission Rules" at bounding box center [1137, 290] width 61 height 7
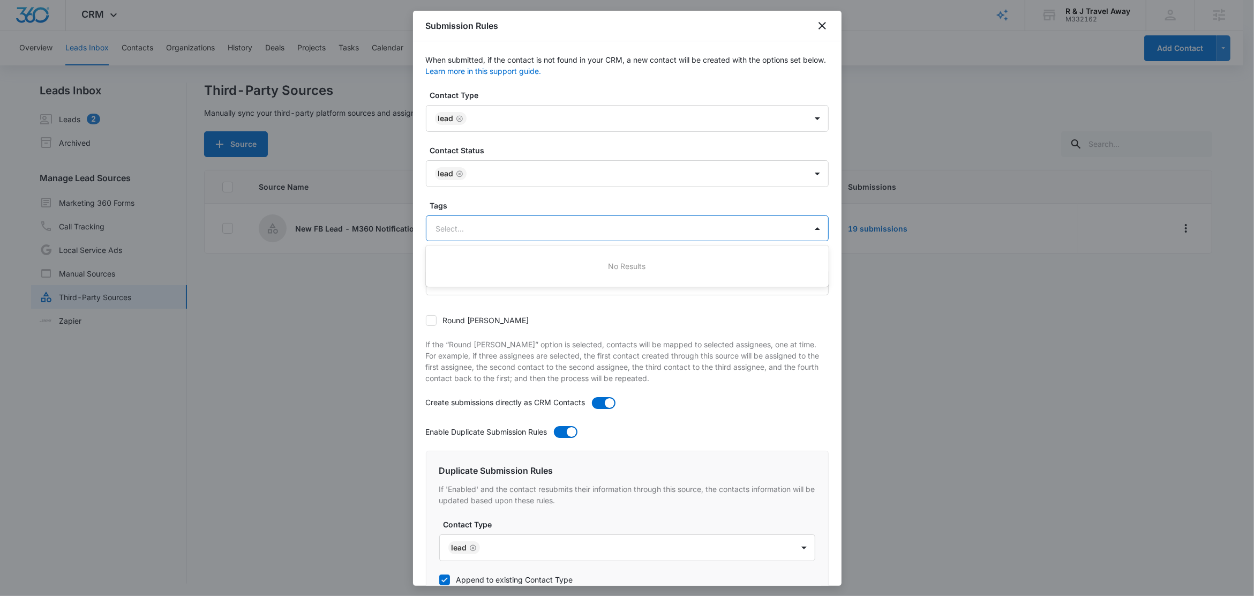
click at [457, 228] on div at bounding box center [614, 228] width 357 height 13
type input "n"
click at [480, 273] on div "New FB Lead - M360 Notification" at bounding box center [627, 266] width 403 height 20
drag, startPoint x: 471, startPoint y: 200, endPoint x: 575, endPoint y: 230, distance: 108.0
click at [470, 200] on label "Tags" at bounding box center [631, 205] width 403 height 11
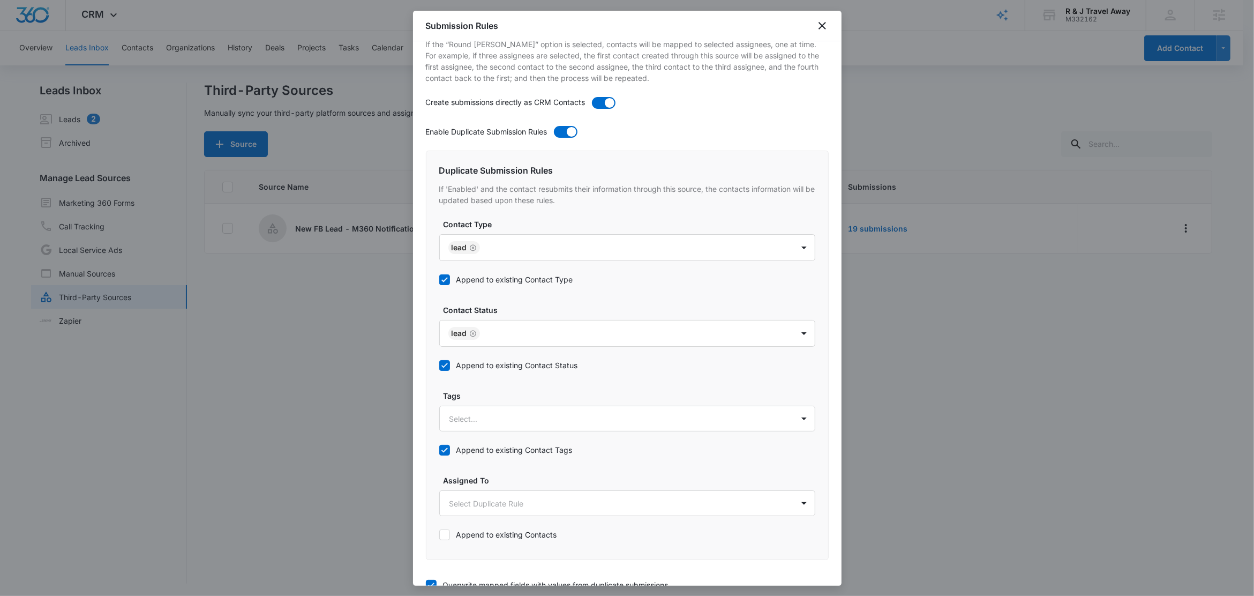
scroll to position [414, 0]
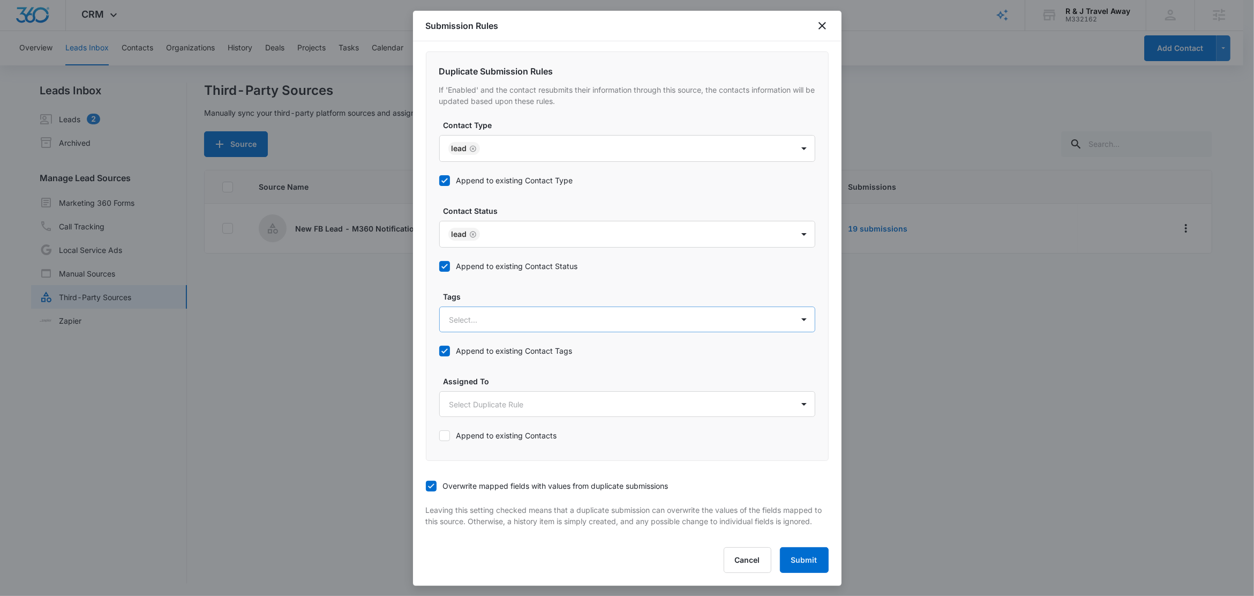
click at [488, 313] on div at bounding box center [614, 319] width 330 height 13
type input "n"
click at [499, 351] on p "New FB Lead - M360 Notification" at bounding box center [512, 356] width 120 height 11
click at [509, 290] on label "Tags" at bounding box center [631, 295] width 376 height 11
click at [807, 563] on button "Submit" at bounding box center [804, 560] width 49 height 26
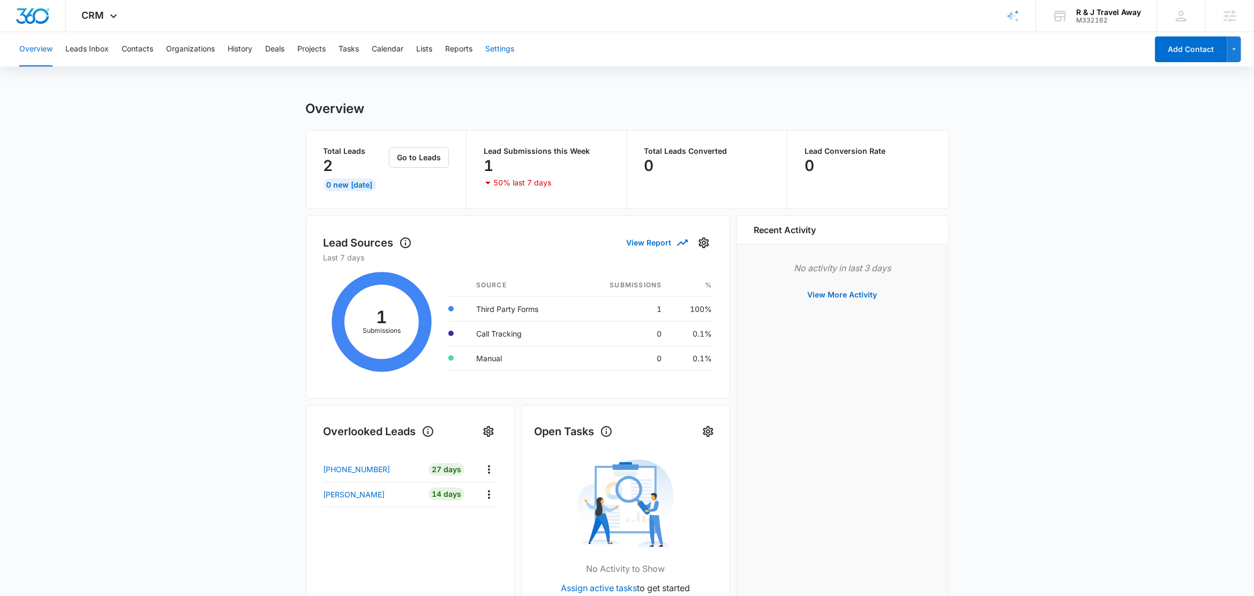
click at [501, 45] on button "Settings" at bounding box center [499, 49] width 29 height 34
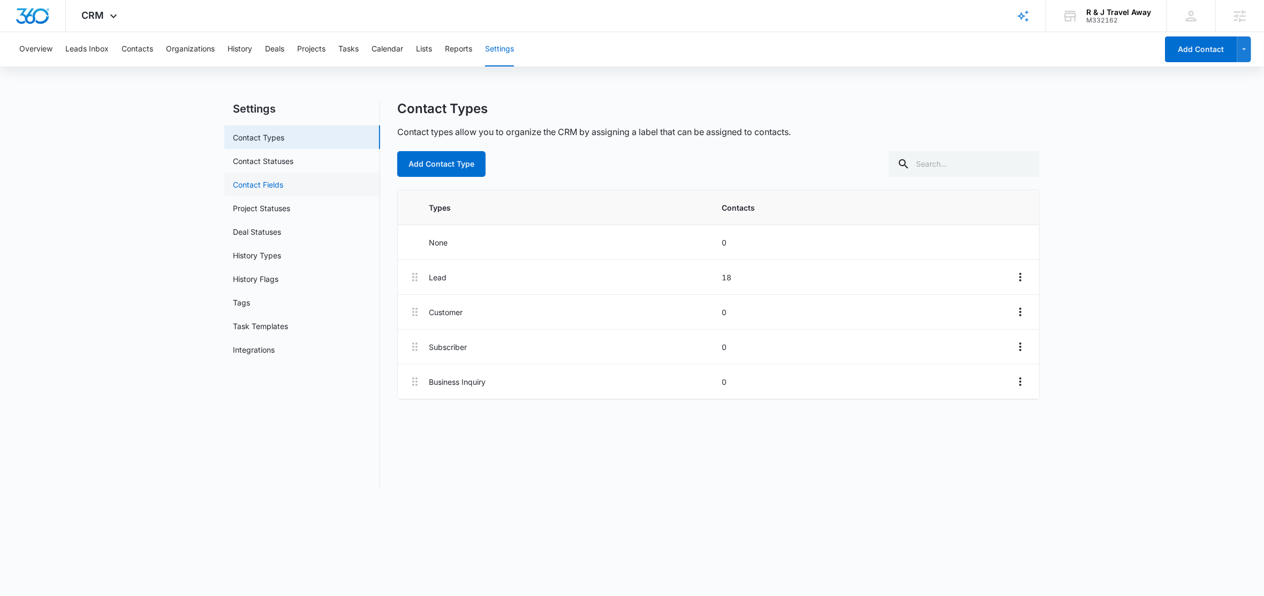
click at [262, 180] on link "Contact Fields" at bounding box center [258, 184] width 50 height 11
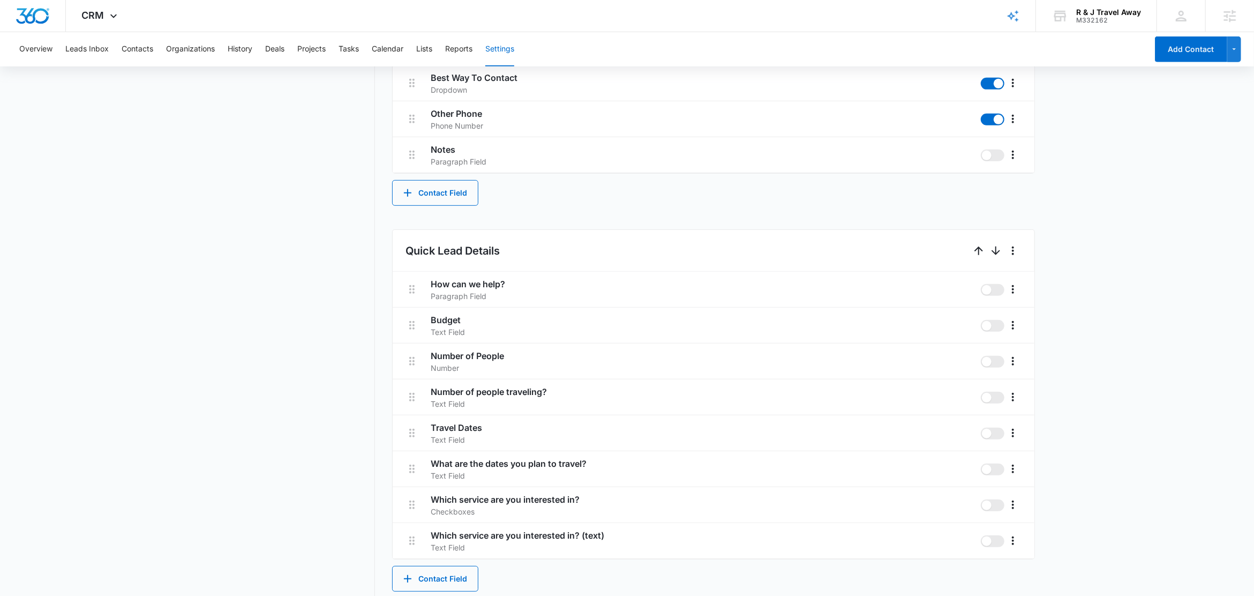
scroll to position [485, 0]
click at [433, 580] on button "Contact Field" at bounding box center [435, 578] width 86 height 26
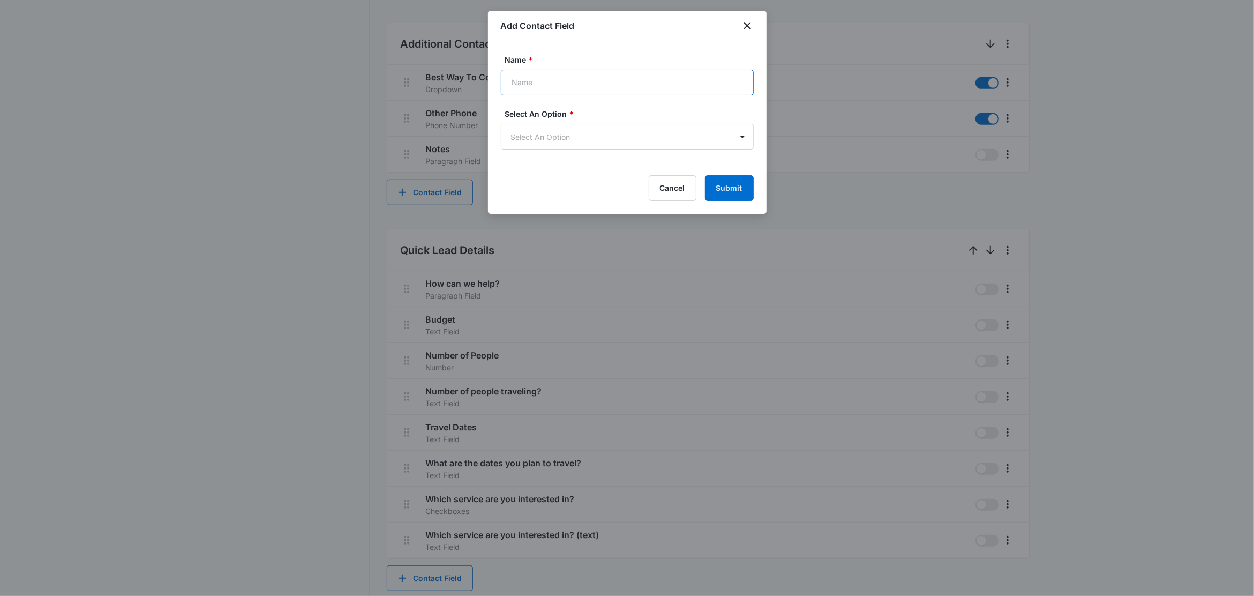
click at [530, 80] on input "Name *" at bounding box center [627, 83] width 253 height 26
paste input "When are you planning to travel?"
type input "When are you planning to travel?"
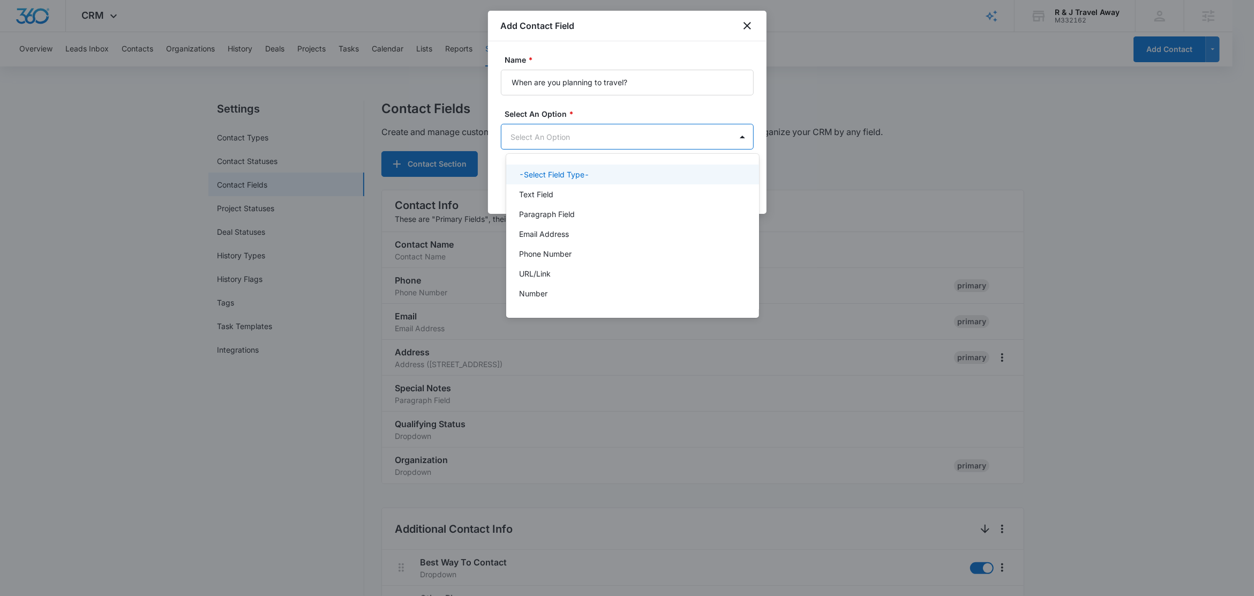
click at [546, 138] on body "CRM Apps Reputation Websites Forms CRM Email Social Content Ads Intelligence Fi…" at bounding box center [627, 298] width 1254 height 596
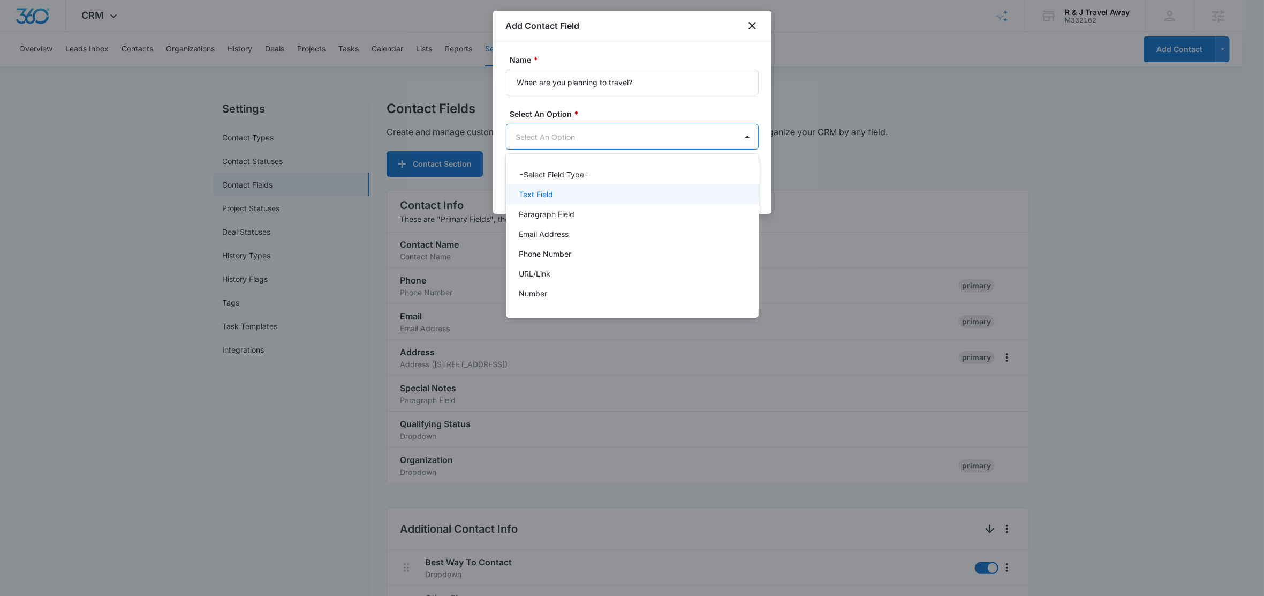
click at [527, 193] on p "Text Field" at bounding box center [536, 194] width 34 height 11
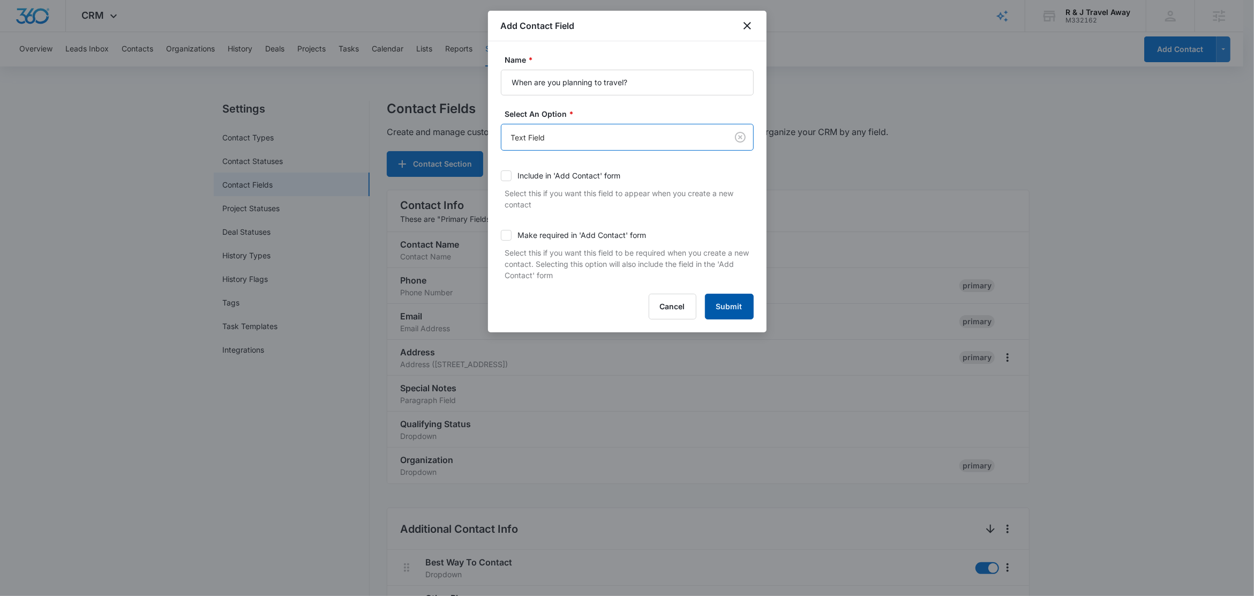
click at [728, 299] on button "Submit" at bounding box center [729, 306] width 49 height 26
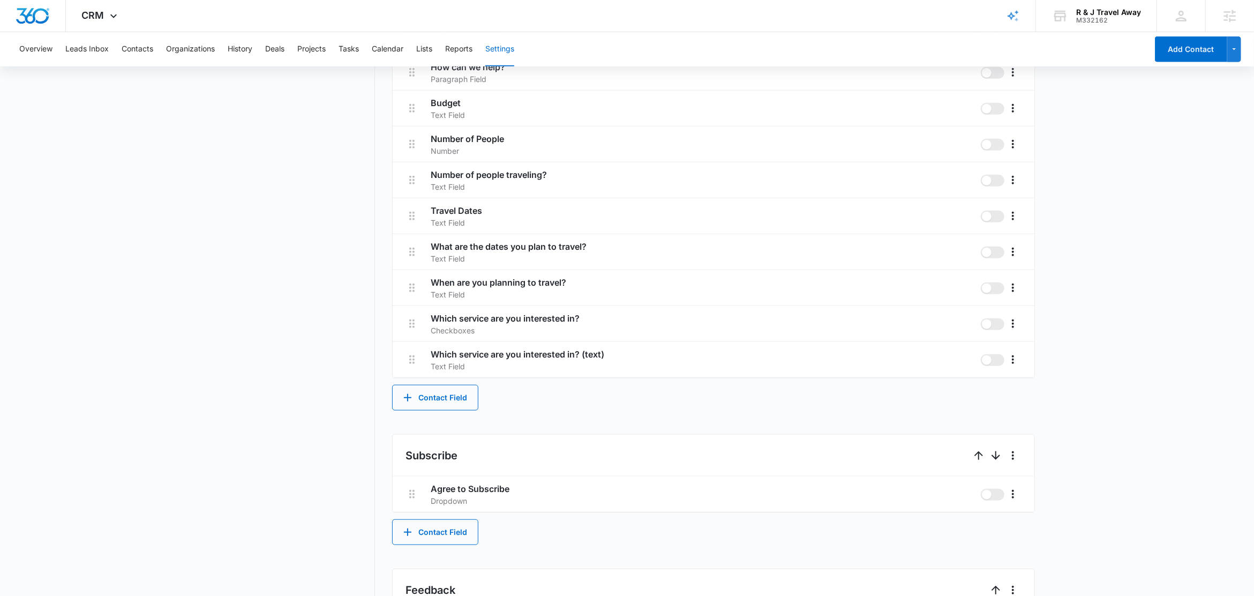
scroll to position [699, 0]
click at [469, 405] on button "Contact Field" at bounding box center [435, 399] width 86 height 26
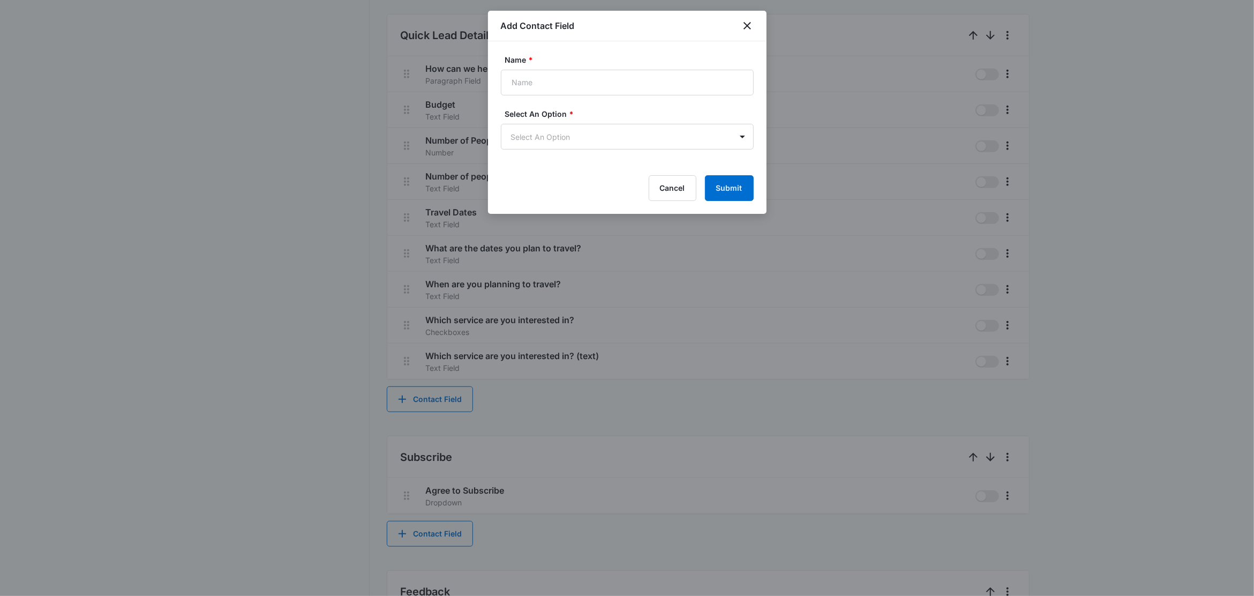
click at [468, 405] on div at bounding box center [627, 298] width 1254 height 596
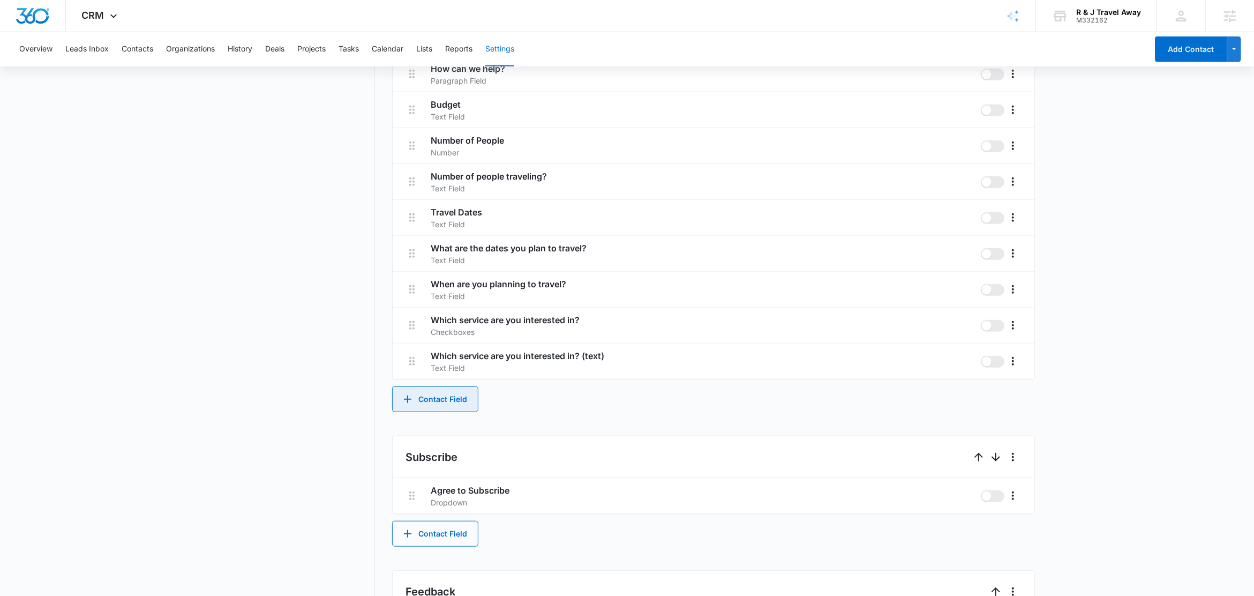
click at [438, 409] on button "Contact Field" at bounding box center [435, 399] width 86 height 26
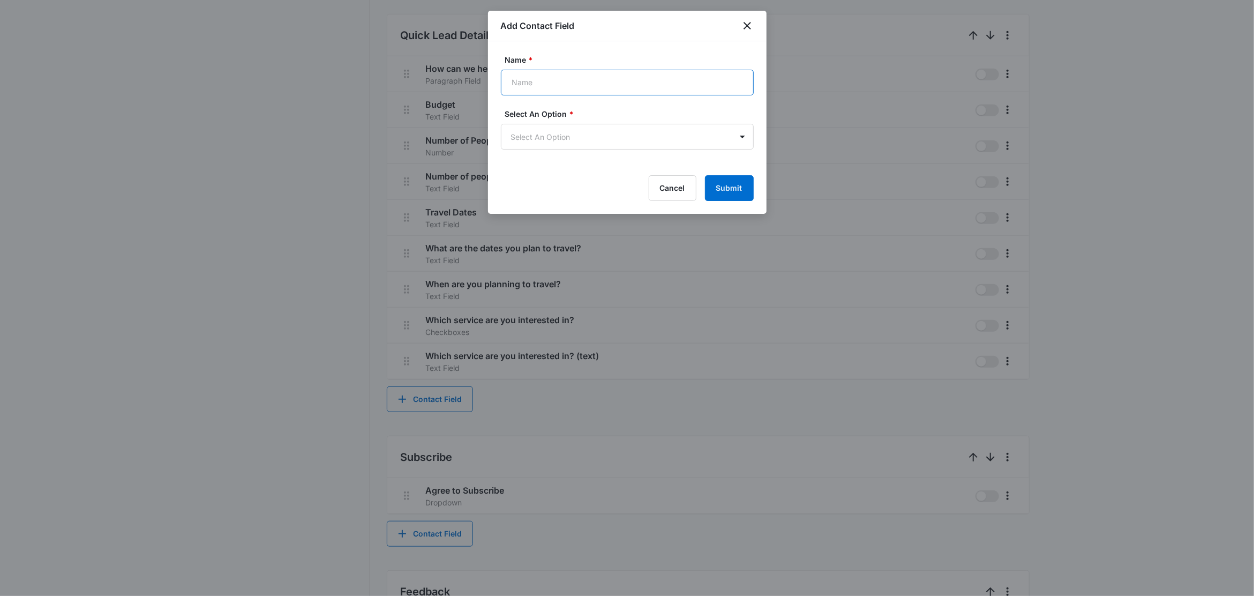
click at [571, 83] on input "Name *" at bounding box center [627, 83] width 253 height 26
paste input "What location are you wanting to travel to?"
type input "What location are you wanting to travel to?"
click at [560, 139] on body "CRM Apps Reputation Websites Forms CRM Email Social Content Ads Intelligence Fi…" at bounding box center [627, 33] width 1254 height 1465
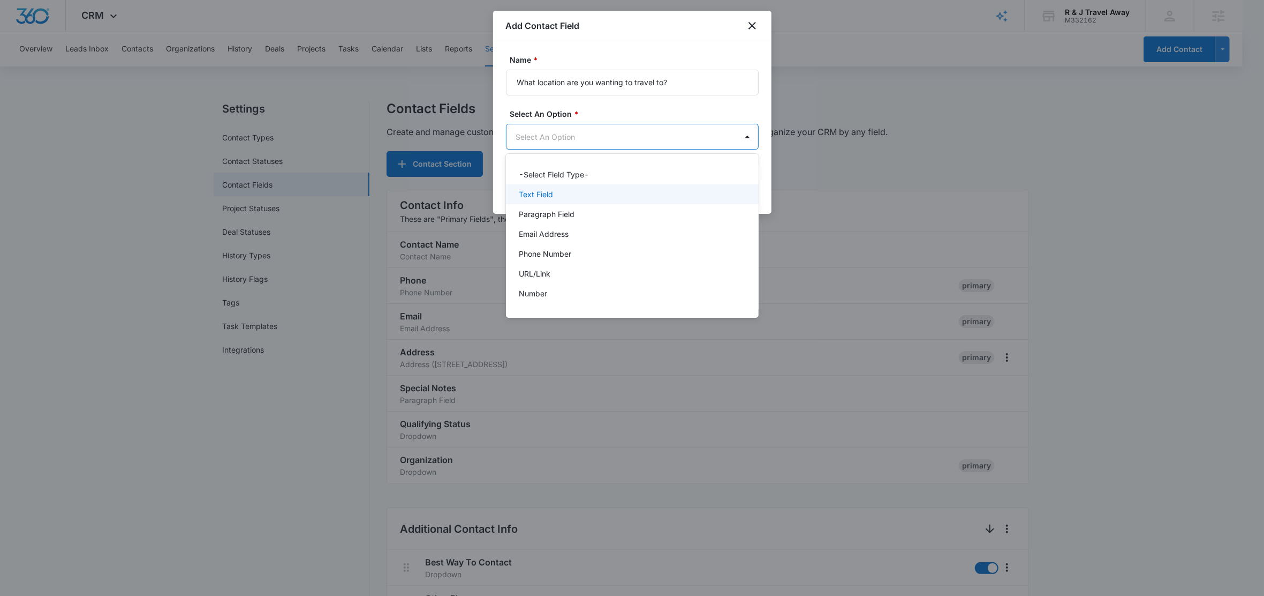
click at [560, 195] on div "Text Field" at bounding box center [631, 194] width 225 height 11
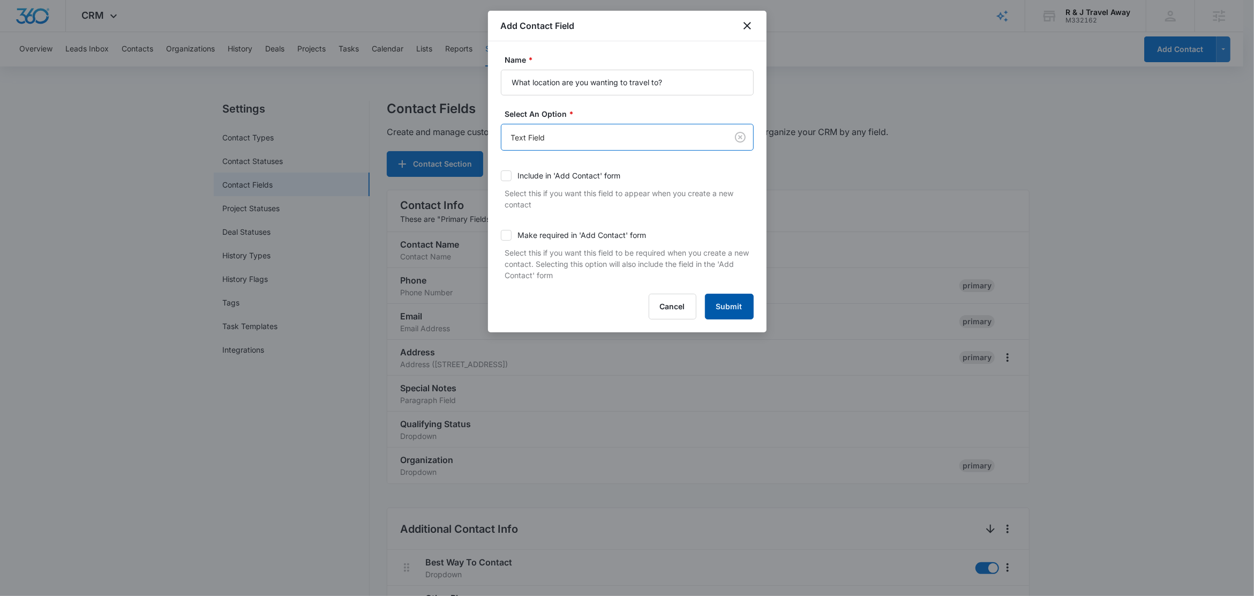
click at [726, 311] on button "Submit" at bounding box center [729, 306] width 49 height 26
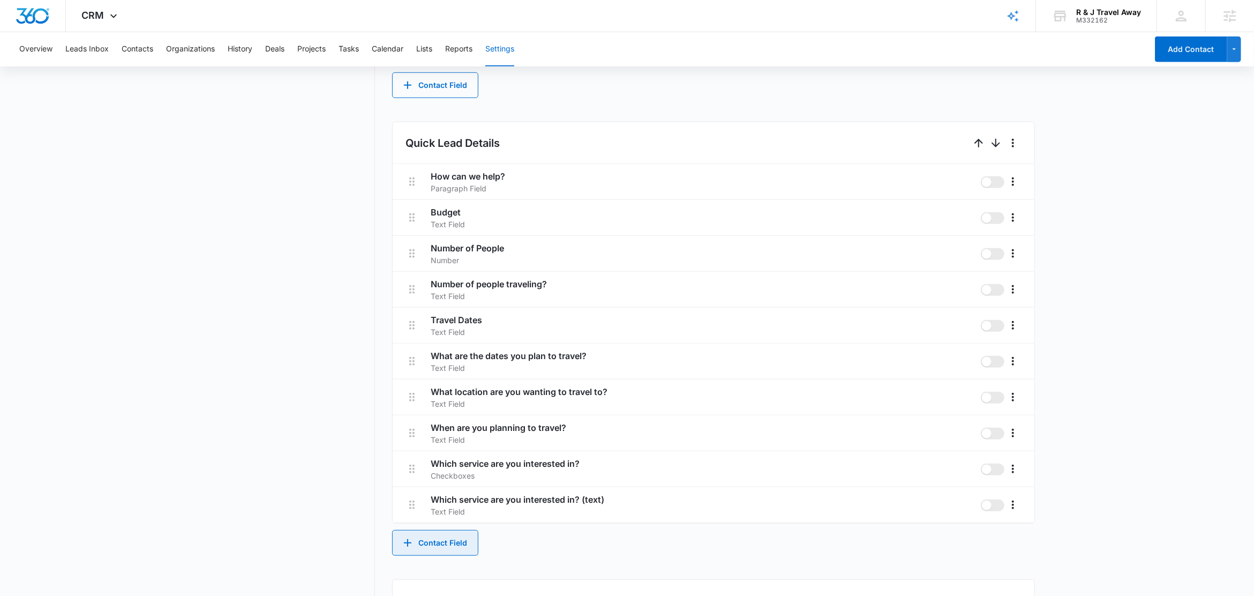
scroll to position [590, 0]
click at [439, 534] on button "Contact Field" at bounding box center [435, 545] width 86 height 26
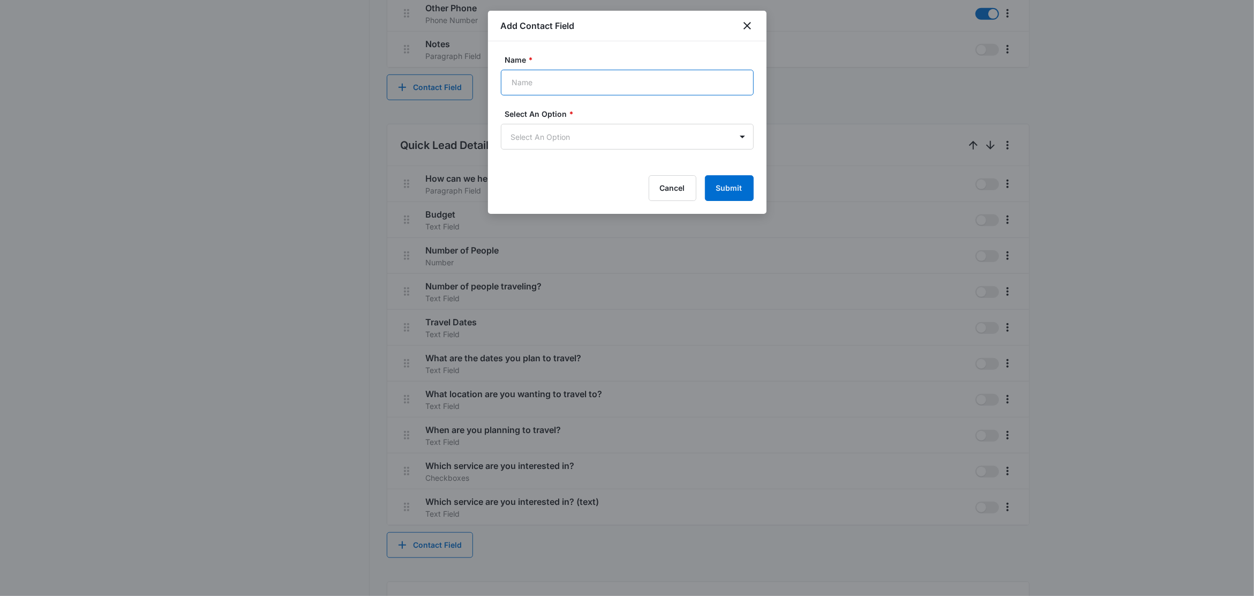
click at [545, 78] on input "Name *" at bounding box center [627, 83] width 253 height 26
paste input "Number of adults traveling?"
type input "Number of adults traveling?"
click at [542, 134] on body "CRM Apps Reputation Websites Forms CRM Email Social Content Ads Intelligence Fi…" at bounding box center [627, 160] width 1254 height 1501
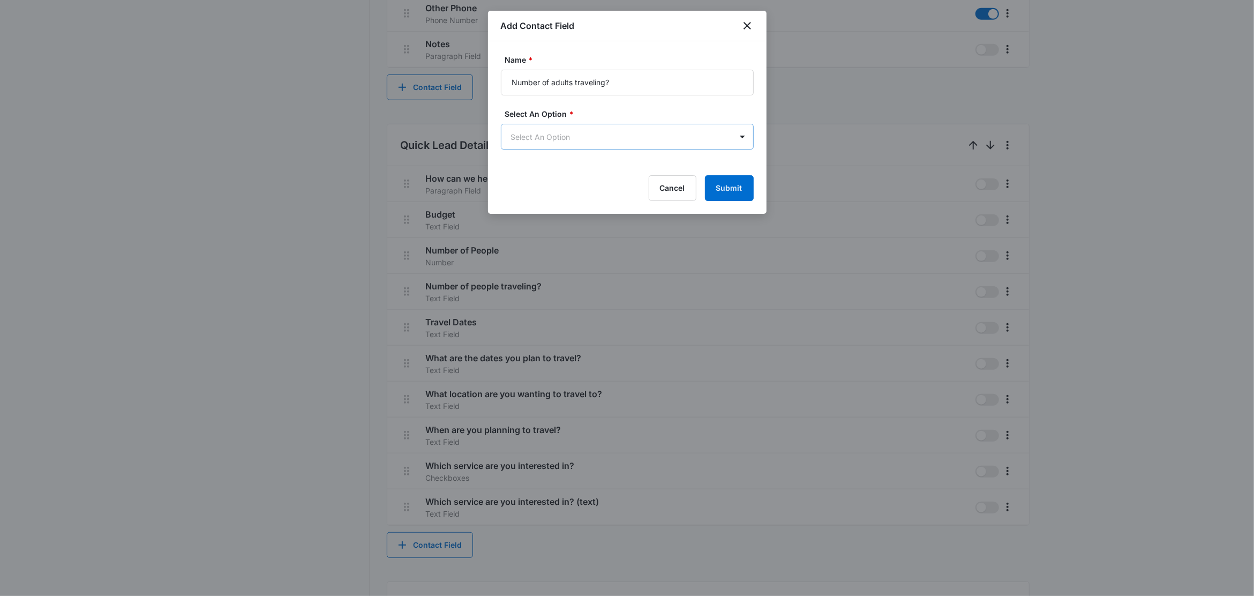
scroll to position [0, 0]
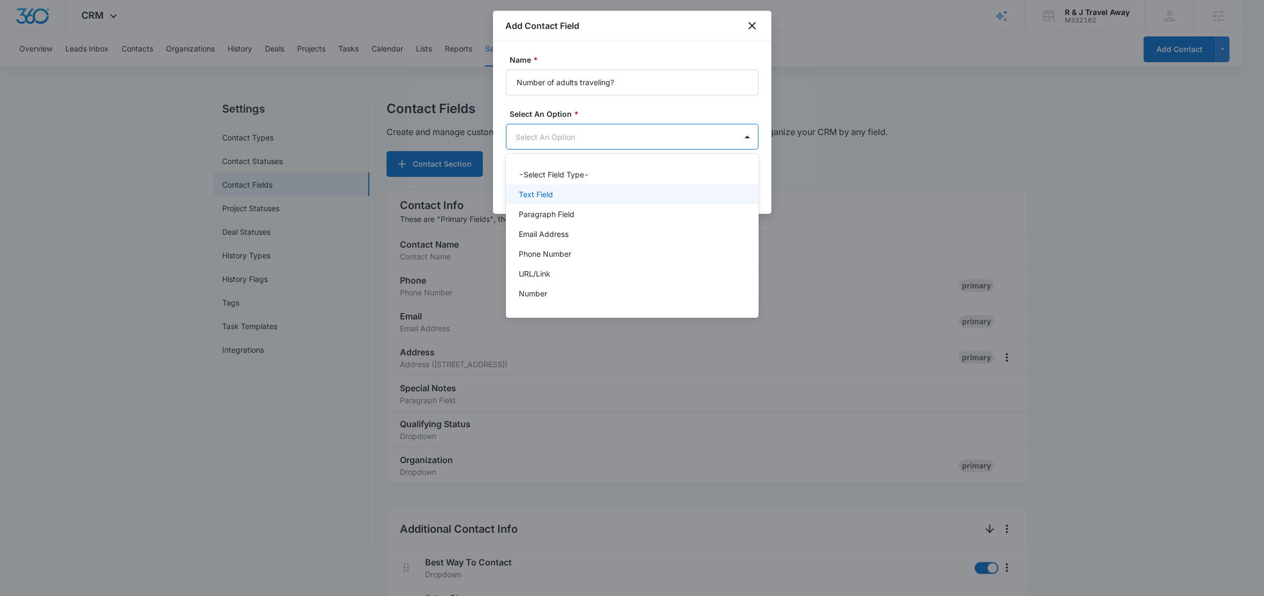
click at [543, 192] on p "Text Field" at bounding box center [536, 194] width 34 height 11
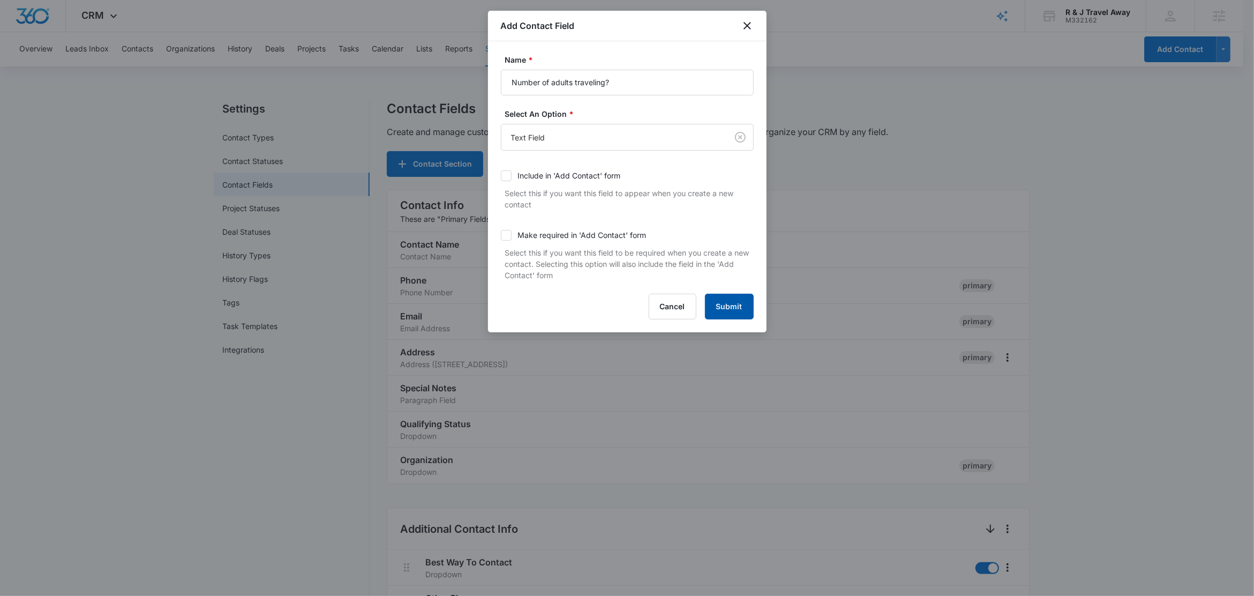
click at [739, 307] on button "Submit" at bounding box center [729, 306] width 49 height 26
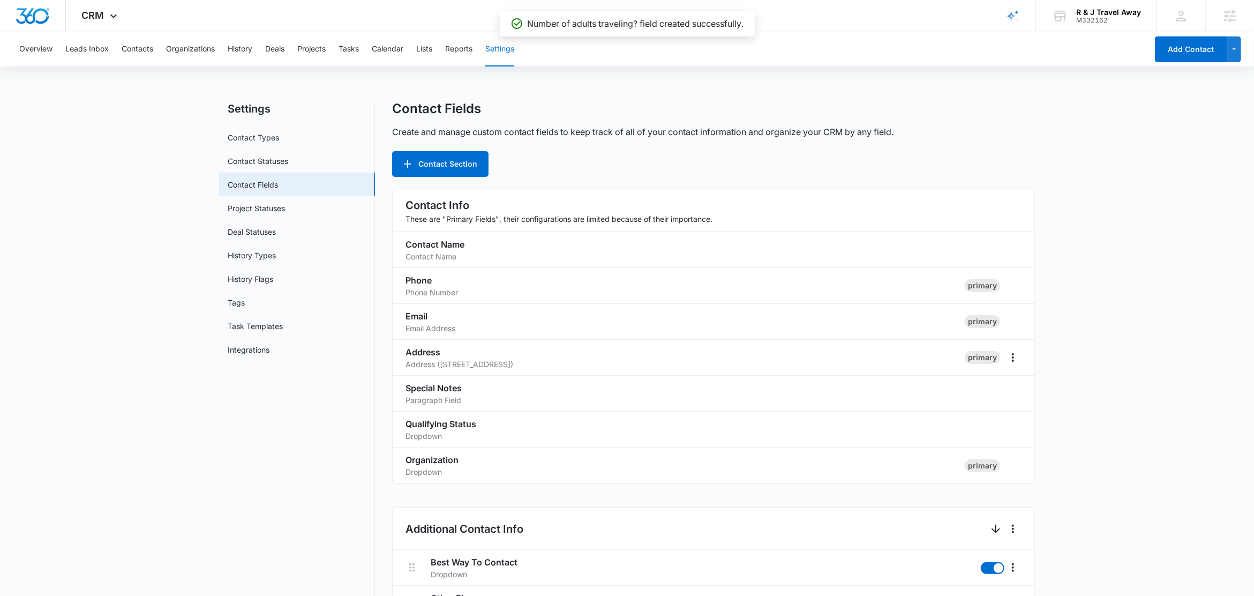
scroll to position [873, 0]
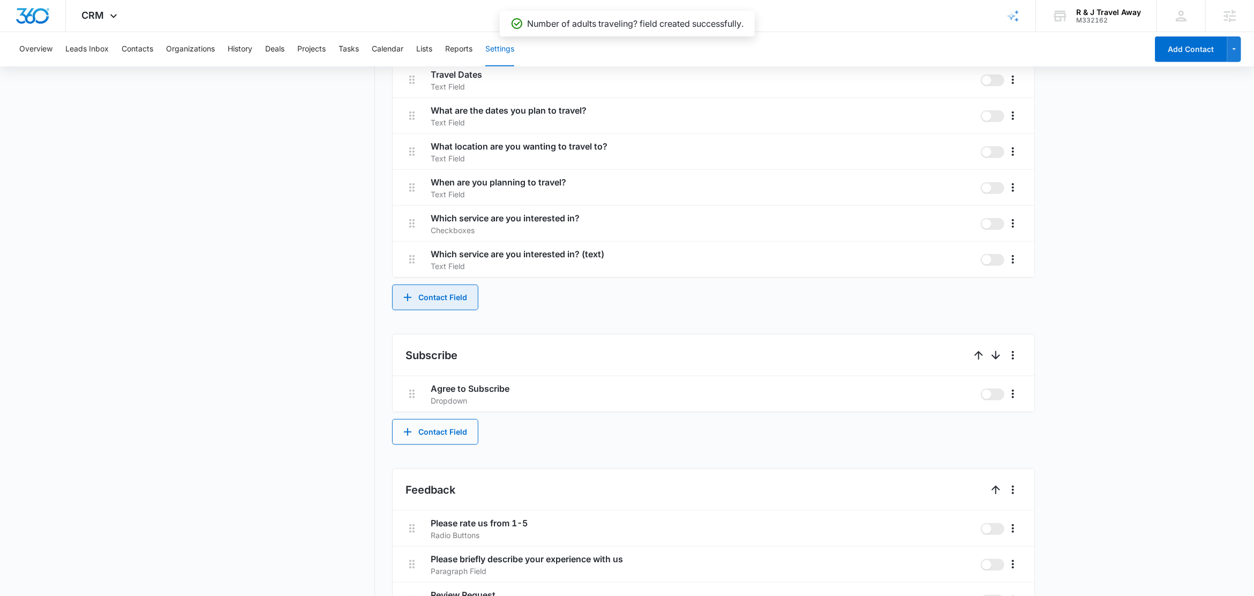
click at [457, 299] on button "Contact Field" at bounding box center [435, 297] width 86 height 26
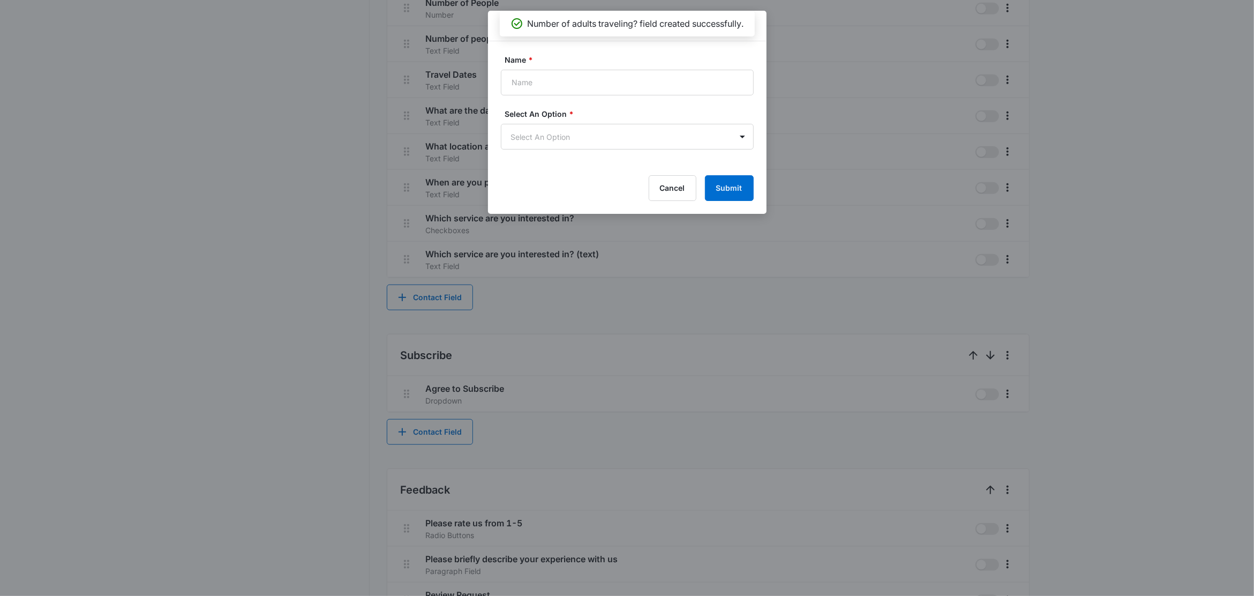
click at [575, 96] on form "Name * Select An Option * Select An Option Cancel Submit" at bounding box center [627, 127] width 253 height 147
click at [572, 87] on input "Name *" at bounding box center [627, 83] width 253 height 26
paste input "Number of kids traveling and their ages?"
type input "Number of kids traveling and their ages?"
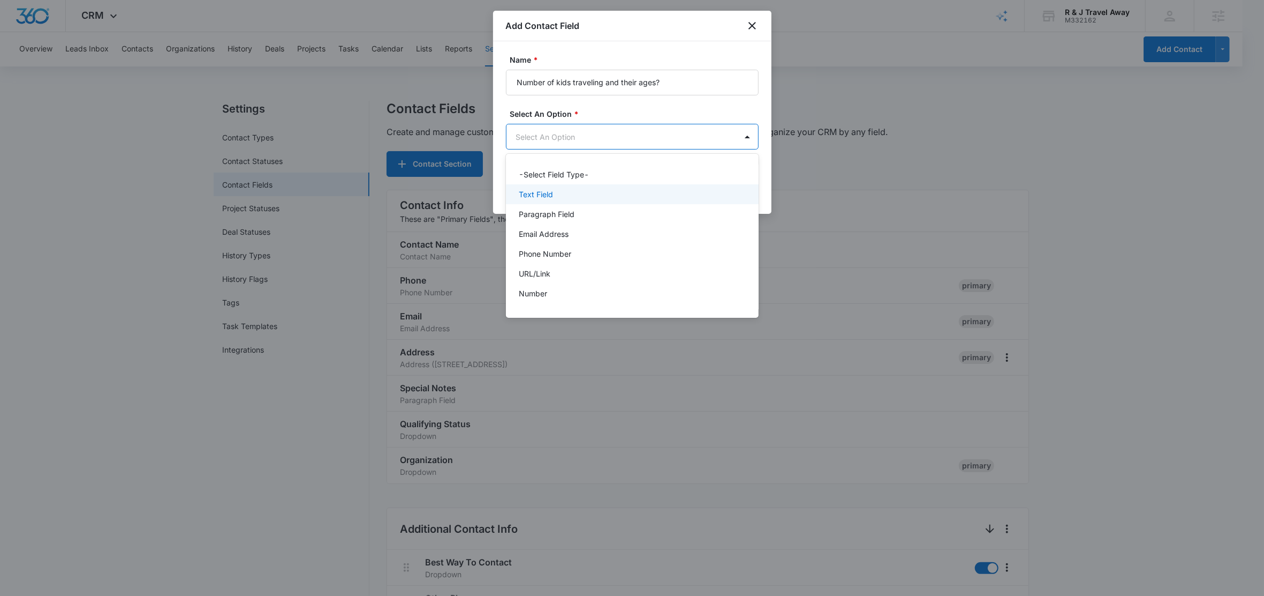
click at [556, 191] on div "Text Field" at bounding box center [631, 194] width 225 height 11
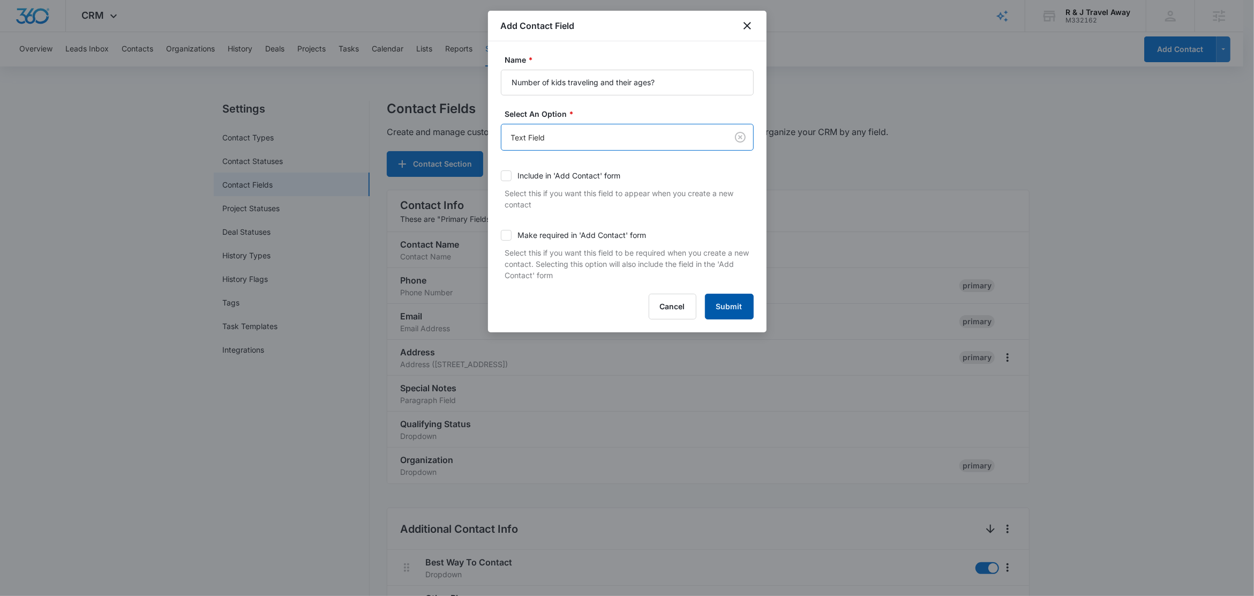
click at [734, 307] on button "Submit" at bounding box center [729, 306] width 49 height 26
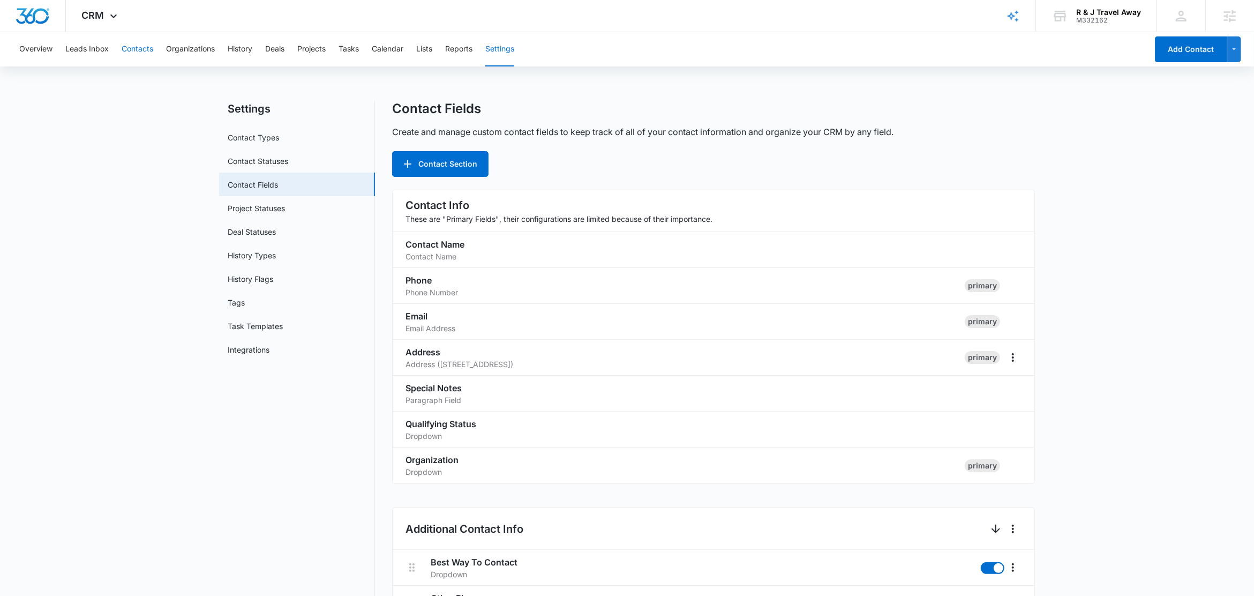
click at [129, 45] on button "Contacts" at bounding box center [138, 49] width 32 height 34
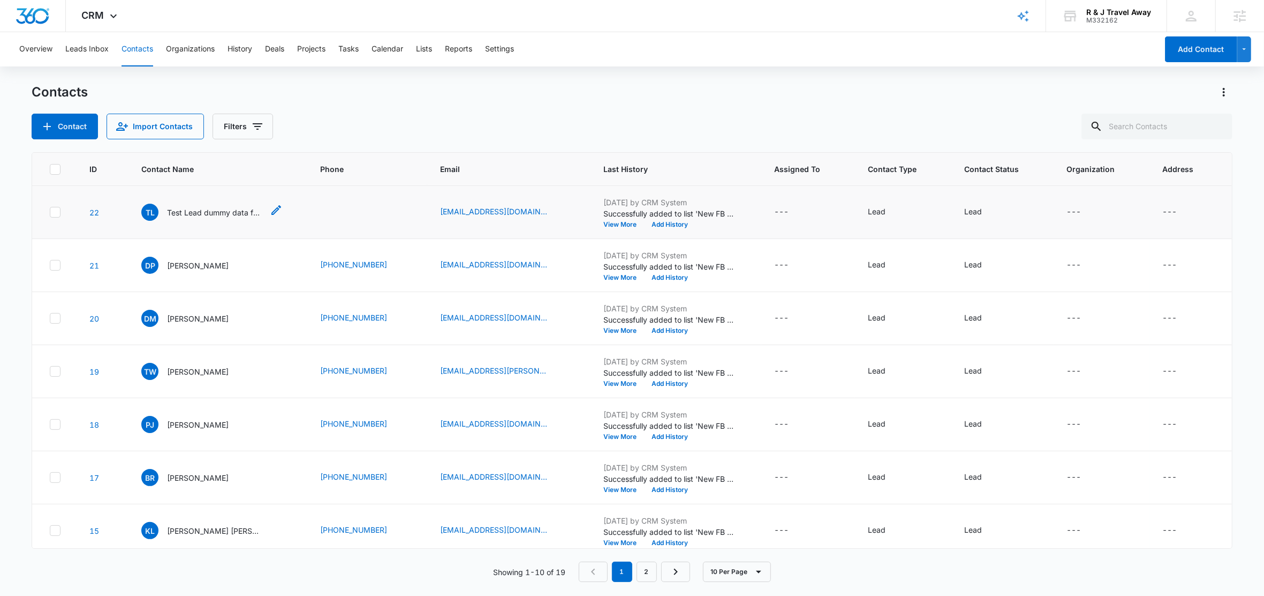
click at [208, 213] on p "Test Lead dummy data for full_name" at bounding box center [215, 212] width 96 height 11
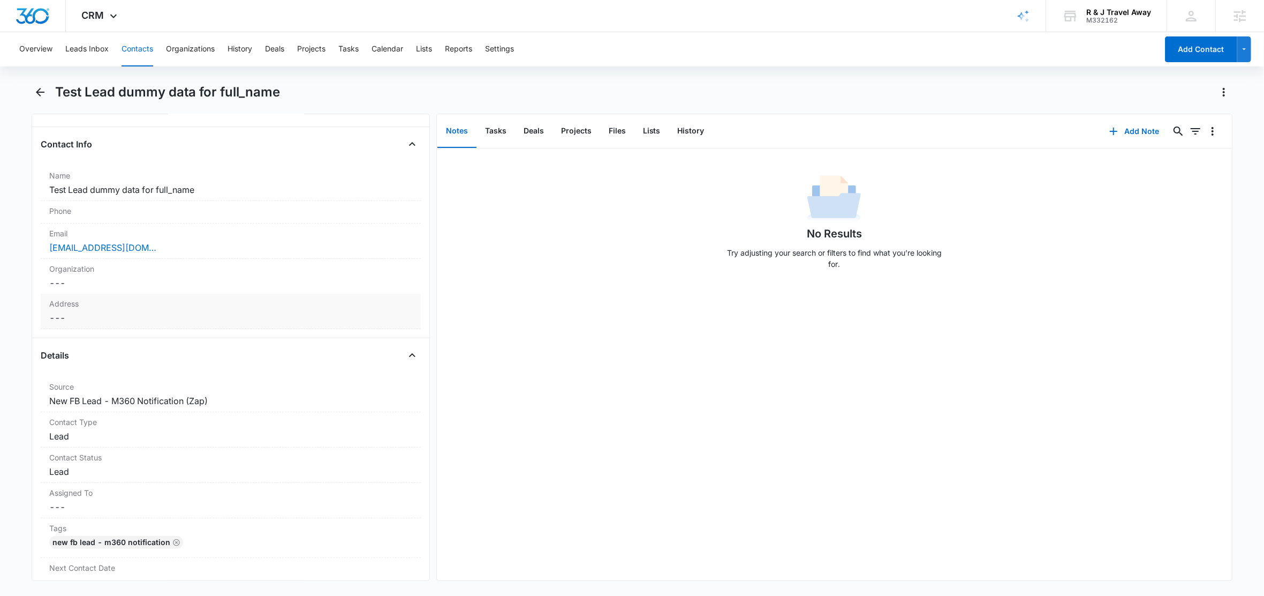
scroll to position [156, 0]
click at [652, 132] on button "Lists" at bounding box center [652, 131] width 35 height 33
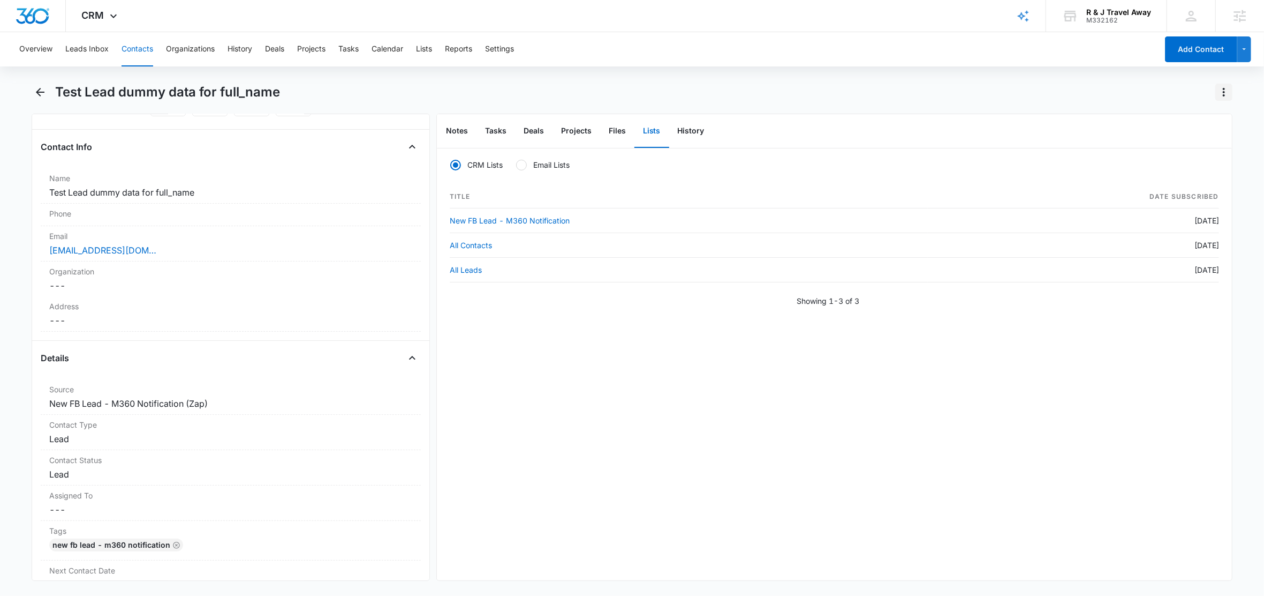
click at [1225, 94] on icon "Actions" at bounding box center [1224, 92] width 13 height 13
click at [1221, 91] on icon "Actions" at bounding box center [1224, 92] width 13 height 13
click at [1179, 156] on div "Delete" at bounding box center [1182, 153] width 47 height 7
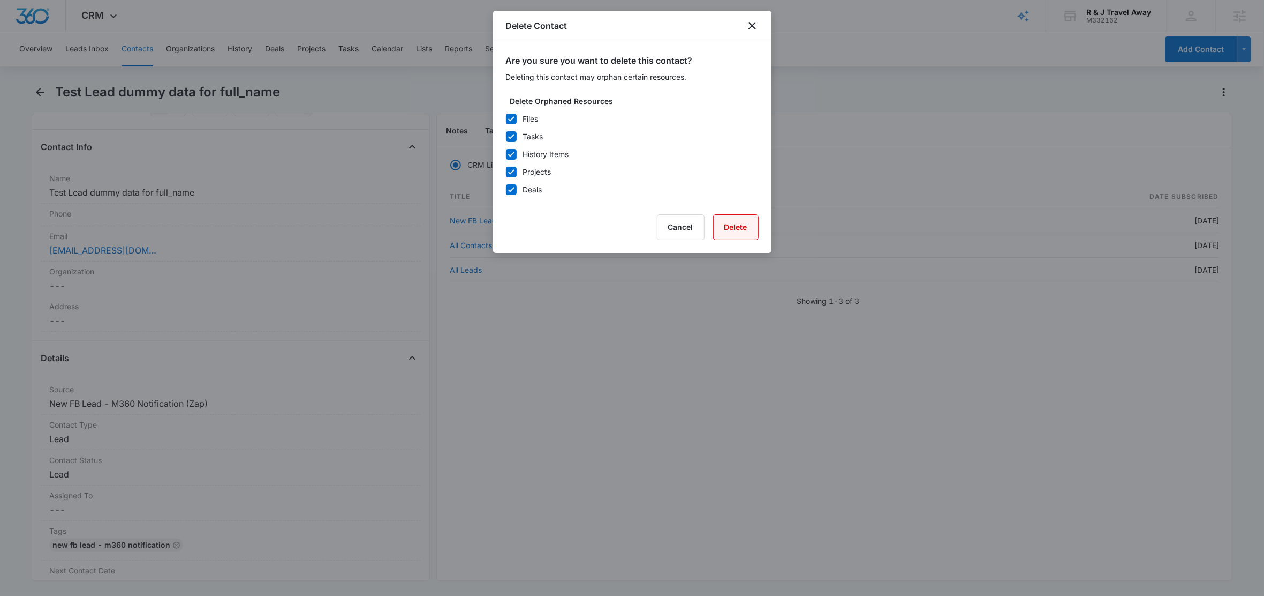
click at [733, 231] on button "Delete" at bounding box center [736, 227] width 46 height 26
